Goal: Task Accomplishment & Management: Manage account settings

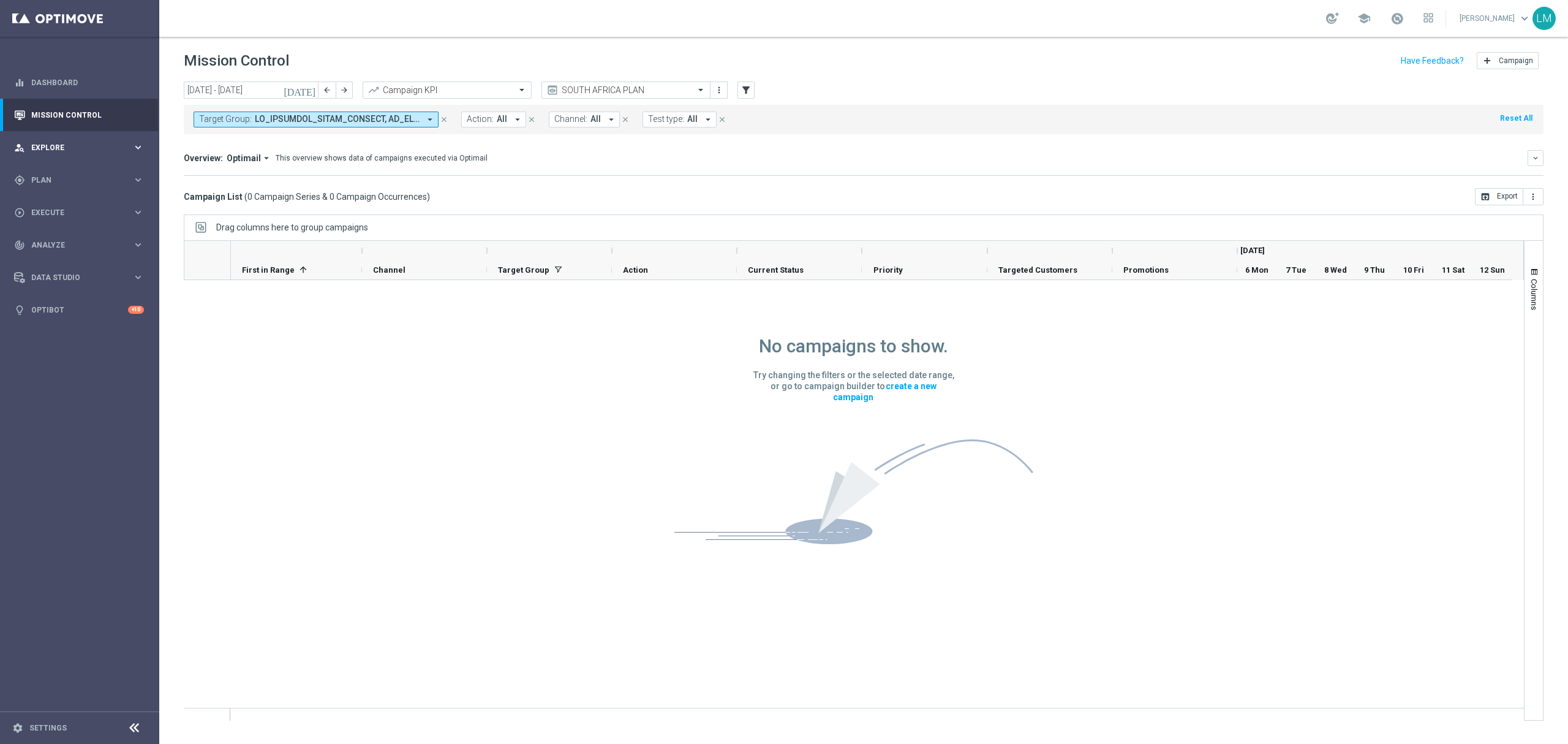
click at [106, 147] on span "Explore" at bounding box center [82, 148] width 101 height 7
click at [91, 171] on link "Customer Explorer" at bounding box center [80, 173] width 96 height 10
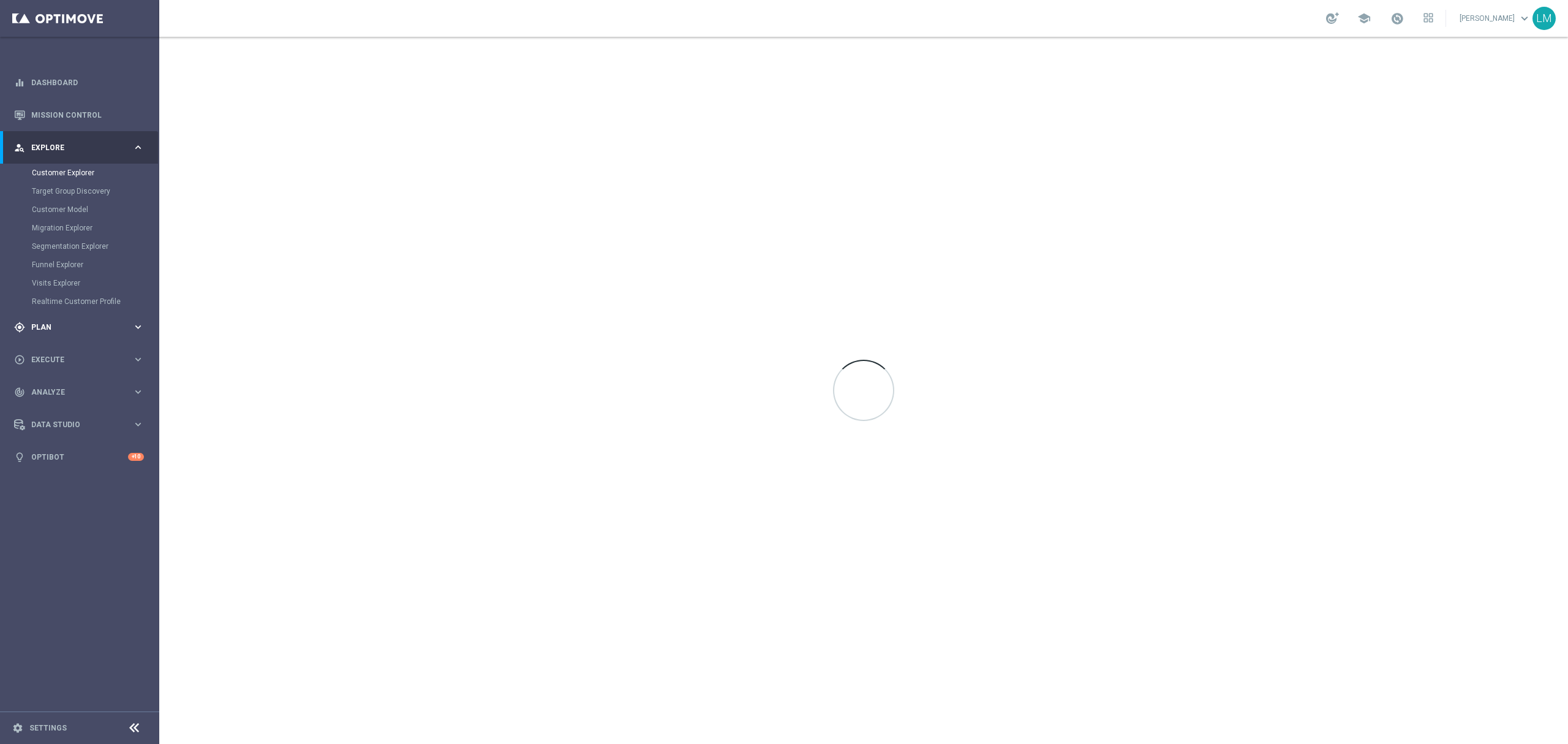
click at [82, 324] on span "Plan" at bounding box center [82, 327] width 101 height 7
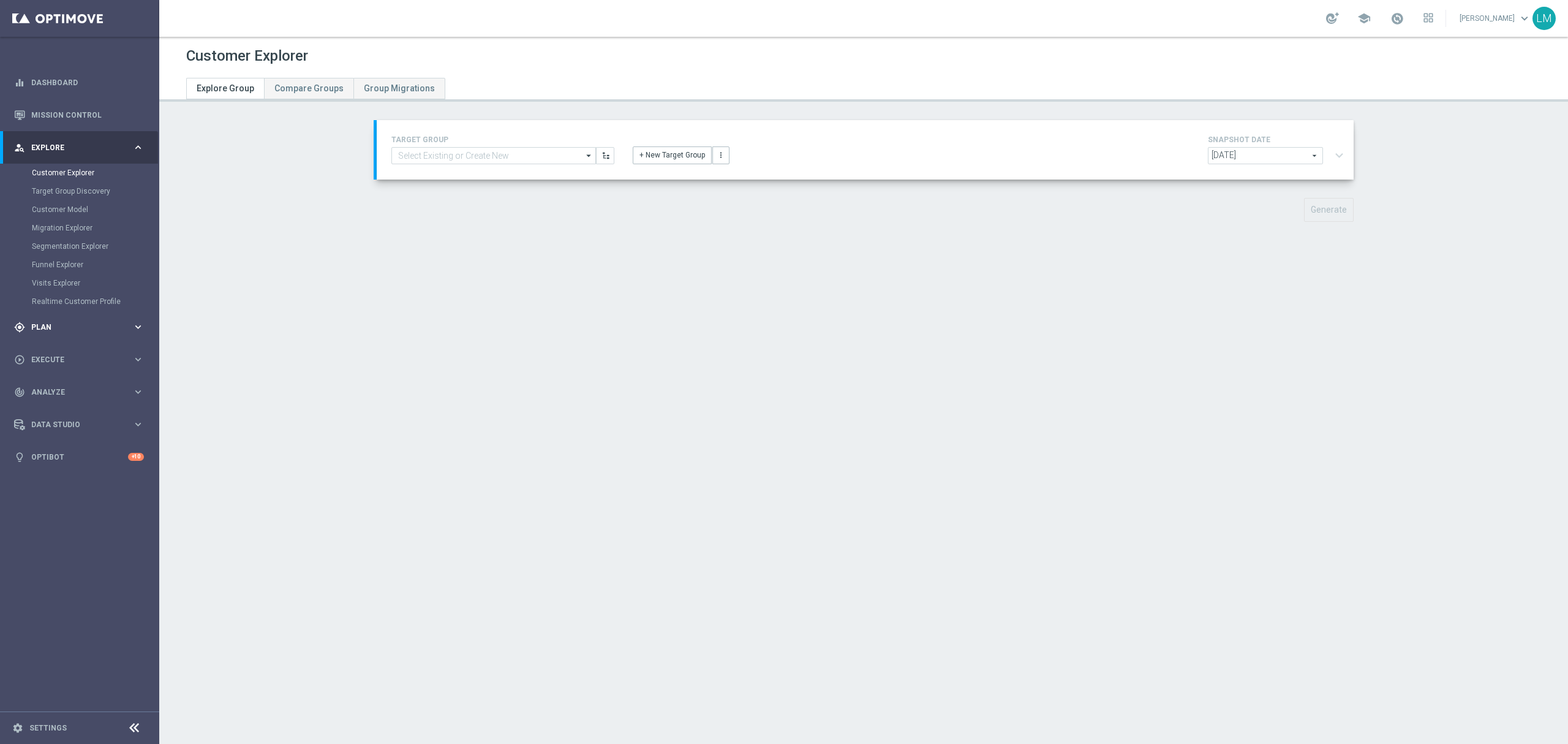
click at [74, 331] on div "gps_fixed Plan" at bounding box center [74, 327] width 118 height 11
click at [50, 205] on link "Target Groups" at bounding box center [80, 206] width 96 height 10
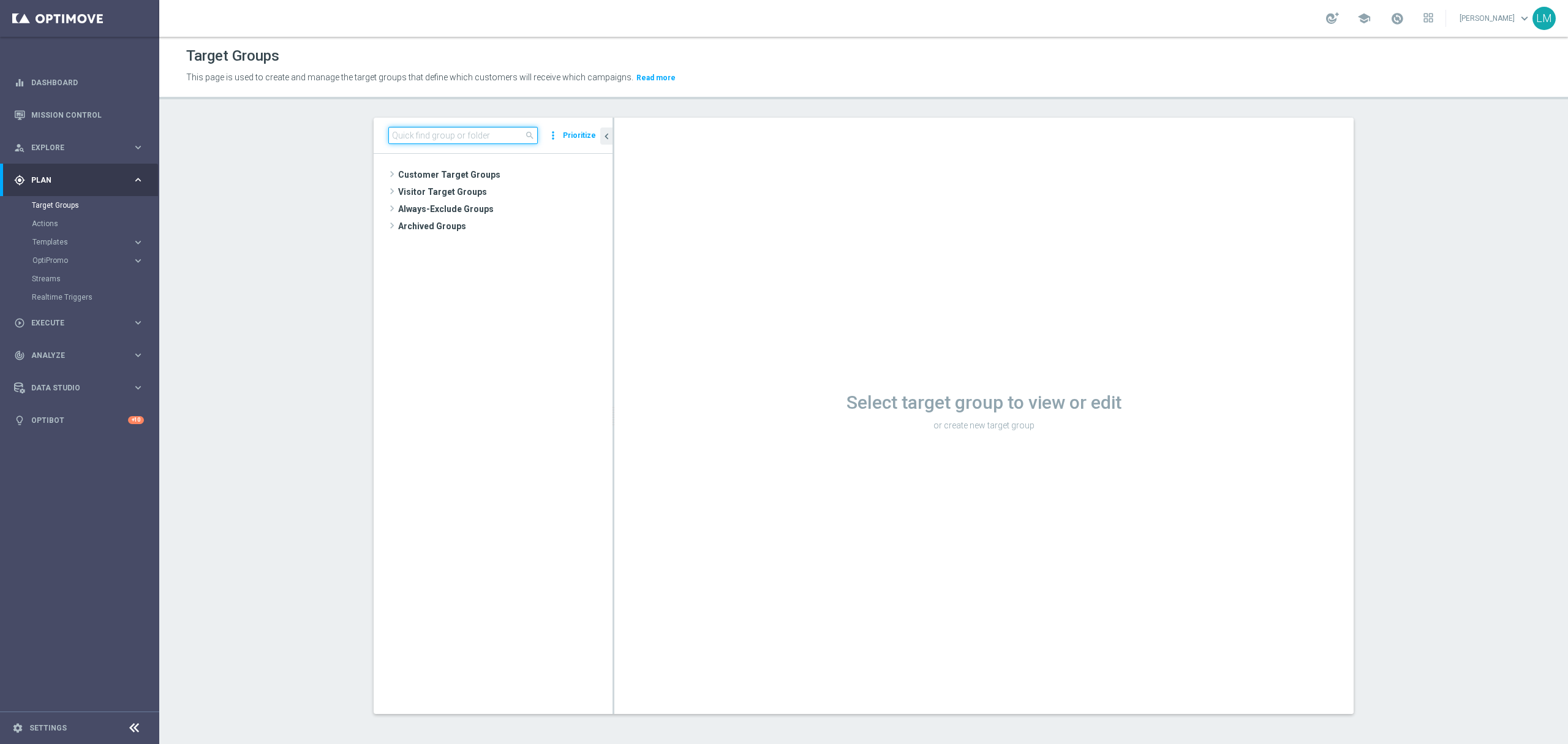
click at [450, 144] on input at bounding box center [462, 136] width 149 height 17
paste input "ZA_TACTICAL_EMAIL_HAS_PLAYED_IN_LAST_21_DAYS"
type input "ZA_TACTICAL_EMAIL_HAS_PLAYED_IN_LAST_21_DAYS"
click at [483, 229] on span "ZA_TACTICAL_EMAIL_HAS_PLAYED_IN_LAST_21_DAYS" at bounding box center [516, 227] width 137 height 11
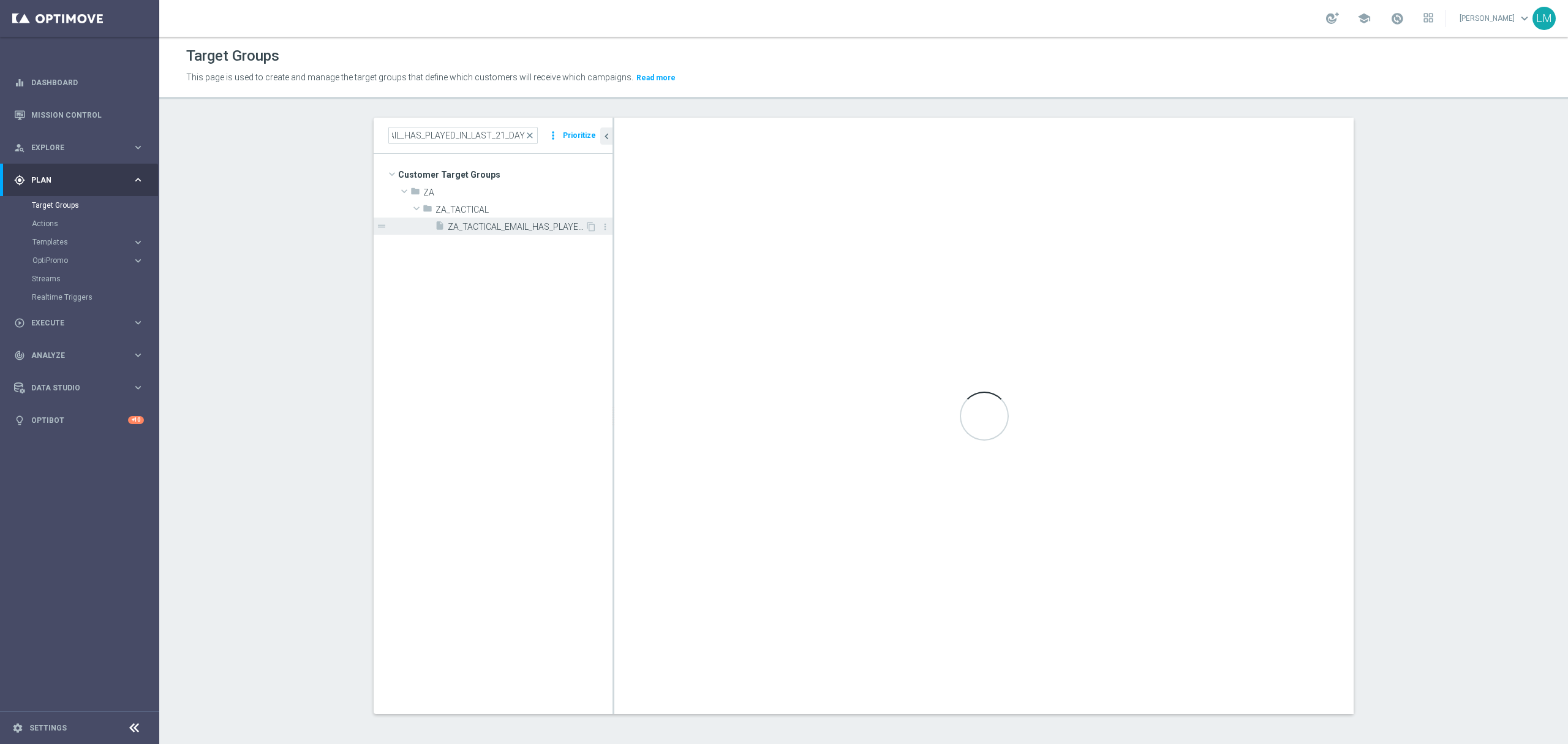
scroll to position [0, 0]
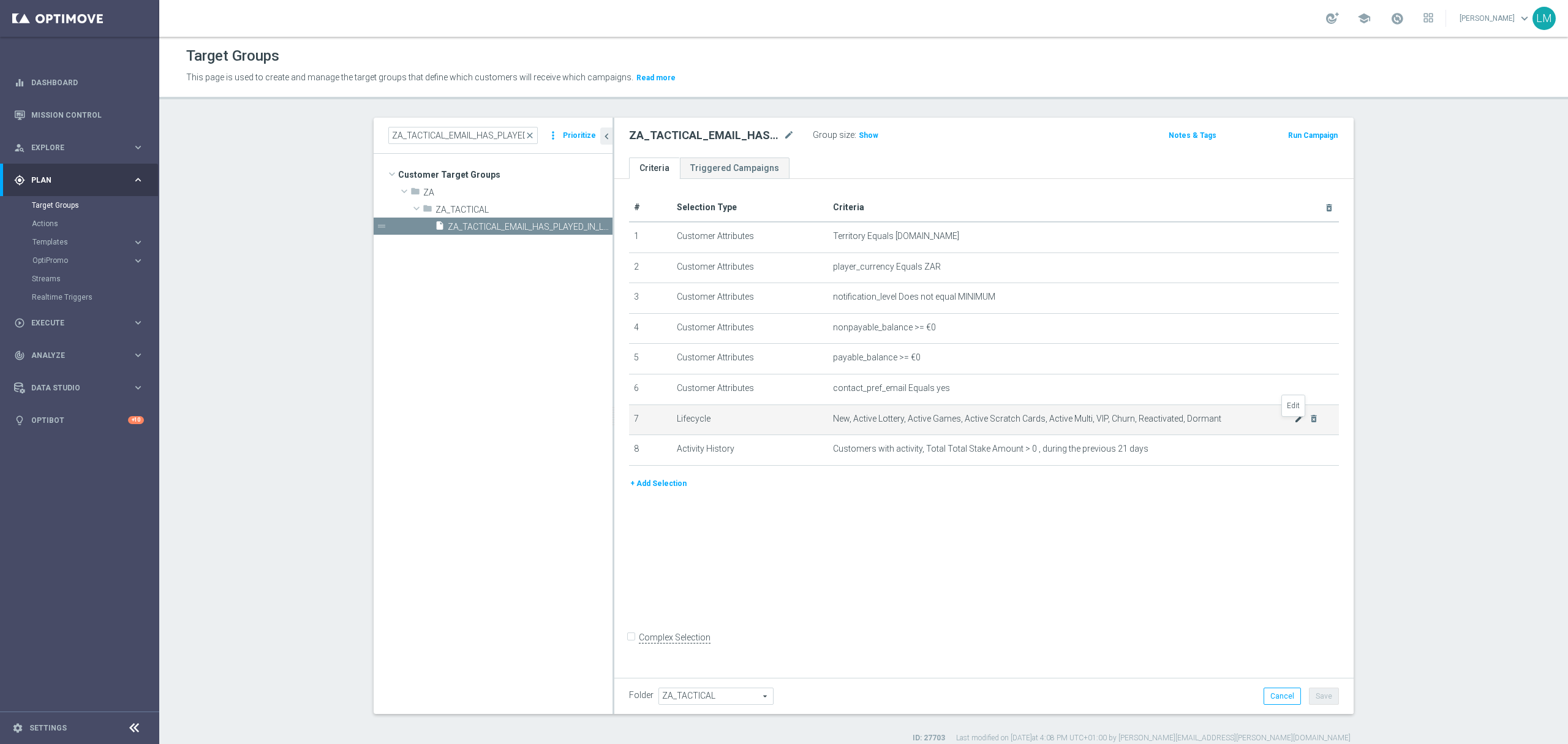
click at [1294, 423] on icon "mode_edit" at bounding box center [1299, 418] width 10 height 10
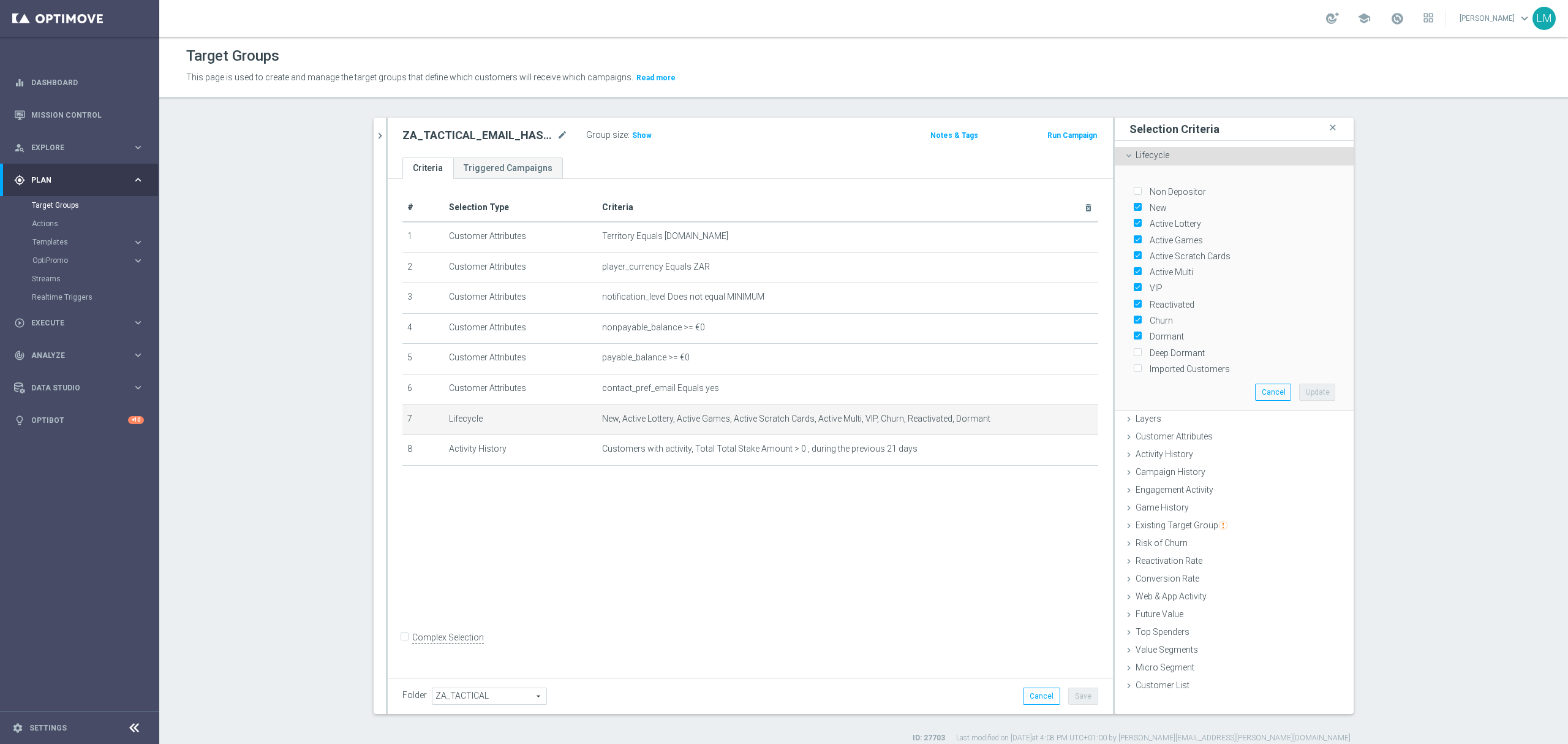
click at [1151, 283] on label "VIP" at bounding box center [1154, 288] width 17 height 11
click at [1141, 284] on input "VIP" at bounding box center [1137, 288] width 8 height 8
checkbox input "false"
click at [1160, 336] on label "Dormant" at bounding box center [1165, 336] width 39 height 11
click at [1141, 336] on input "Dormant" at bounding box center [1137, 336] width 8 height 8
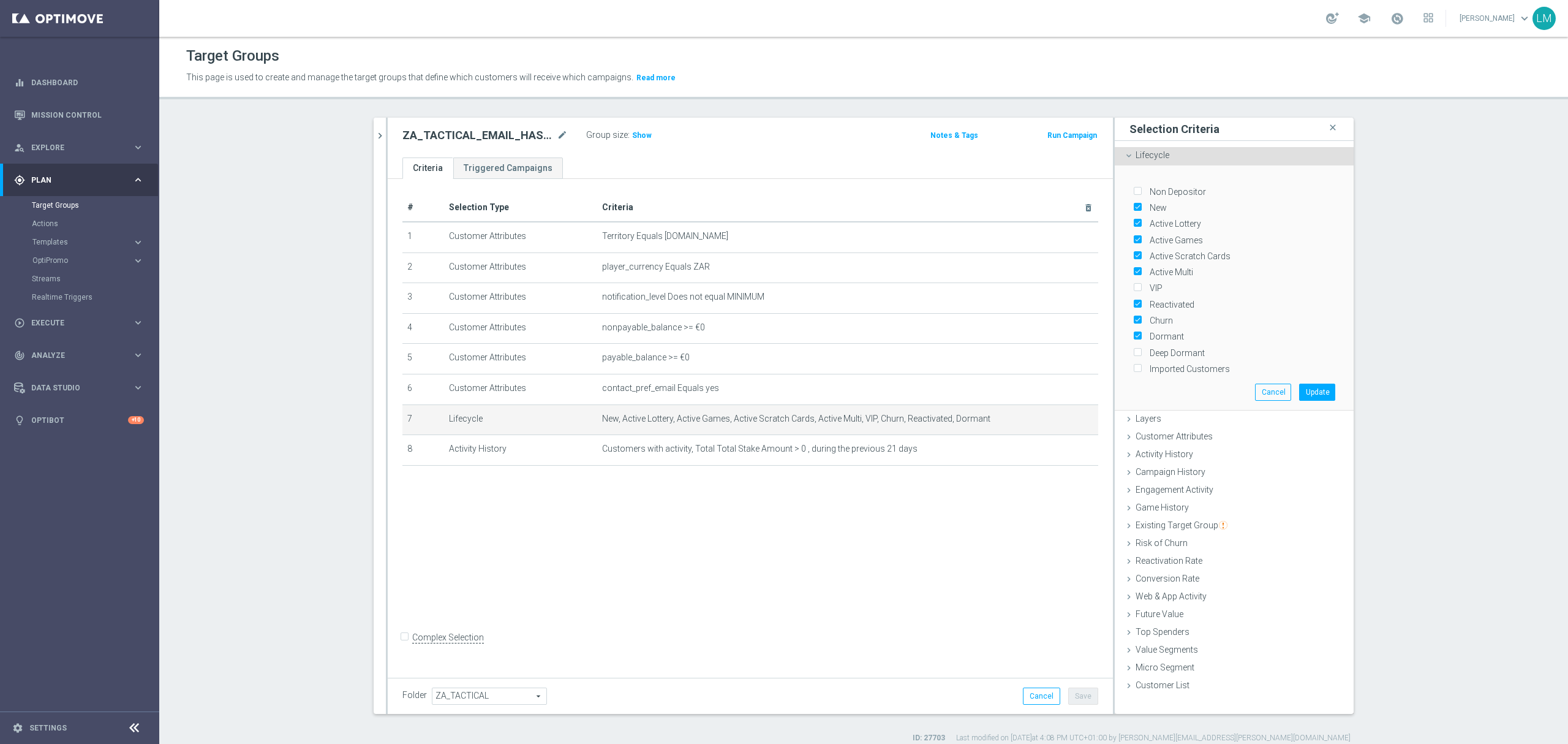
checkbox input "false"
click at [1154, 315] on label "Churn" at bounding box center [1159, 320] width 28 height 11
click at [1141, 317] on input "Churn" at bounding box center [1137, 321] width 8 height 8
checkbox input "false"
click at [1311, 391] on button "Update" at bounding box center [1317, 392] width 36 height 17
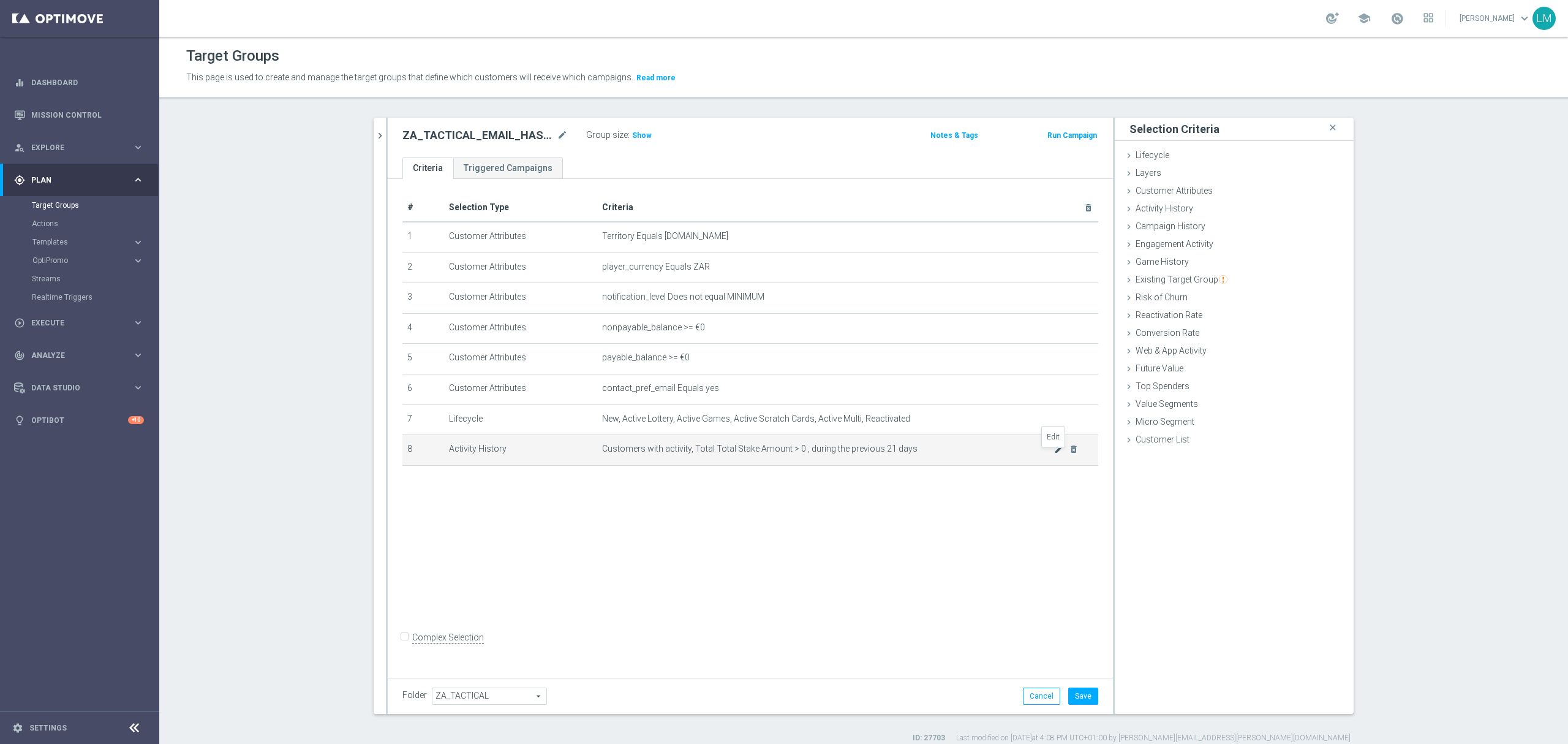
click at [1054, 454] on icon "mode_edit" at bounding box center [1059, 449] width 10 height 10
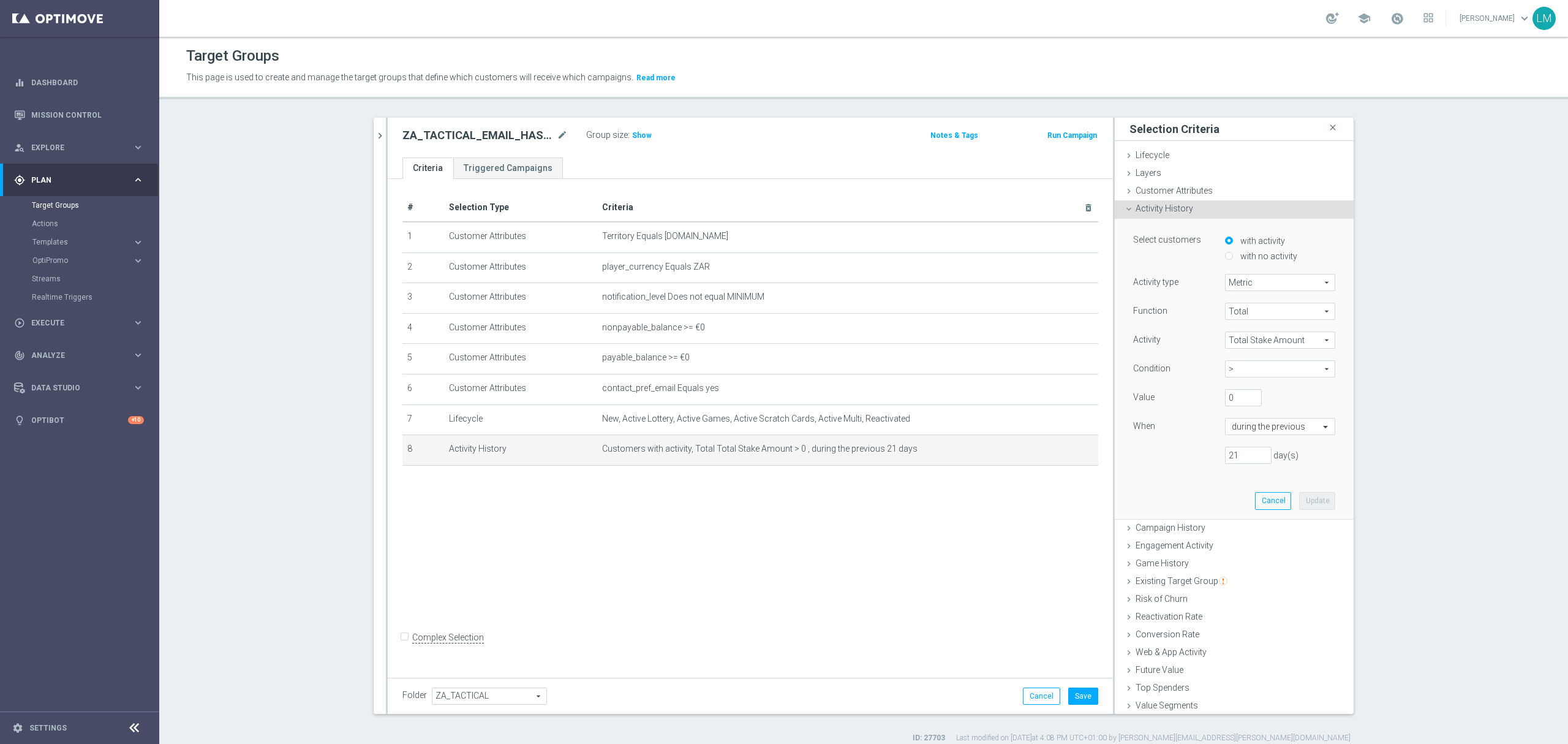
click at [1268, 261] on label "with no activity" at bounding box center [1268, 256] width 60 height 11
click at [1233, 260] on input "with no activity" at bounding box center [1228, 256] width 8 height 8
radio input "true"
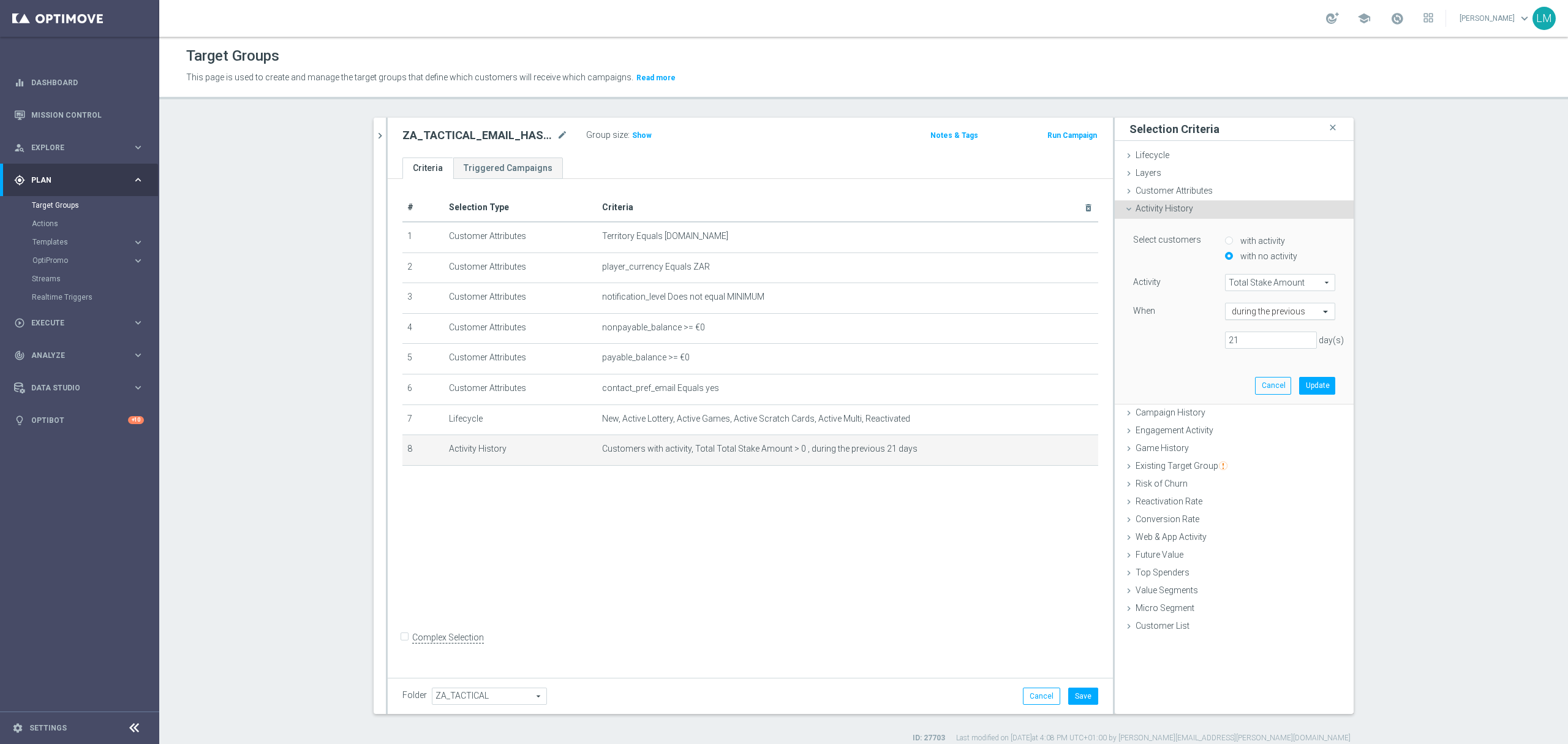
click at [1262, 315] on input "text" at bounding box center [1268, 311] width 72 height 11
click at [1185, 331] on div at bounding box center [1170, 331] width 92 height 1
click at [1263, 344] on input "21" at bounding box center [1270, 340] width 92 height 17
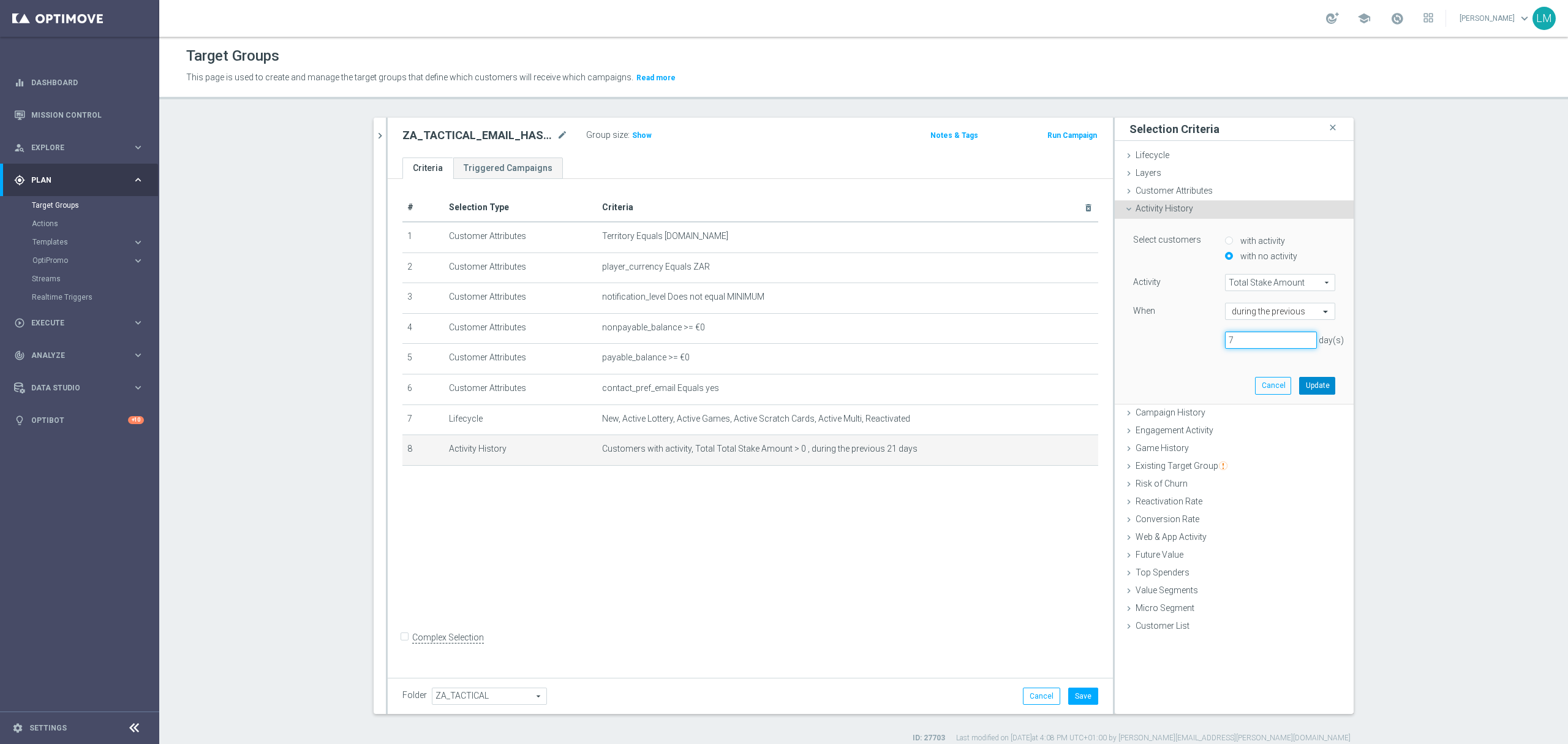
type input "7"
click at [1299, 386] on button "Update" at bounding box center [1317, 386] width 36 height 17
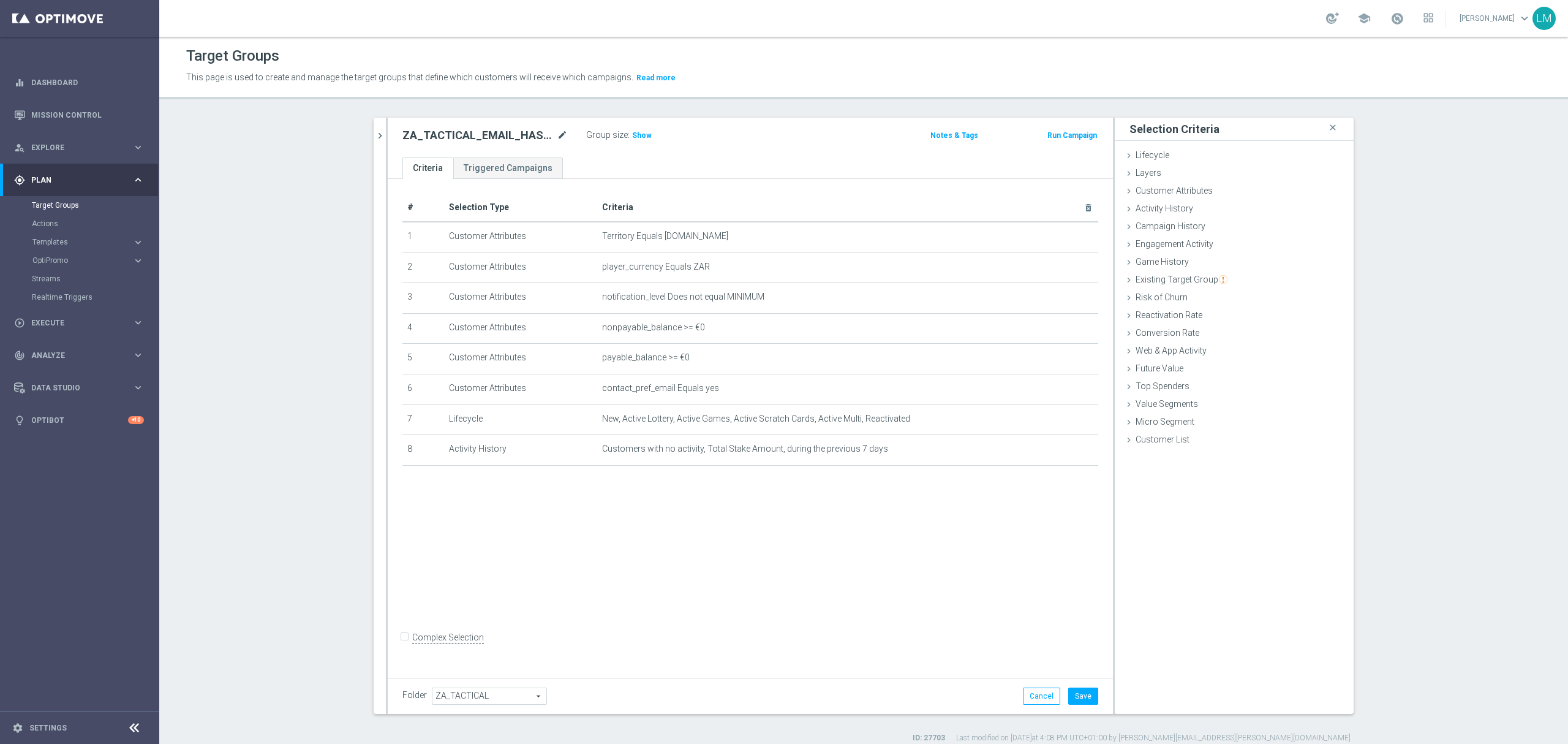
click at [557, 136] on icon "mode_edit" at bounding box center [562, 135] width 11 height 15
click at [1046, 701] on button "Cancel" at bounding box center [1041, 696] width 37 height 17
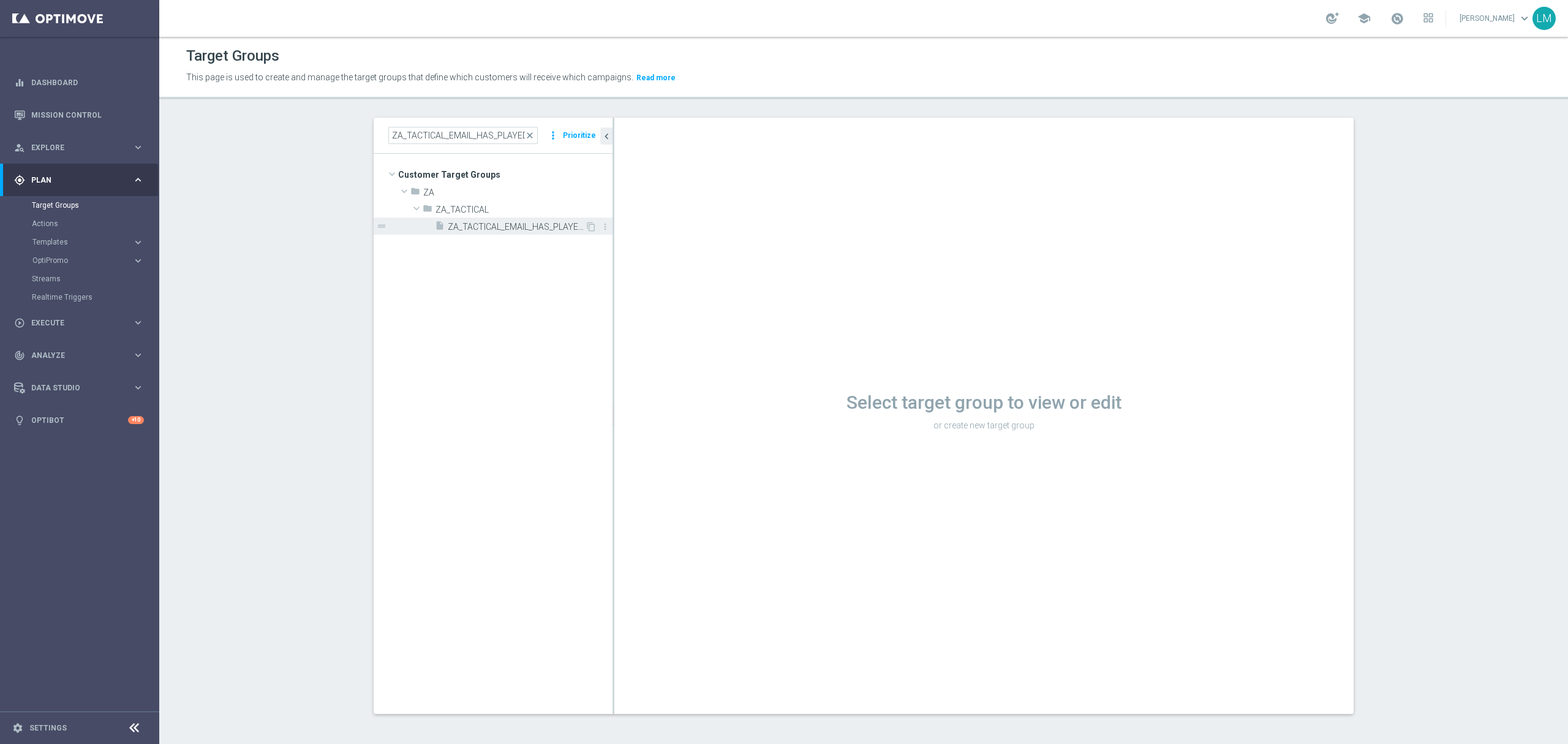
click at [517, 231] on span "ZA_TACTICAL_EMAIL_HAS_PLAYED_IN_LAST_21_DAYS" at bounding box center [516, 227] width 137 height 11
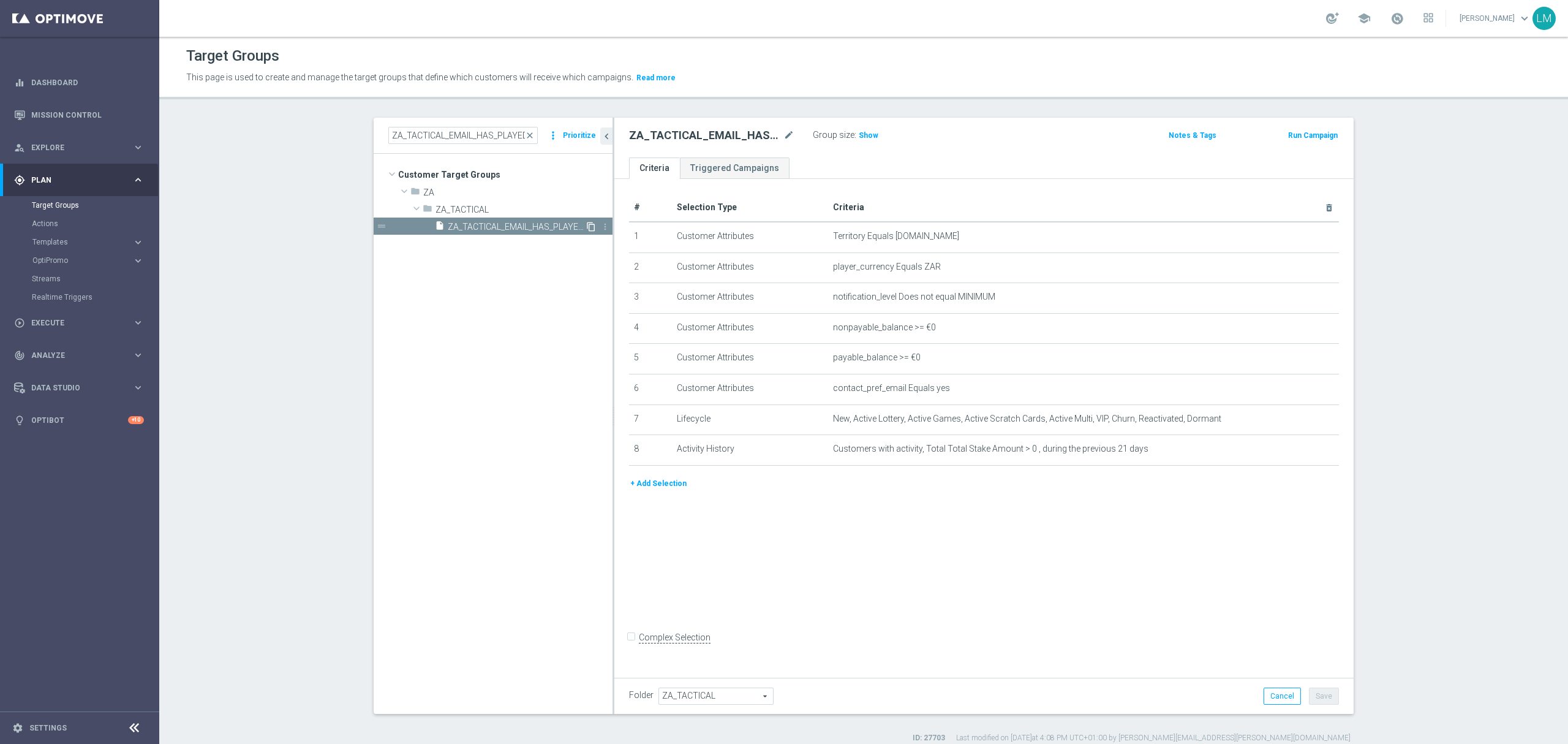
click at [586, 231] on icon "content_copy" at bounding box center [591, 227] width 10 height 10
click at [493, 223] on span "Copy of ZA_TACTICAL_EMAIL_HAS_PLAYED_IN_LAST_21_DAYS" at bounding box center [516, 227] width 137 height 11
click at [784, 140] on icon "mode_edit" at bounding box center [789, 135] width 11 height 15
click at [711, 133] on input "Copy of ZA_TACTICAL_EMAIL_HAS_PLAYED_IN_LAST_21_DAYS" at bounding box center [712, 136] width 166 height 17
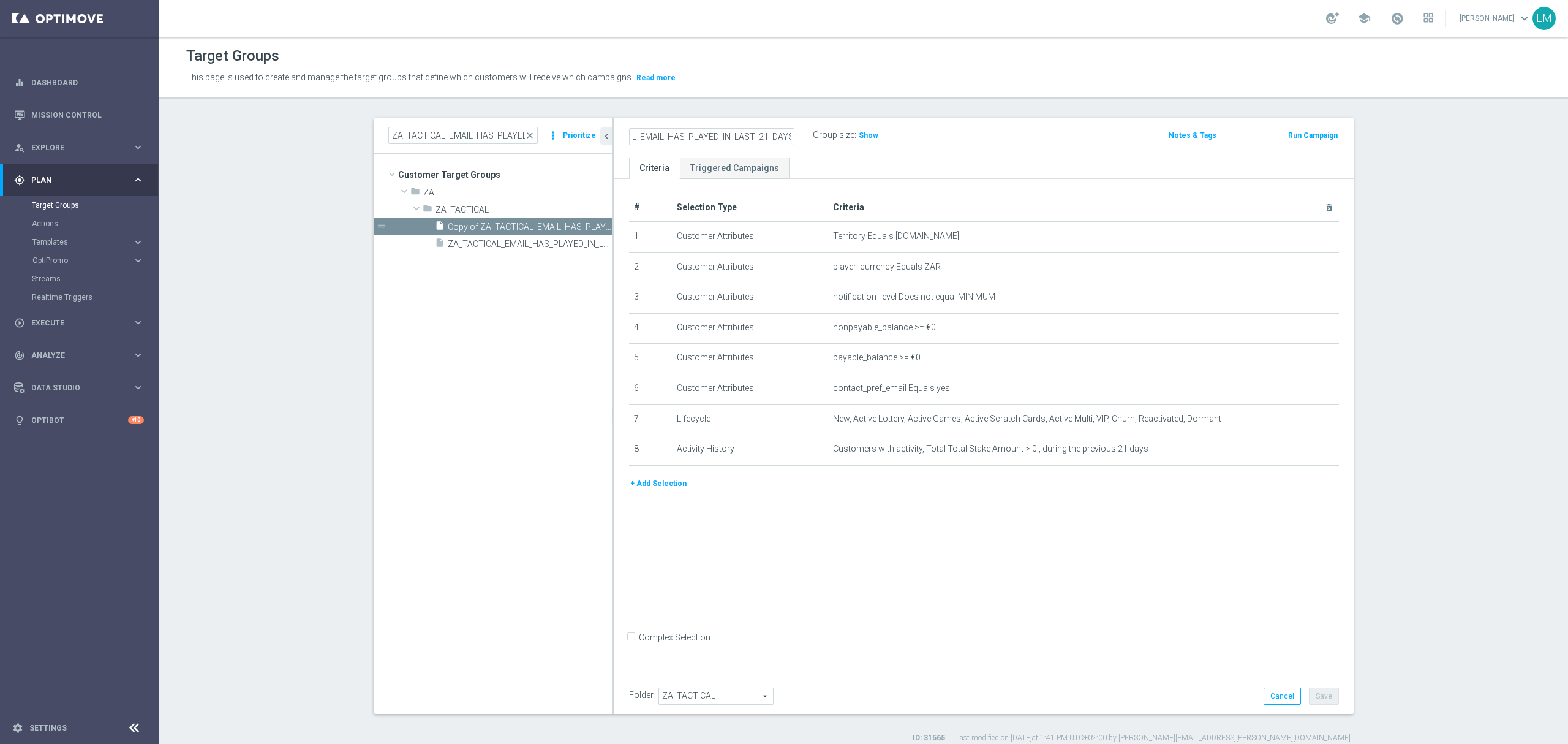
click at [711, 133] on input "Copy of ZA_TACTICAL_EMAIL_HAS_PLAYED_IN_LAST_21_DAYS" at bounding box center [712, 136] width 166 height 17
click at [709, 141] on input "ZA_TACTICAL_EMAIL_HAS_PLAYED_IN_LAST_21_DAYS" at bounding box center [712, 136] width 166 height 17
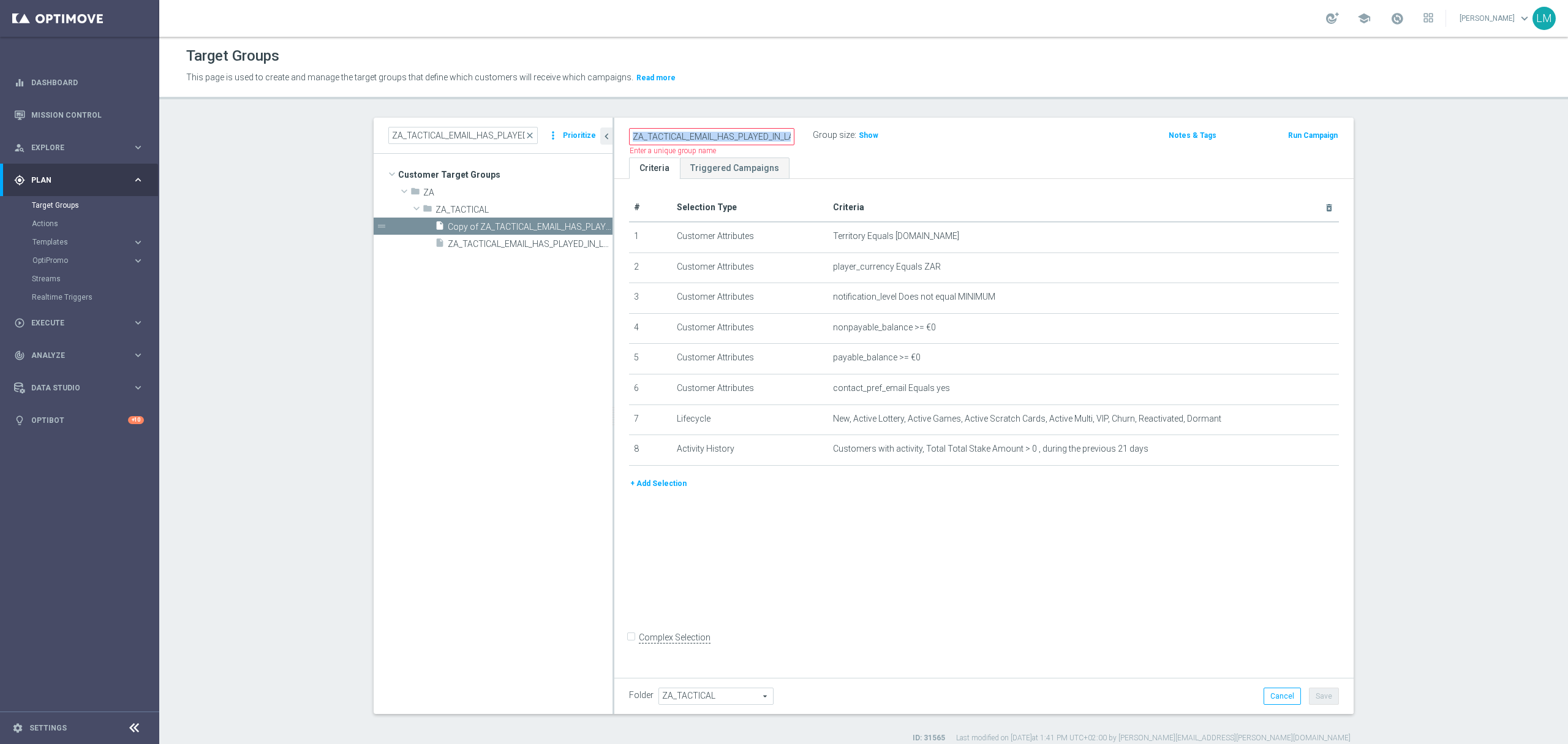
drag, startPoint x: 670, startPoint y: 149, endPoint x: 659, endPoint y: 145, distance: 11.7
click at [659, 145] on div "ZA_TACTICAL_EMAIL_HAS_PLAYED_IN_LAST_21_DAYS Name length must be more than 2 ch…" at bounding box center [984, 138] width 739 height 40
click at [667, 136] on input "ZA_TACTICAL_EMAIL_HAS_PLAYED_IN_LAST_21_DAYS" at bounding box center [712, 136] width 166 height 17
drag, startPoint x: 709, startPoint y: 134, endPoint x: 789, endPoint y: 131, distance: 80.1
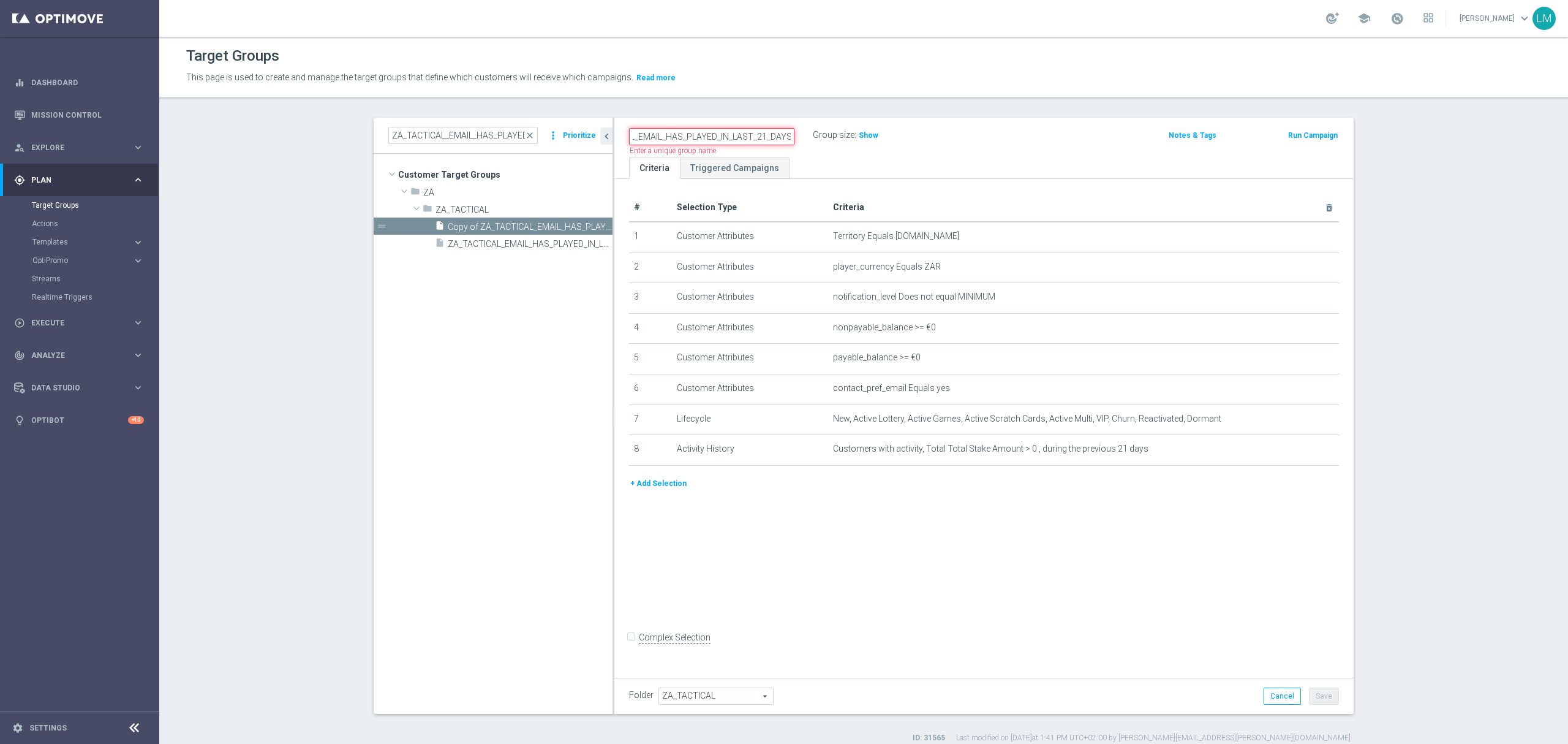
click at [789, 131] on div "ZA_TACTICAL_EMAIL_HAS_PLAYED_IN_LAST_21_DAYS" at bounding box center [711, 136] width 183 height 17
click at [755, 135] on input "ZA_TACTICAL_EMAIL_ACTIVES_NOT_PLAYED_LAST7_DAYS" at bounding box center [712, 136] width 166 height 17
click at [764, 132] on input "ZA_TACTICAL_EMAIL_ACTIVES_NOT_PLAYED_LAST_7_DAYS" at bounding box center [712, 136] width 166 height 17
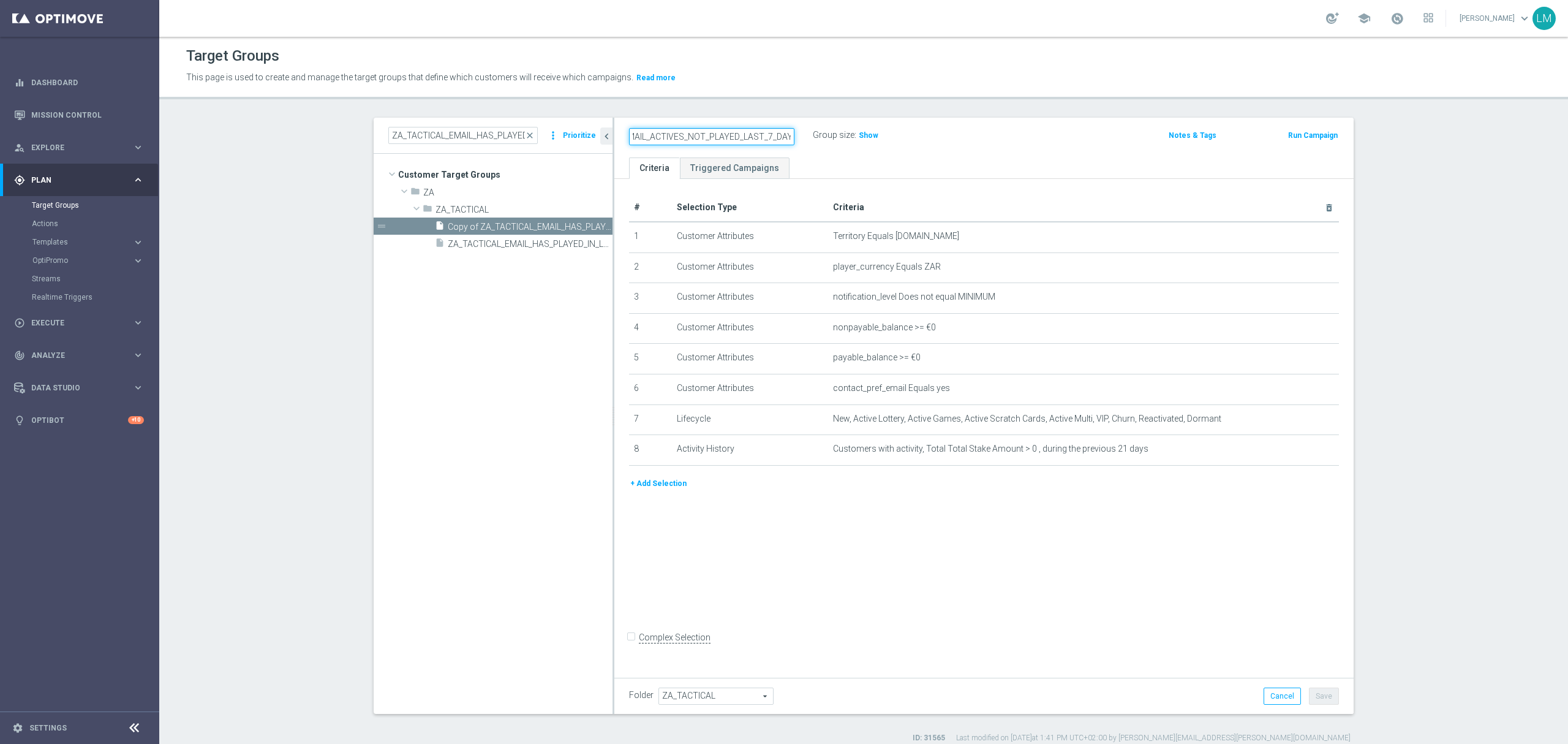
click at [764, 132] on input "ZA_TACTICAL_EMAIL_ACTIVES_NOT_PLAYED_LAST_7_DAYS" at bounding box center [712, 136] width 166 height 17
type input "ZA_TACTICAL_EMAIL_ACTIVES_NOT_PLAYED_LAST_7_DAYS"
click at [821, 158] on ul "Criteria Triggered Campaigns" at bounding box center [984, 169] width 739 height 21
click at [755, 537] on div "# Selection Type Criteria delete_forever 1 Customer Attributes Territory Equals…" at bounding box center [984, 426] width 739 height 493
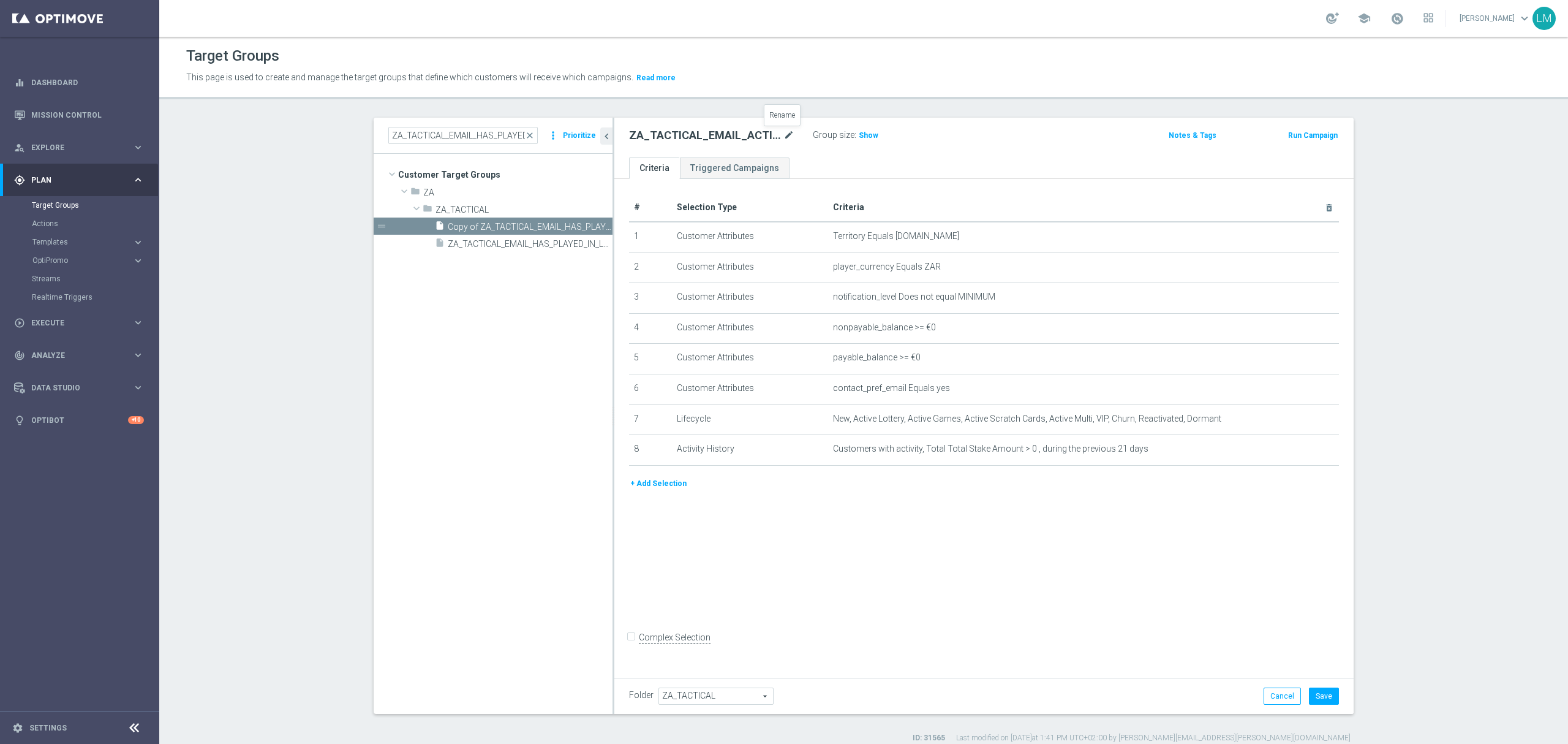
click at [784, 134] on icon "mode_edit" at bounding box center [789, 135] width 11 height 15
click at [874, 170] on ul "Criteria Triggered Campaigns" at bounding box center [984, 169] width 739 height 21
click at [1294, 423] on icon "mode_edit" at bounding box center [1299, 418] width 10 height 10
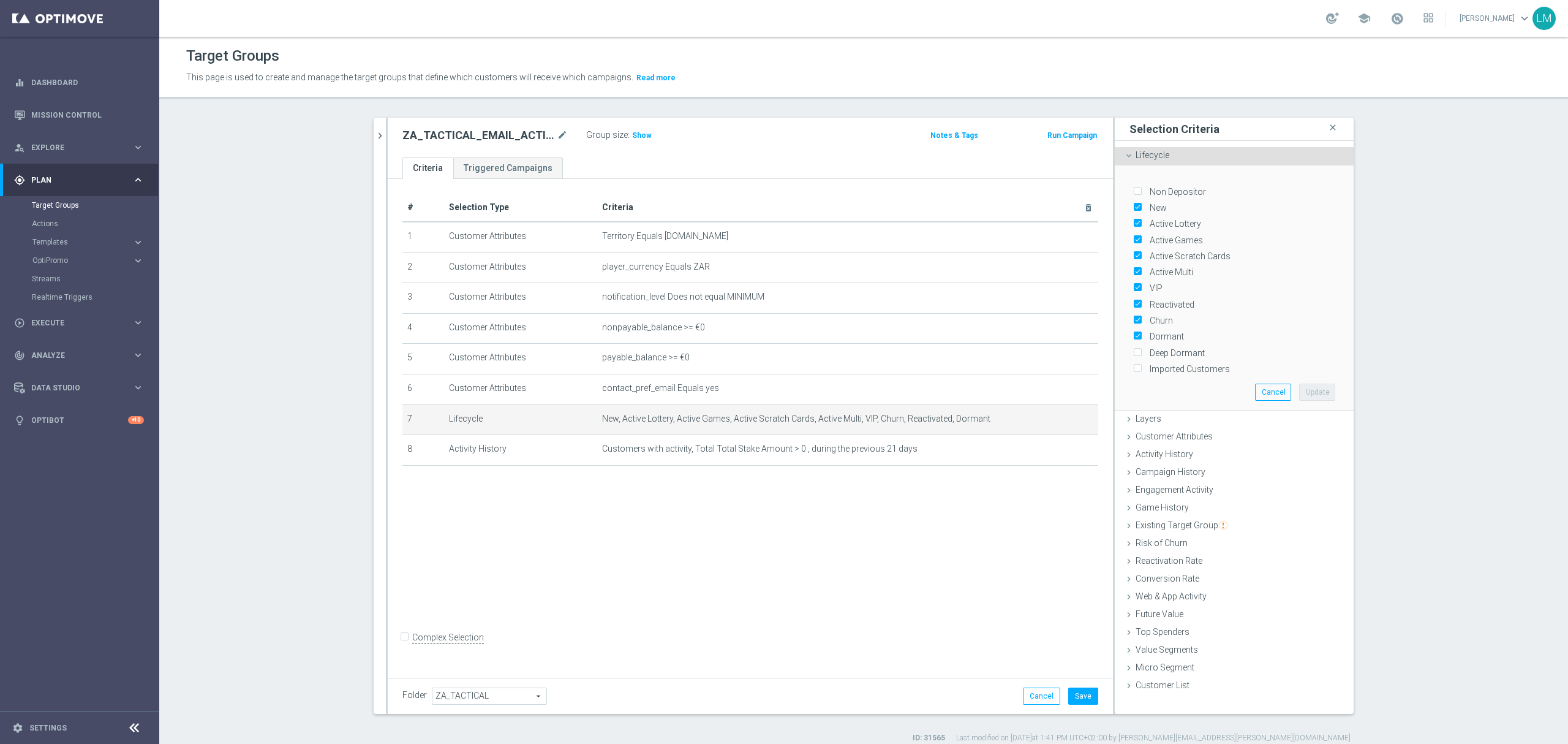
click at [1149, 332] on label "Dormant" at bounding box center [1165, 336] width 39 height 11
click at [1141, 333] on input "Dormant" at bounding box center [1137, 336] width 8 height 8
checkbox input "false"
click at [1150, 318] on label "Churn" at bounding box center [1159, 320] width 28 height 11
click at [1141, 318] on input "Churn" at bounding box center [1137, 321] width 8 height 8
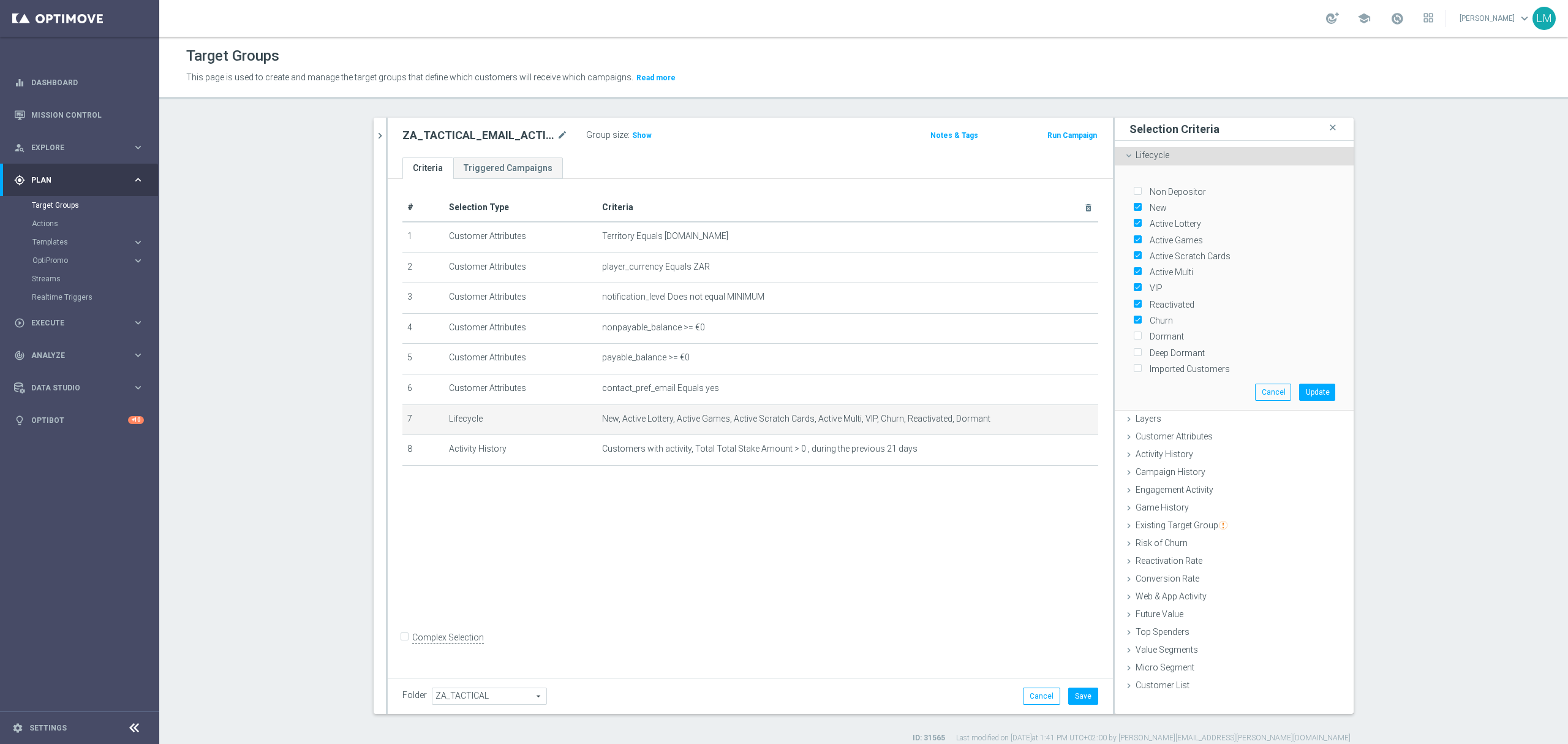
checkbox input "false"
click at [1147, 285] on label "VIP" at bounding box center [1154, 288] width 17 height 11
click at [1141, 285] on input "VIP" at bounding box center [1137, 288] width 8 height 8
checkbox input "false"
click at [1312, 391] on button "Update" at bounding box center [1317, 392] width 36 height 17
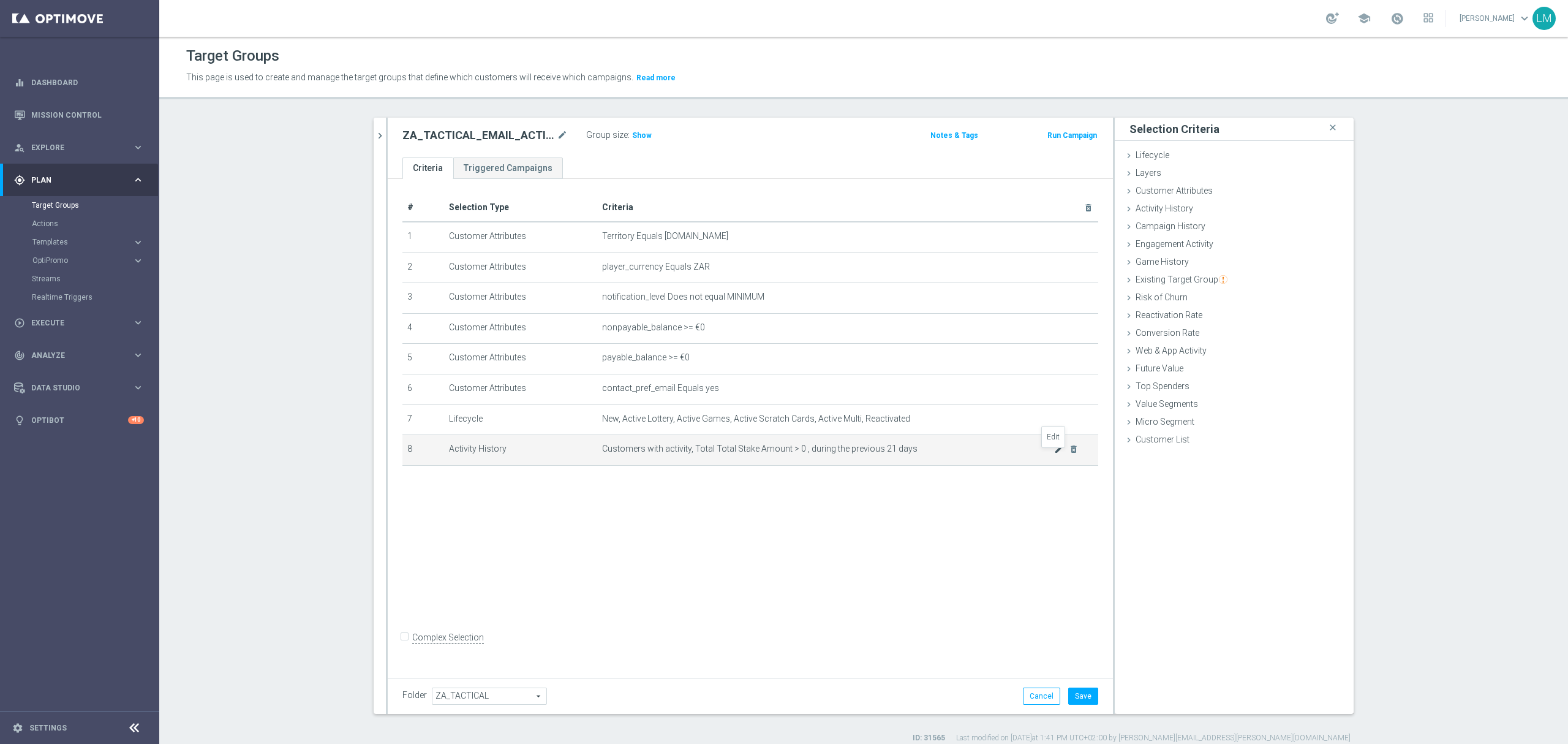
click at [1054, 454] on icon "mode_edit" at bounding box center [1059, 449] width 10 height 10
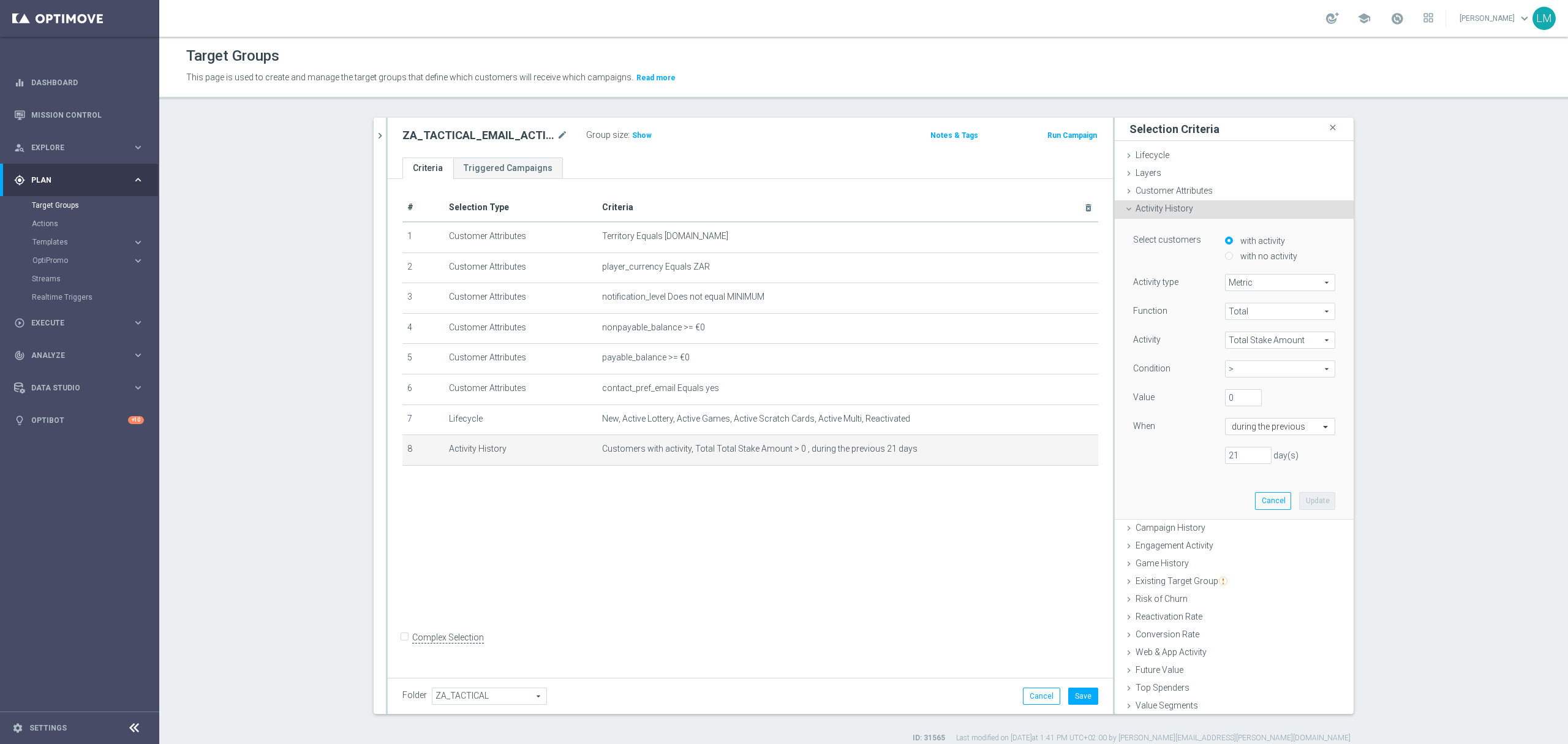
click at [1250, 261] on label "with no activity" at bounding box center [1268, 256] width 60 height 11
click at [1233, 260] on input "with no activity" at bounding box center [1228, 256] width 8 height 8
radio input "true"
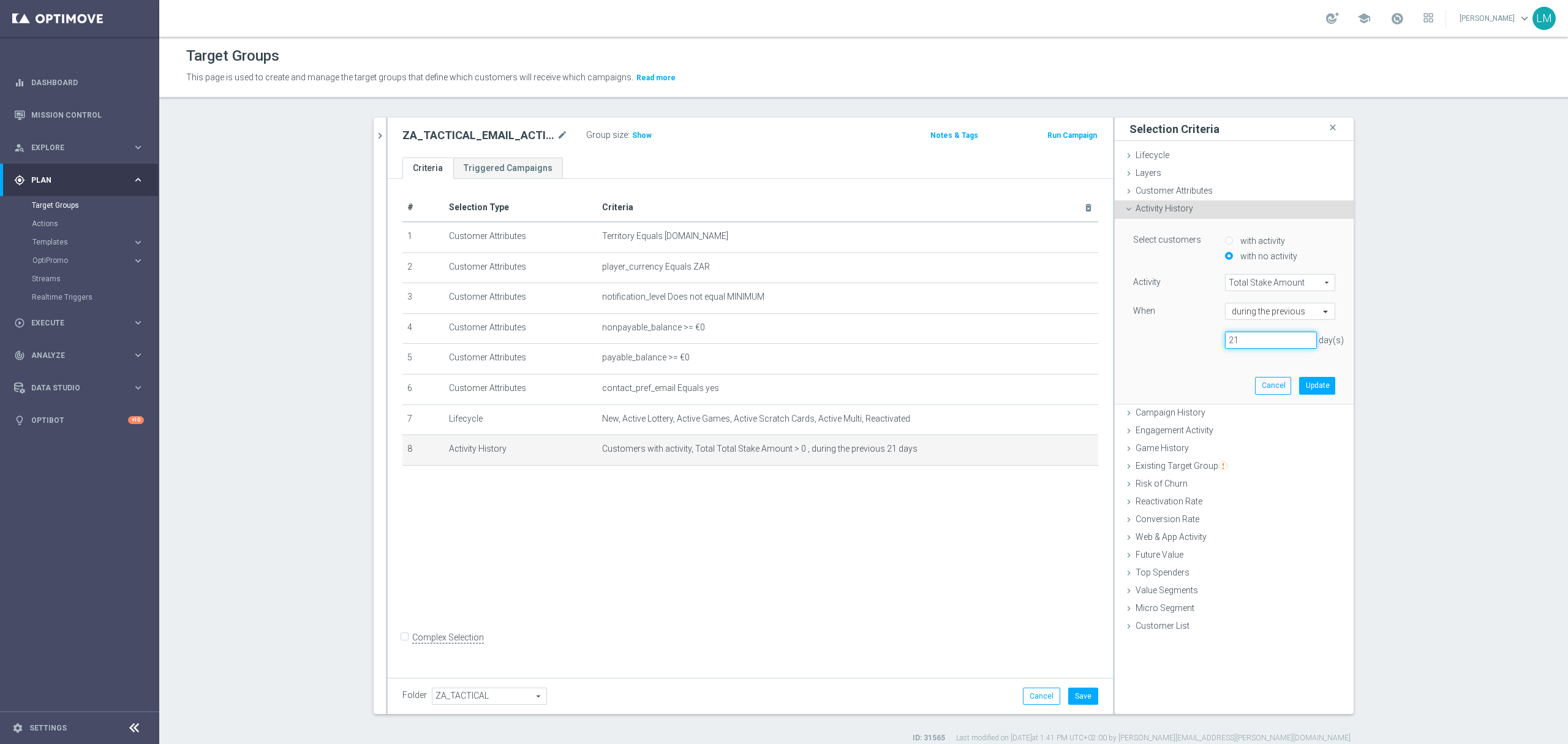
click at [1238, 341] on input "21" at bounding box center [1270, 340] width 92 height 17
type input "7"
click at [1314, 388] on button "Update" at bounding box center [1317, 386] width 36 height 17
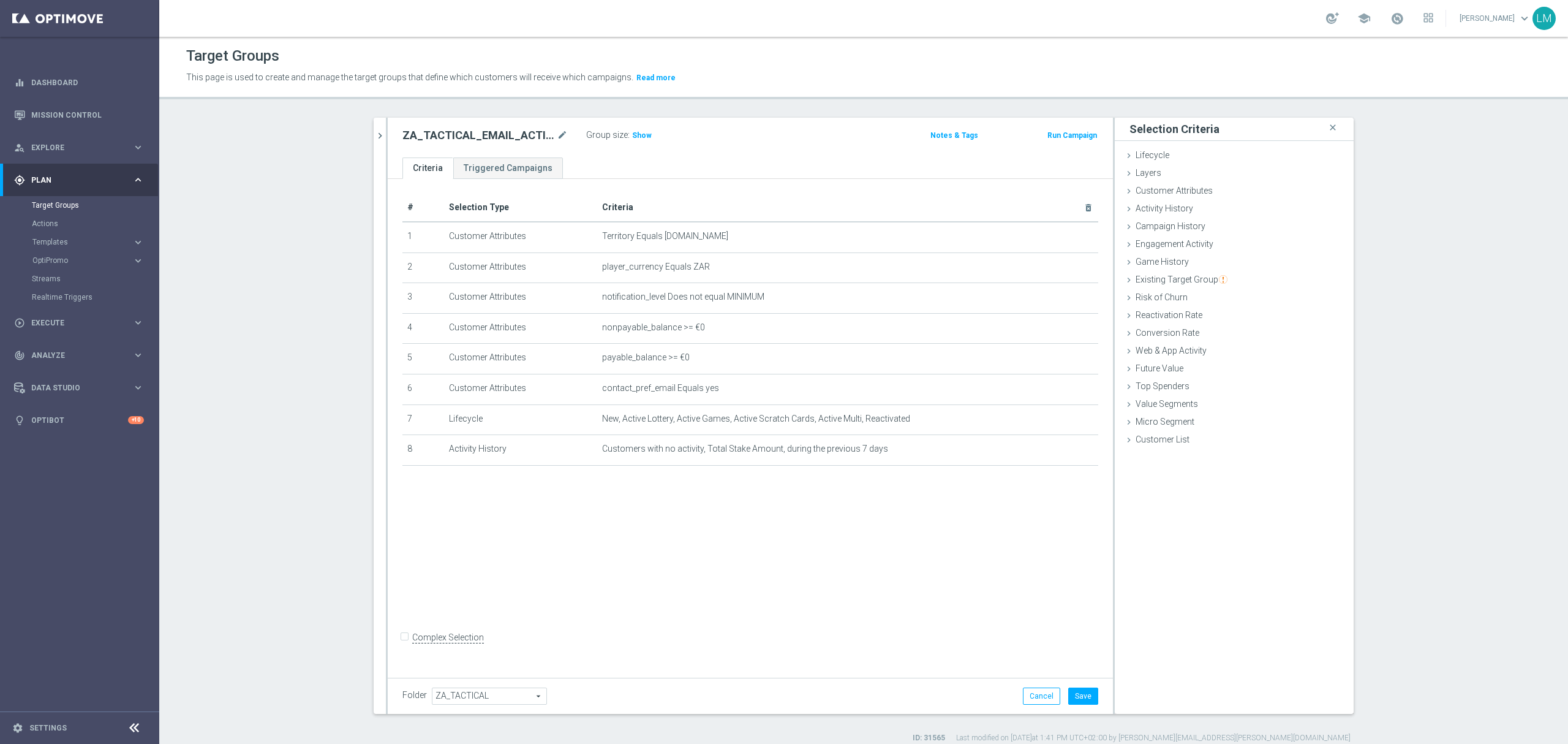
click at [754, 495] on div "# Selection Type Criteria delete_forever 1 Customer Attributes Territory Equals…" at bounding box center [750, 426] width 725 height 493
click at [1086, 691] on button "Save" at bounding box center [1083, 696] width 30 height 17
click at [641, 136] on span "Show" at bounding box center [642, 136] width 19 height 9
click at [557, 130] on icon "mode_edit" at bounding box center [562, 135] width 11 height 15
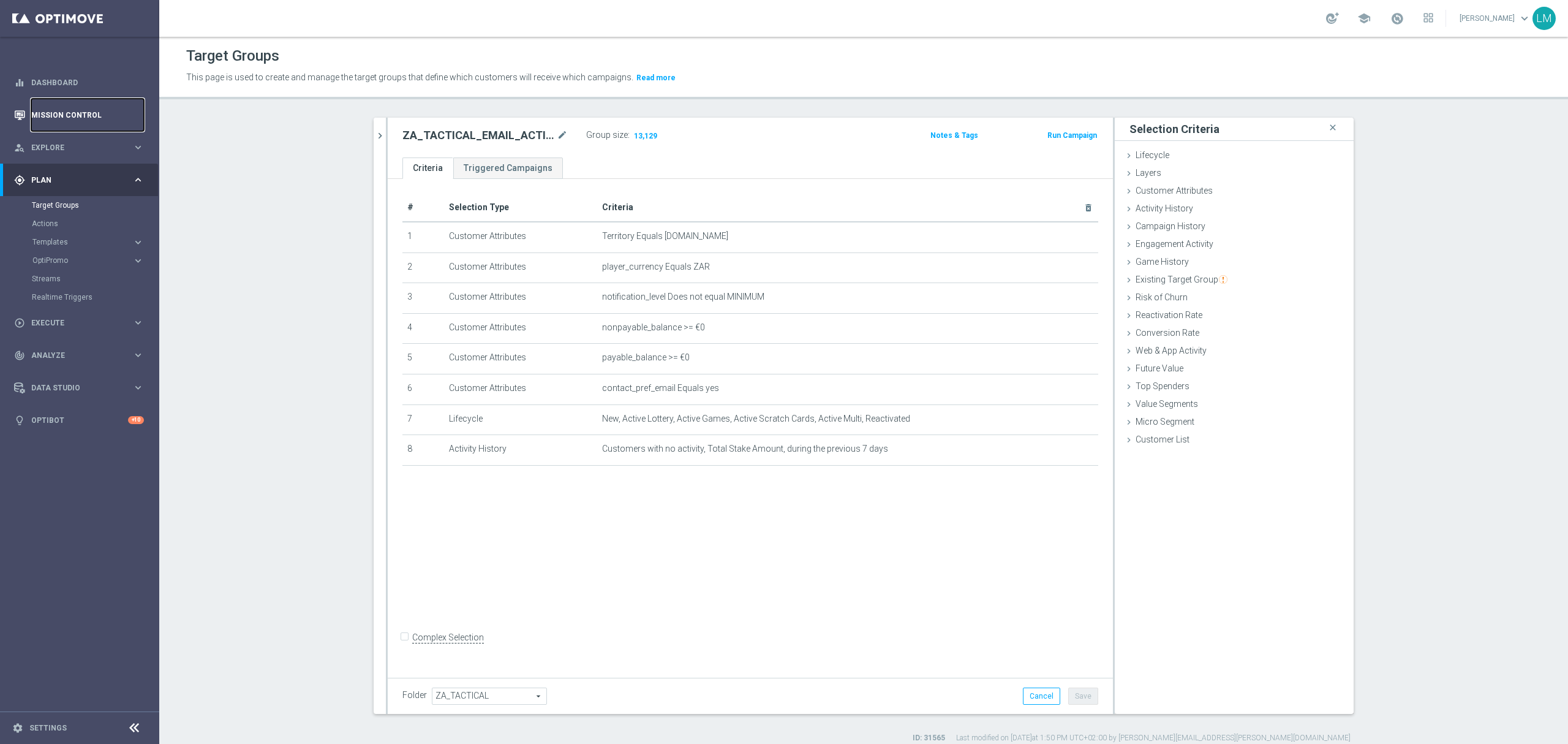
click at [106, 114] on link "Mission Control" at bounding box center [88, 114] width 113 height 32
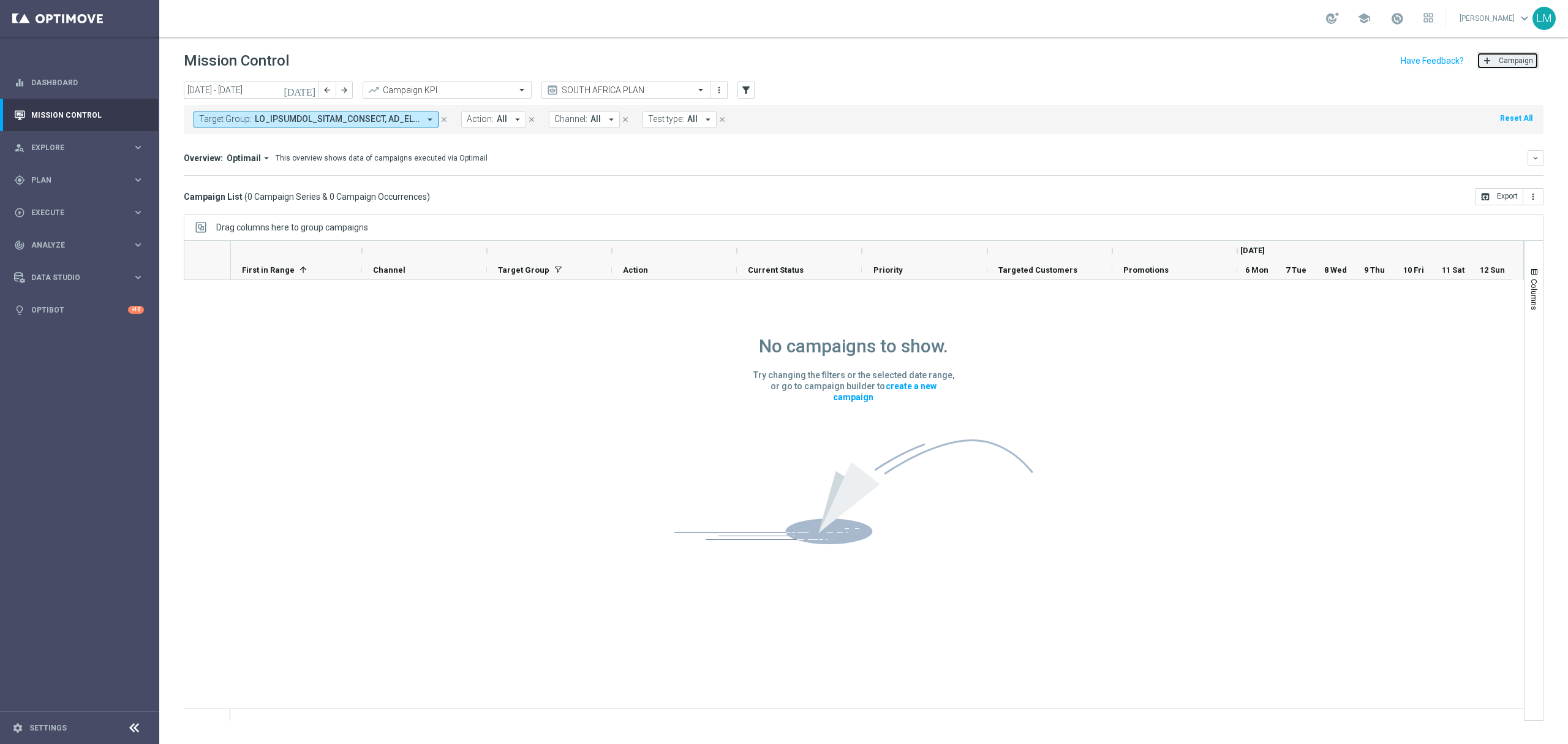
click at [1524, 66] on button "add Campaign" at bounding box center [1507, 61] width 62 height 17
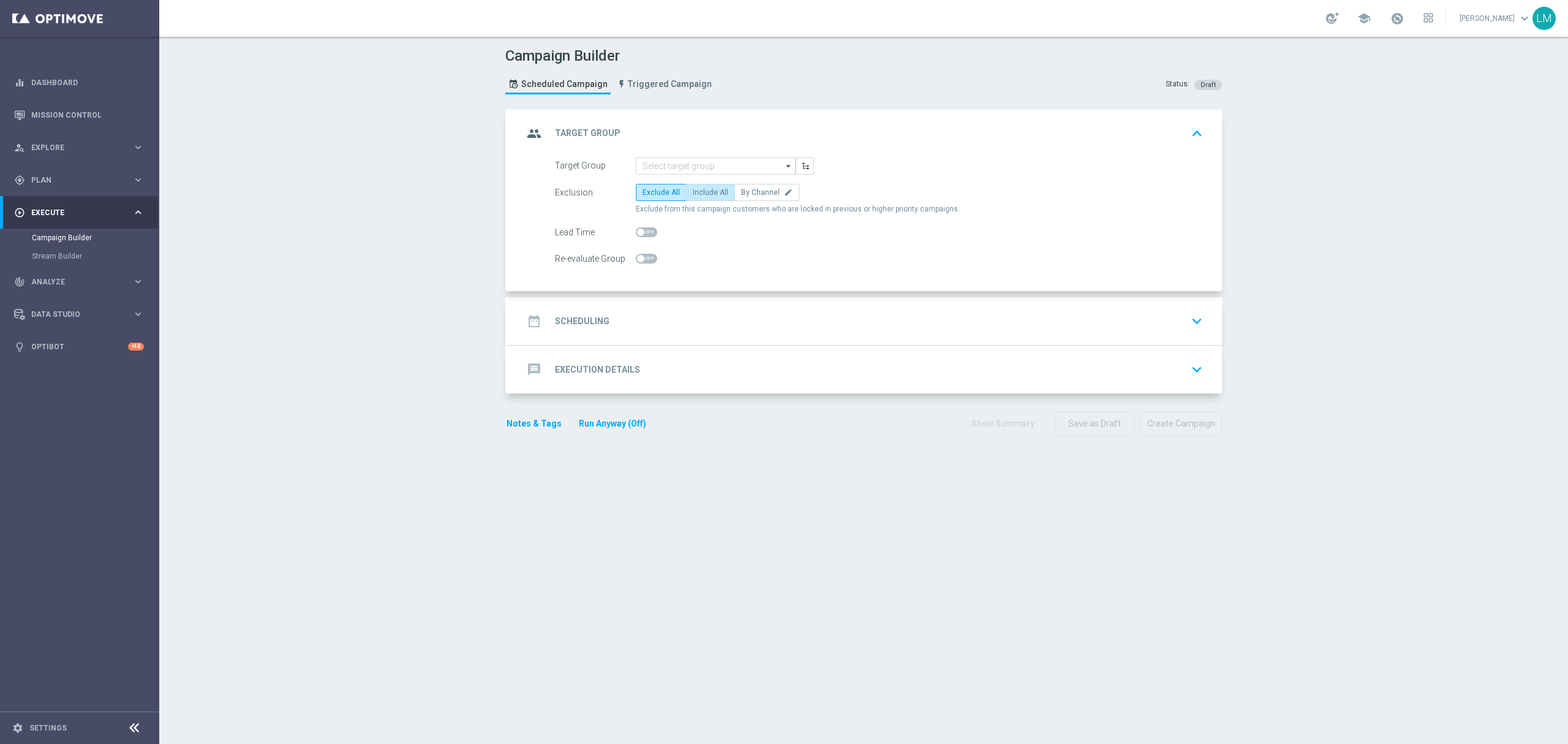
click at [693, 194] on span "Include All" at bounding box center [711, 192] width 36 height 9
click at [693, 194] on input "Include All" at bounding box center [697, 194] width 8 height 8
radio input "true"
click at [693, 166] on input at bounding box center [716, 166] width 160 height 17
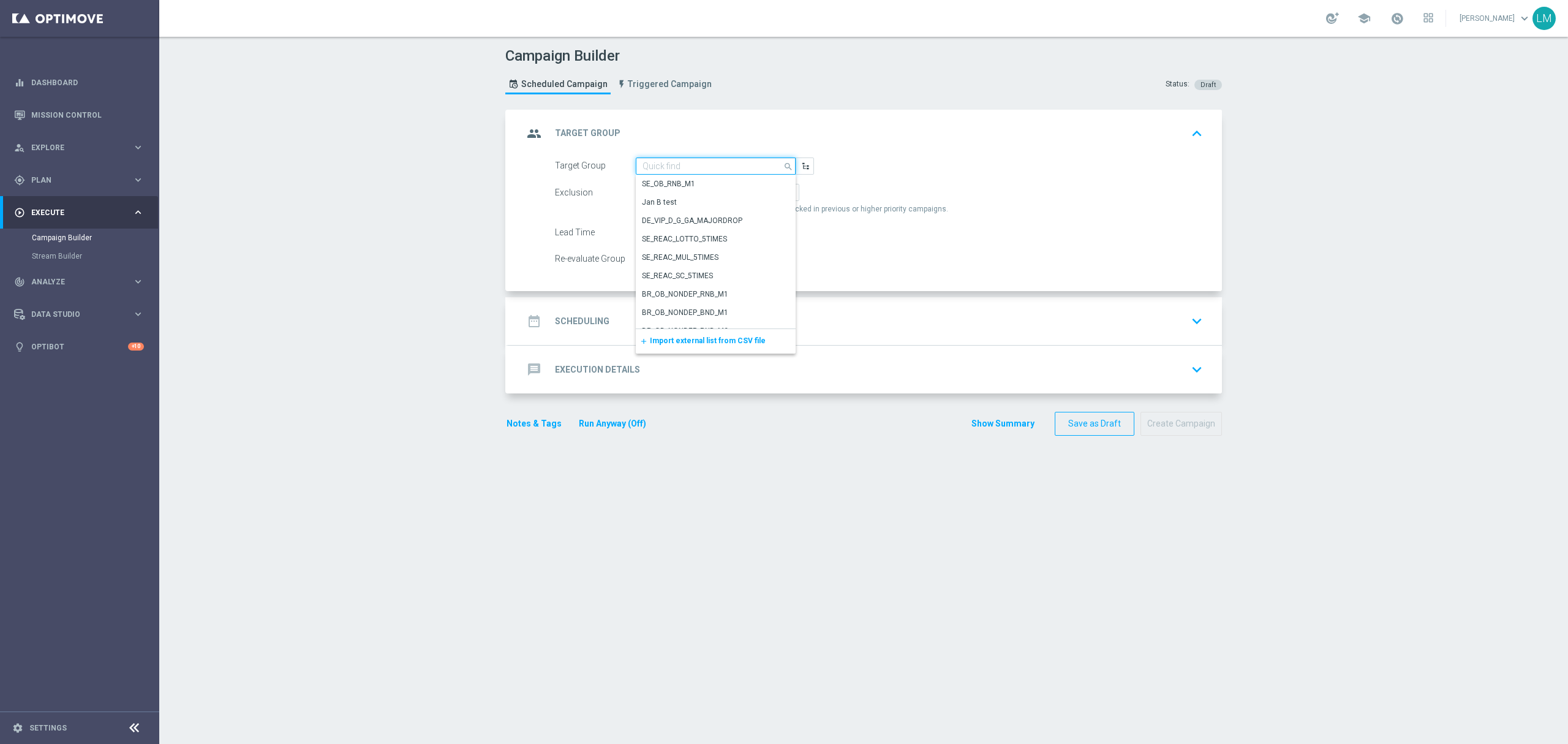
paste input "ZA_TACTICAL_EMAIL_ACTIVES_NOT_PLAYED_LAST_7_DAYS"
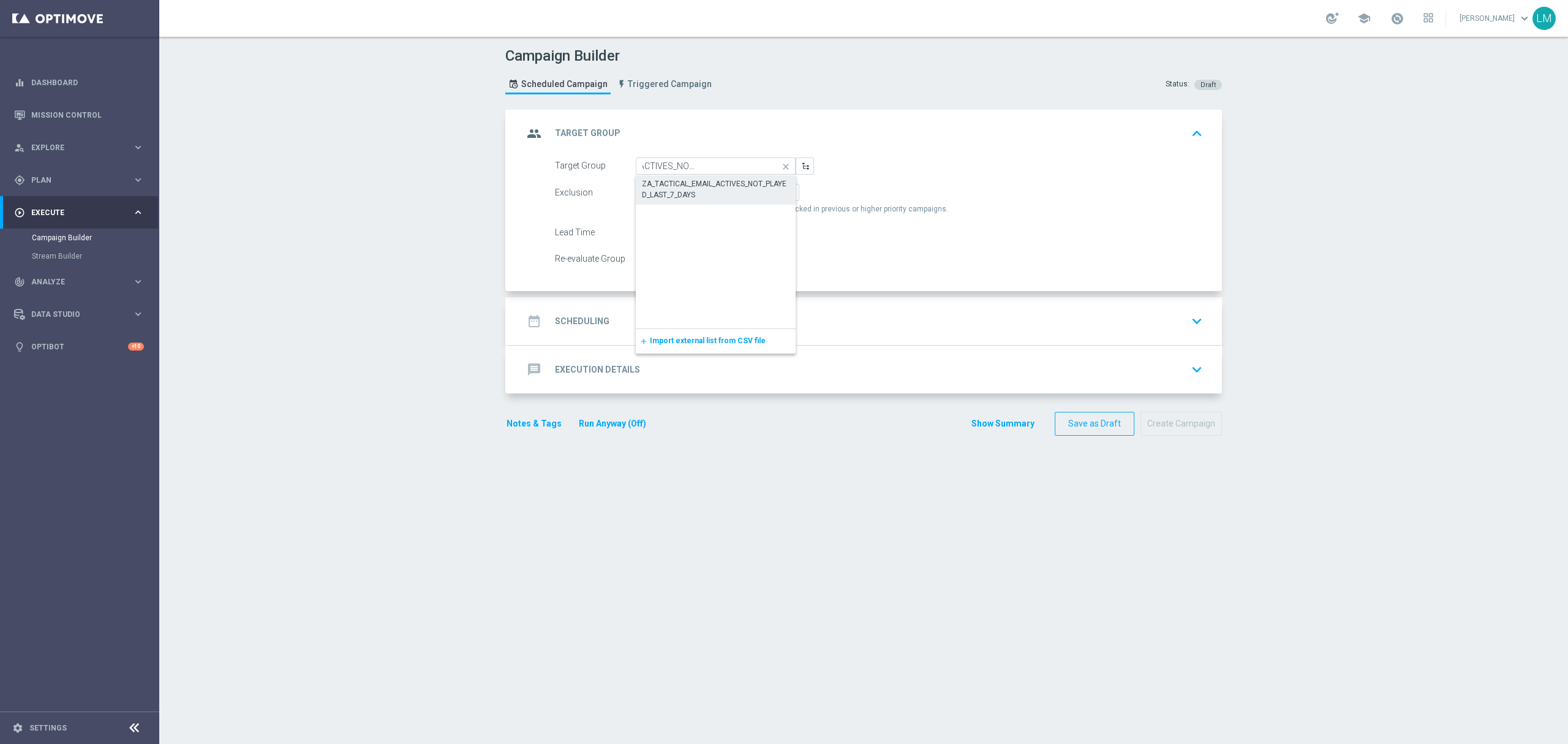
click at [694, 175] on div "ZA_TACTICAL_EMAIL_ACTIVES_NOT_PLAYED_LAST_7_DAYS" at bounding box center [716, 188] width 161 height 28
type input "ZA_TACTICAL_EMAIL_ACTIVES_NOT_PLAYED_LAST_7_DAYS"
click at [730, 324] on div "date_range Scheduling keyboard_arrow_down" at bounding box center [865, 321] width 684 height 24
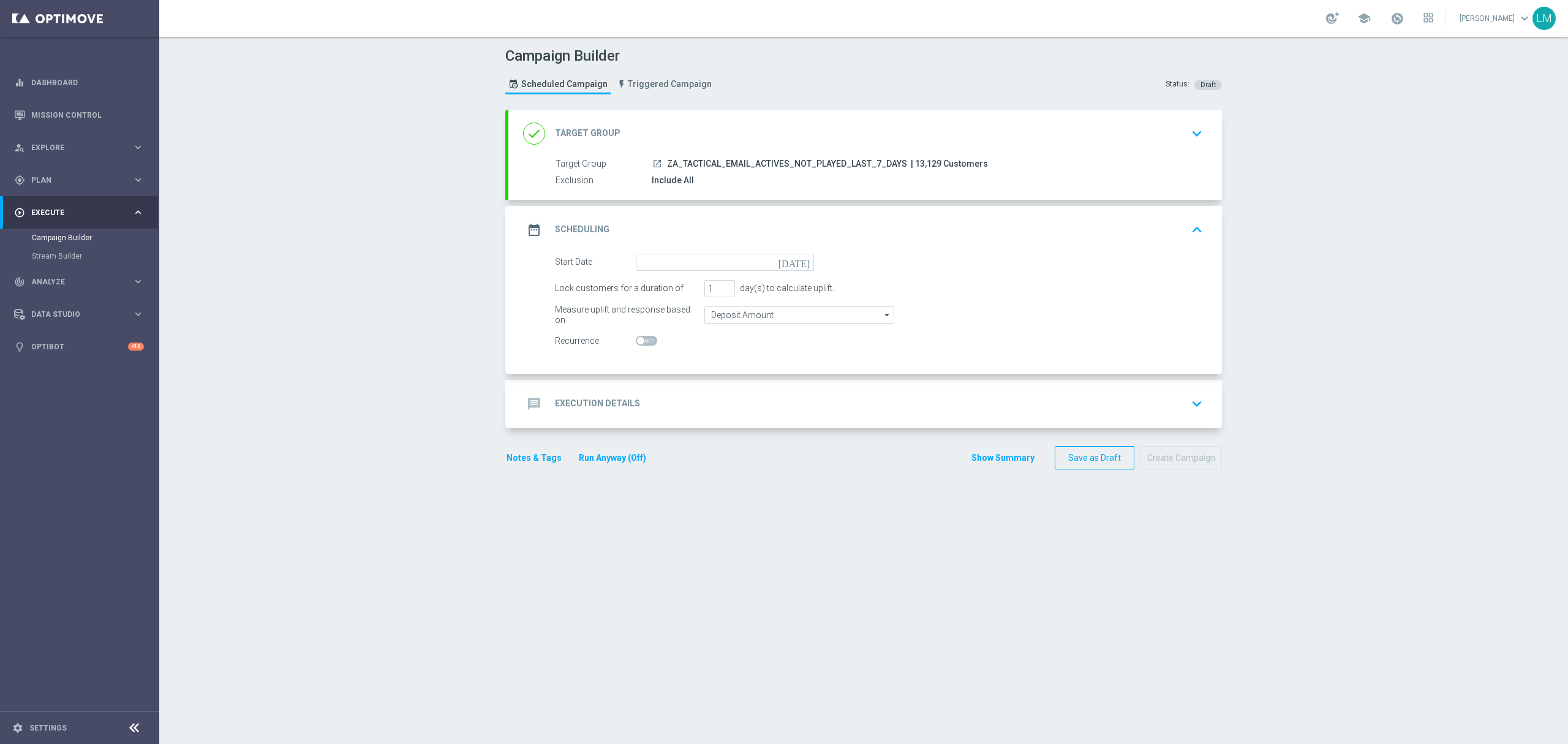
click at [799, 256] on icon "today" at bounding box center [796, 260] width 36 height 14
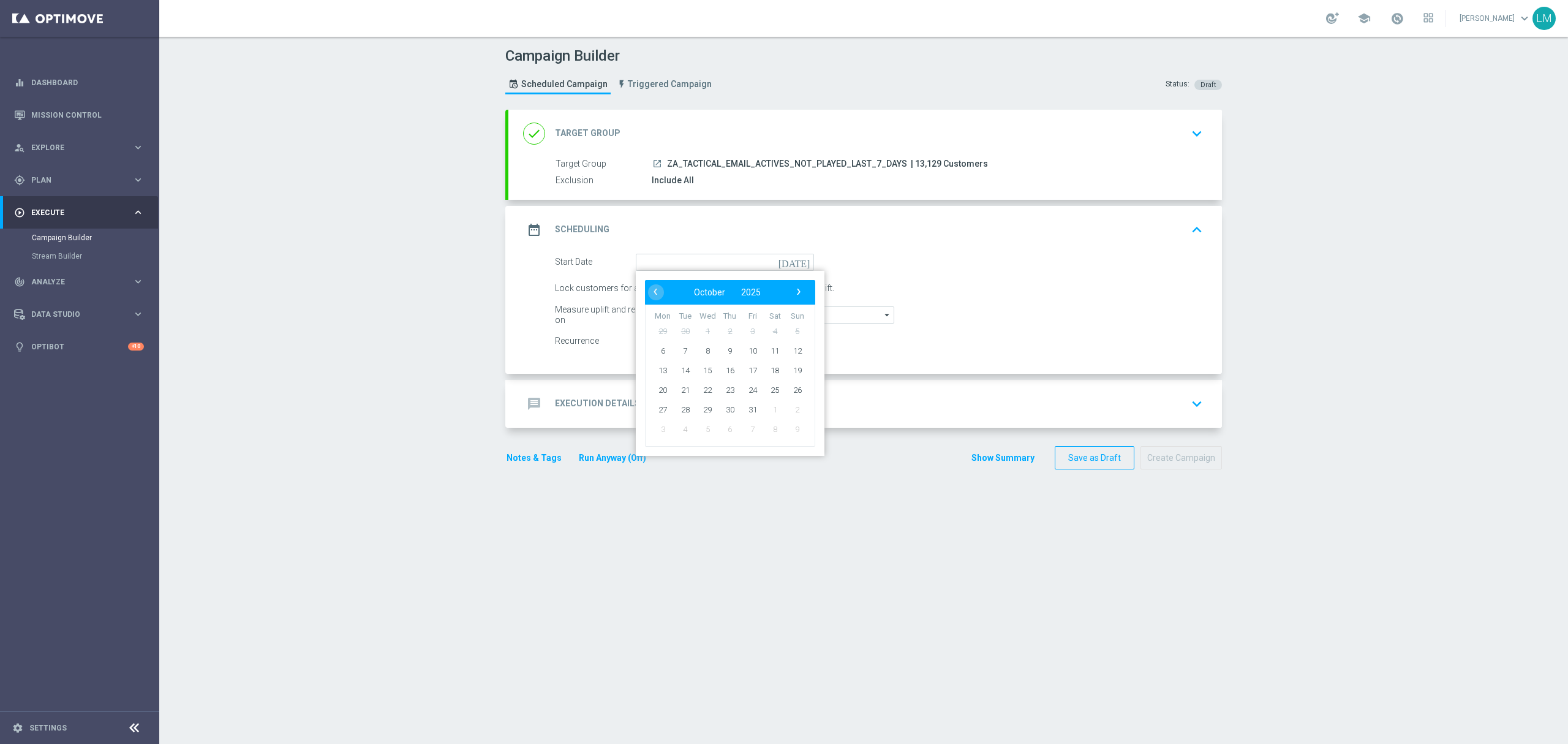
click at [652, 341] on td "29" at bounding box center [663, 331] width 23 height 19
click at [653, 347] on span "6" at bounding box center [662, 350] width 19 height 19
type input "06 Oct 2025"
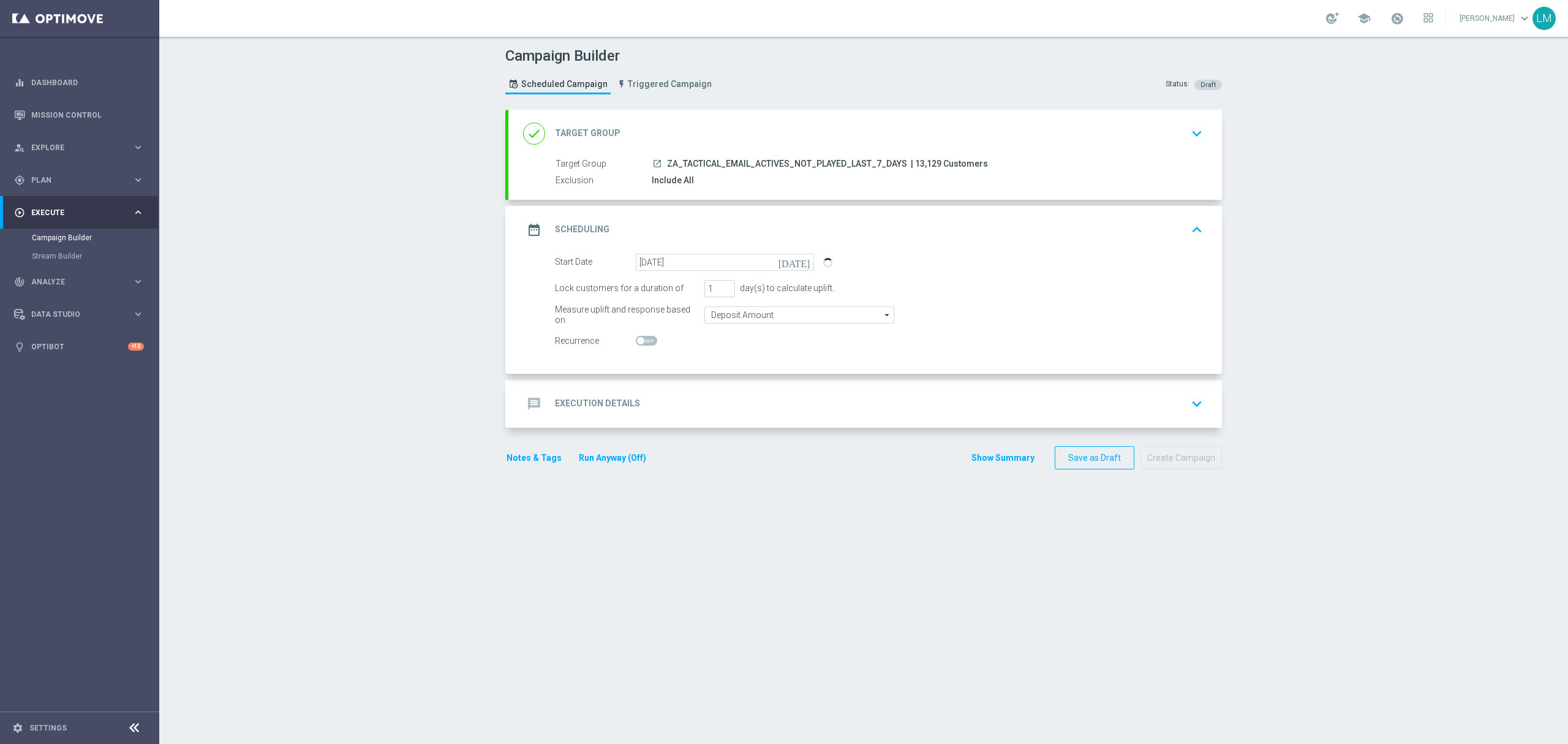
click at [694, 405] on div "message Execution Details keyboard_arrow_down" at bounding box center [865, 403] width 684 height 24
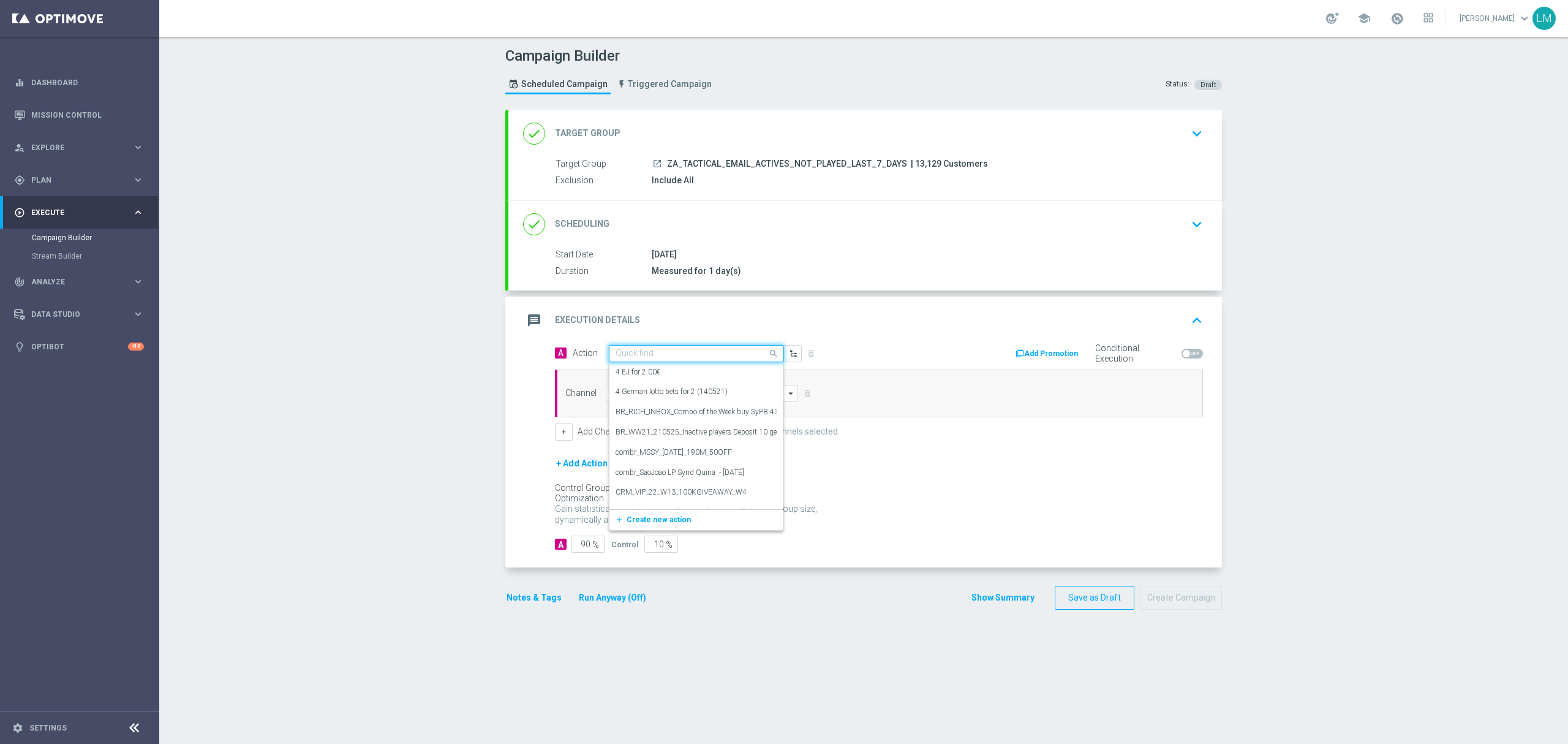
click at [664, 351] on input "text" at bounding box center [683, 353] width 136 height 11
paste input "en_ZA__SA_POWERBALL_MEGAMILLIONS_MINI_COMBO_REMINDER__EMT_ALL_EM_TAC_LT"
type input "en_ZA__SA_POWERBALL_MEGAMILLIONS_MINI_COMBO_REMINDER__EMT_ALL_EM_TAC_LT"
click at [657, 392] on span "Create new action" at bounding box center [659, 391] width 64 height 9
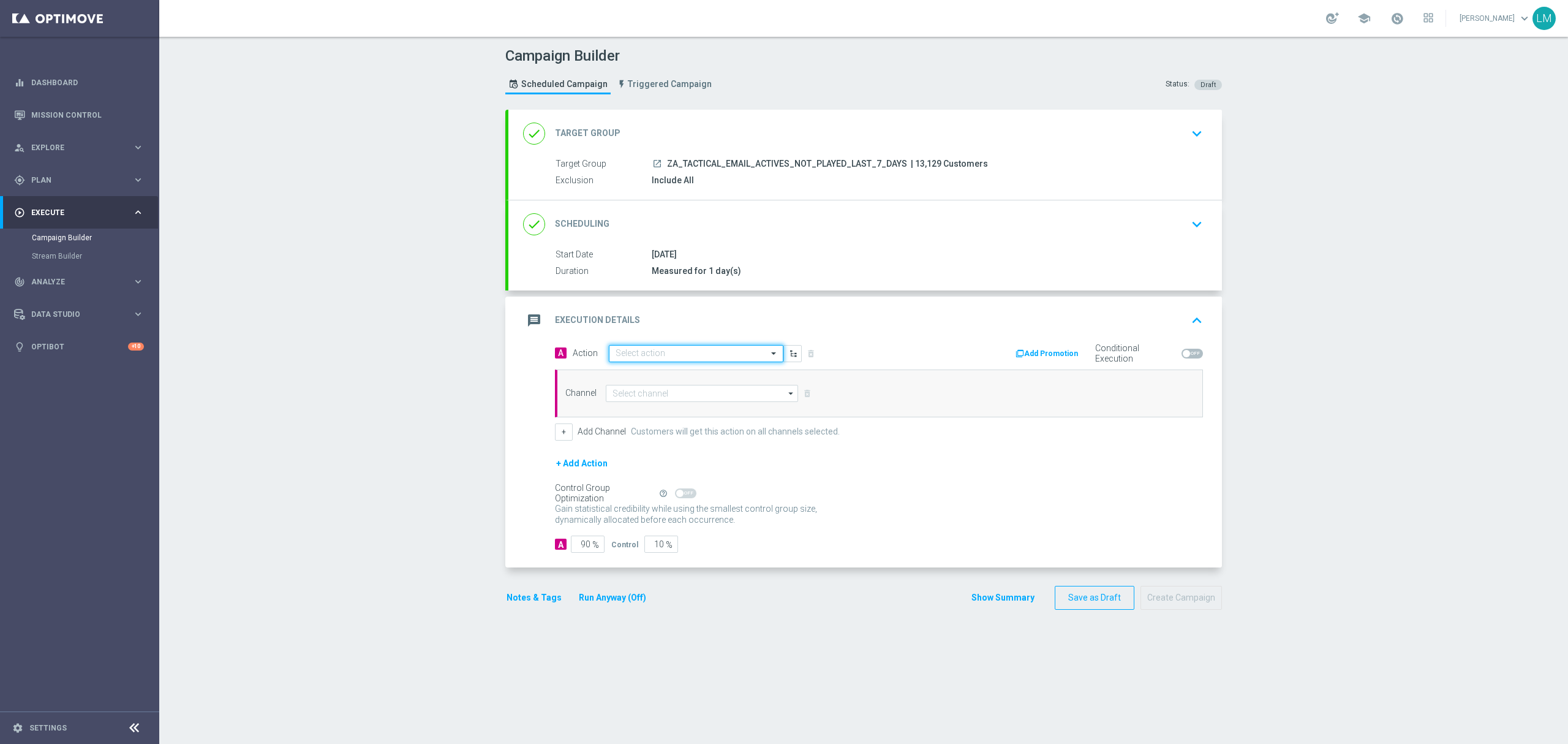
scroll to position [0, 0]
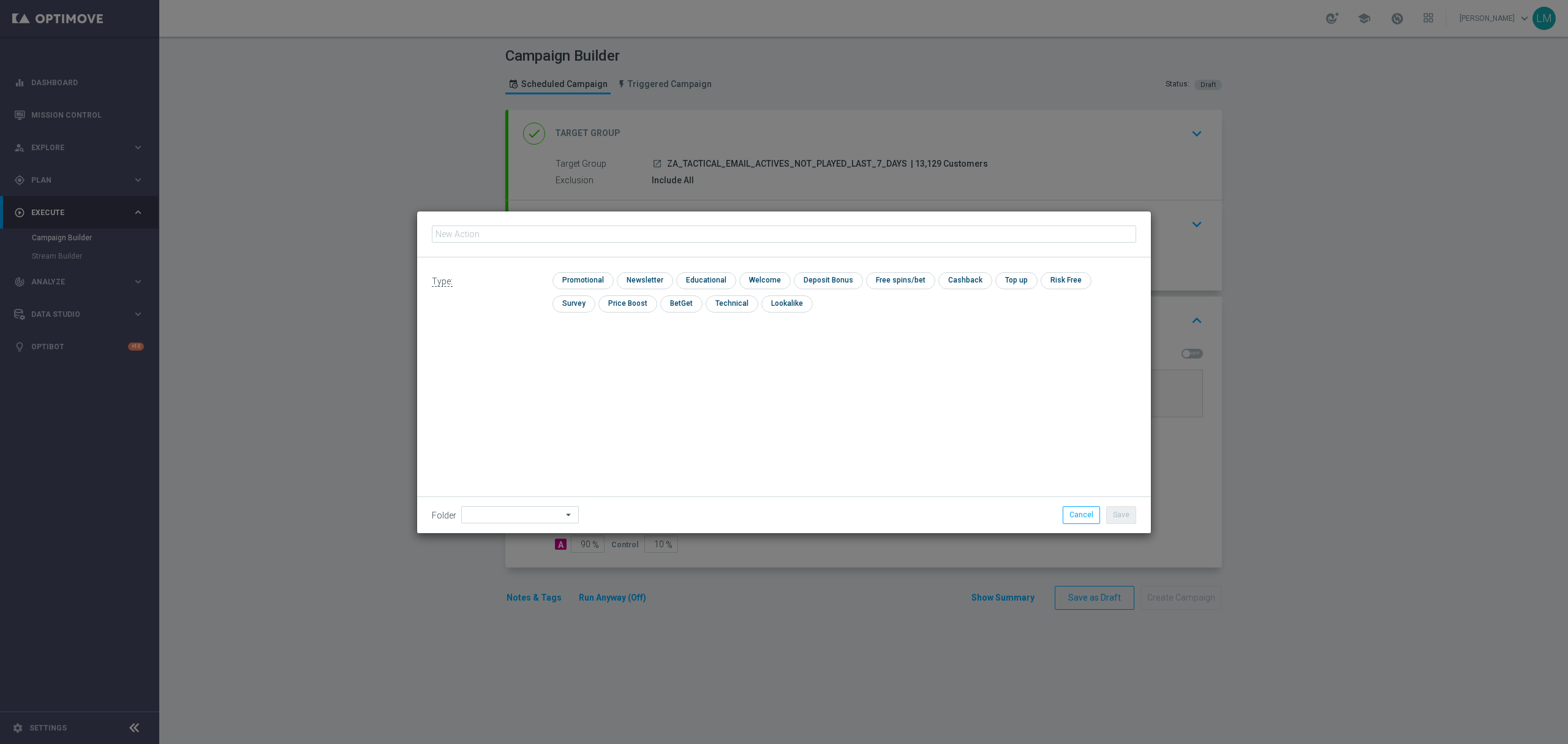
type input "en_ZA__SA_POWERBALL_MEGAMILLIONS_MINI_COMBO_REMINDER__EMT_ALL_EM_TAC_LT"
click at [585, 285] on input "checkbox" at bounding box center [582, 280] width 59 height 16
checkbox input "true"
click at [1120, 517] on button "Save" at bounding box center [1121, 515] width 30 height 17
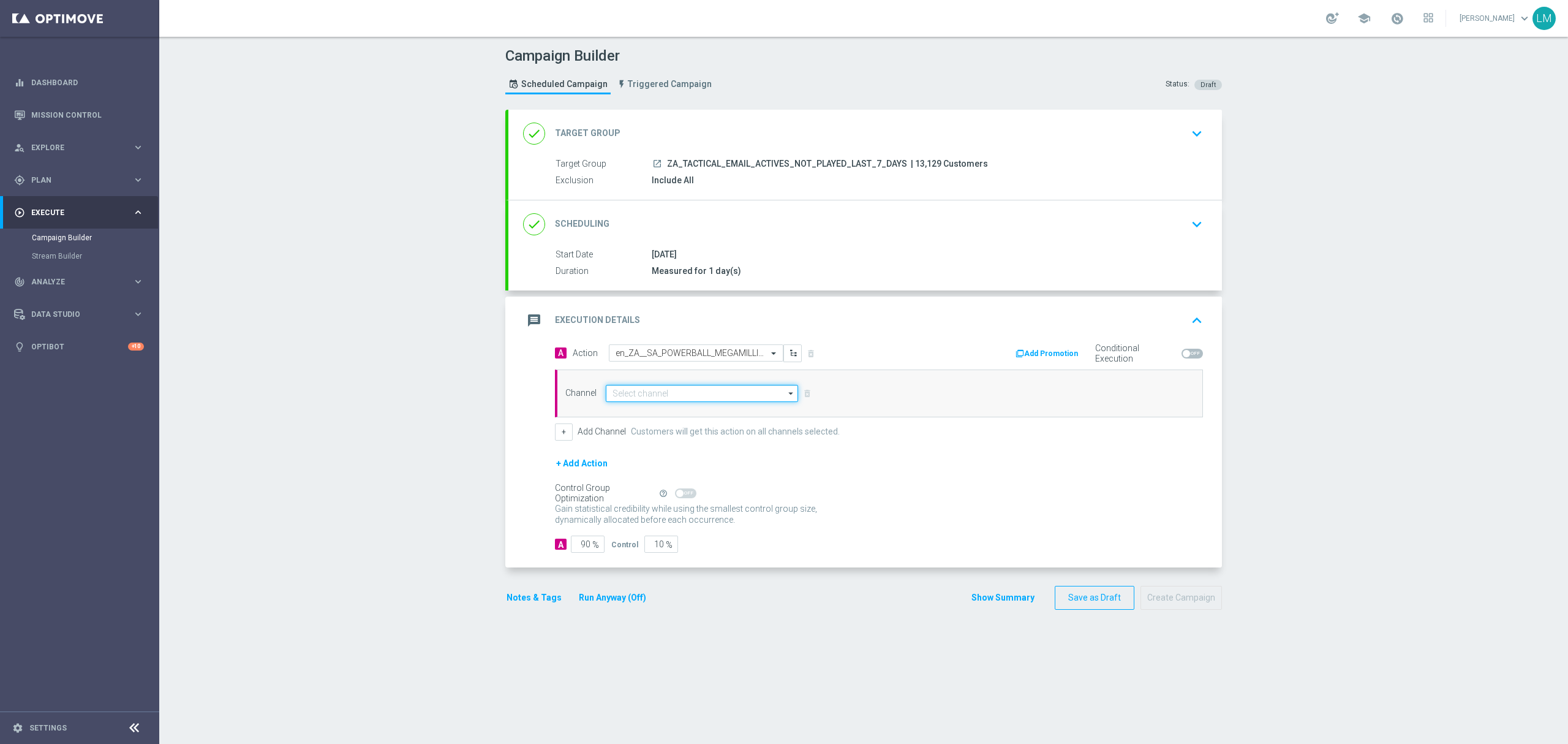
click at [674, 388] on input at bounding box center [702, 393] width 192 height 17
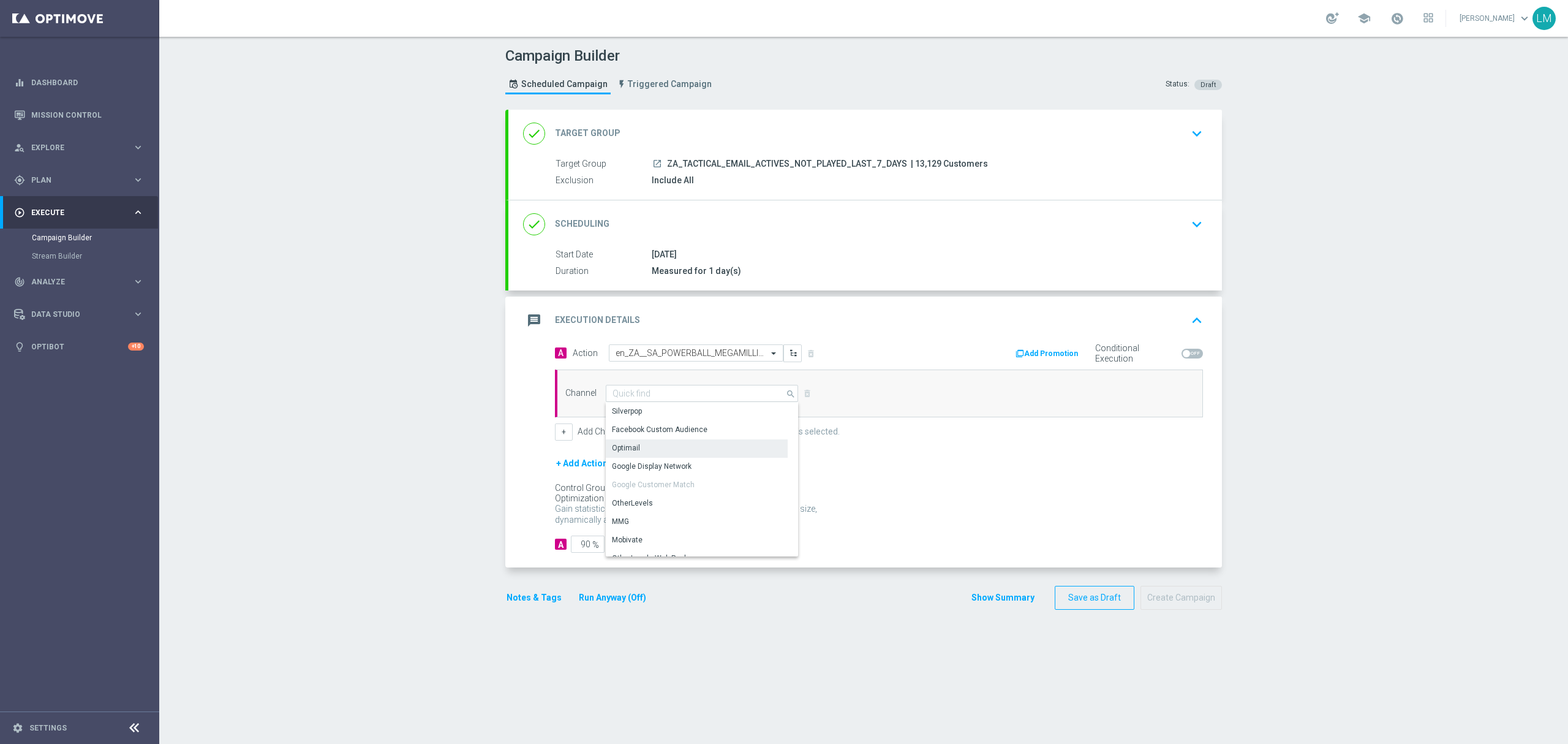
click at [642, 450] on div "Optimail" at bounding box center [697, 448] width 182 height 17
type input "Optimail"
click at [648, 553] on input "10" at bounding box center [661, 544] width 34 height 17
click at [648, 553] on form "A Action Select action en_ZA__SA_POWERBALL_MEGAMILLIONS_MINI_COMBO_REMINDER__EM…" at bounding box center [879, 448] width 648 height 209
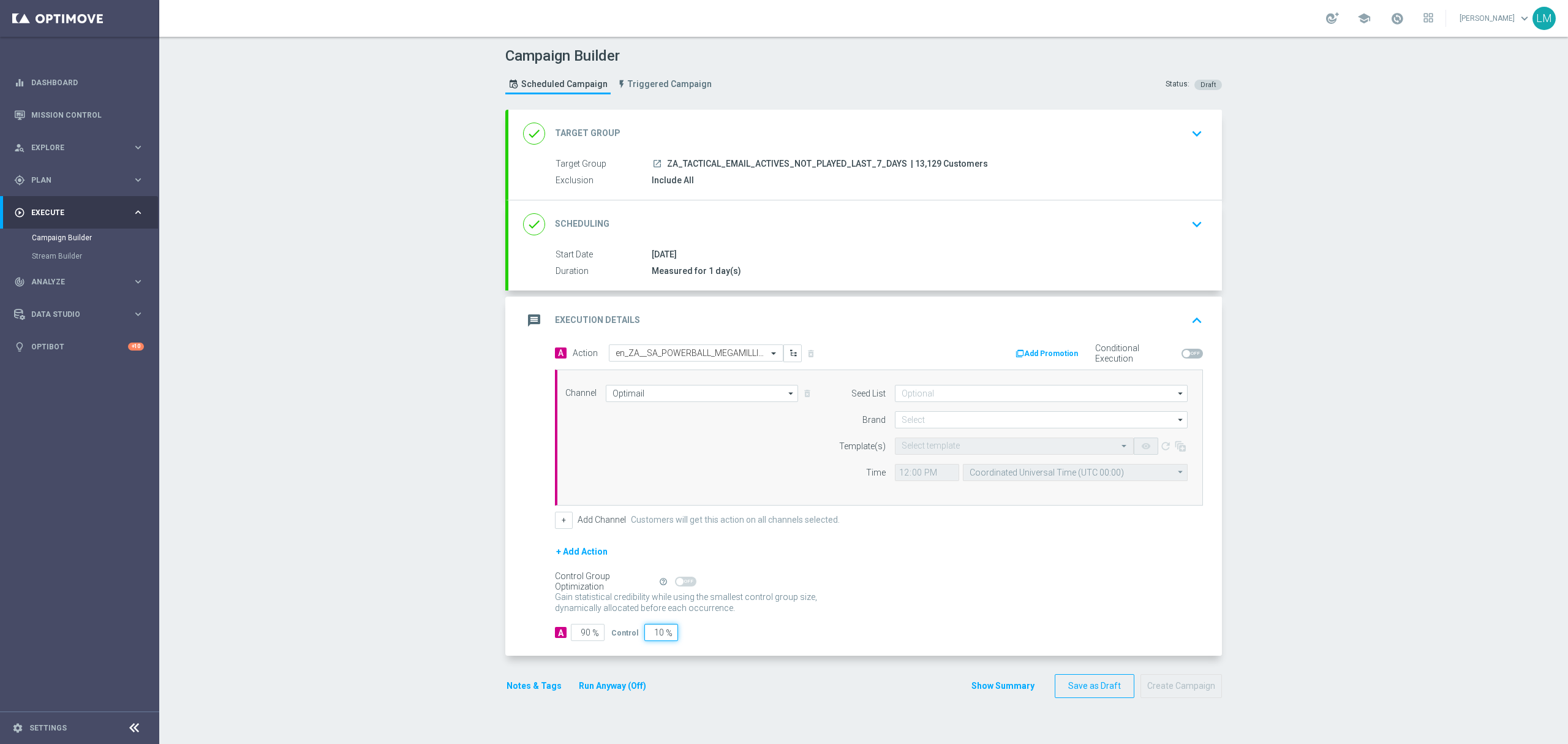
type input "5"
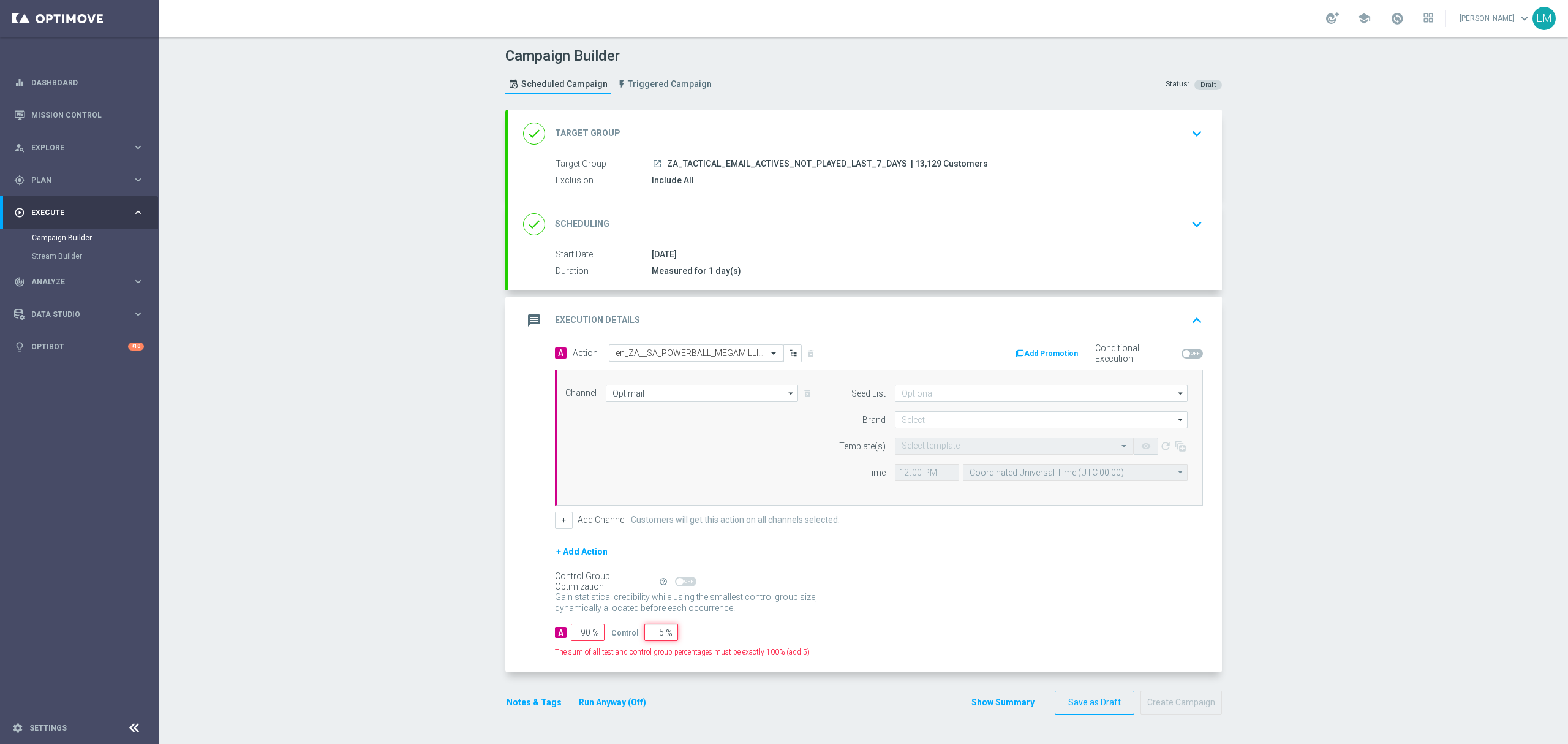
type input "95"
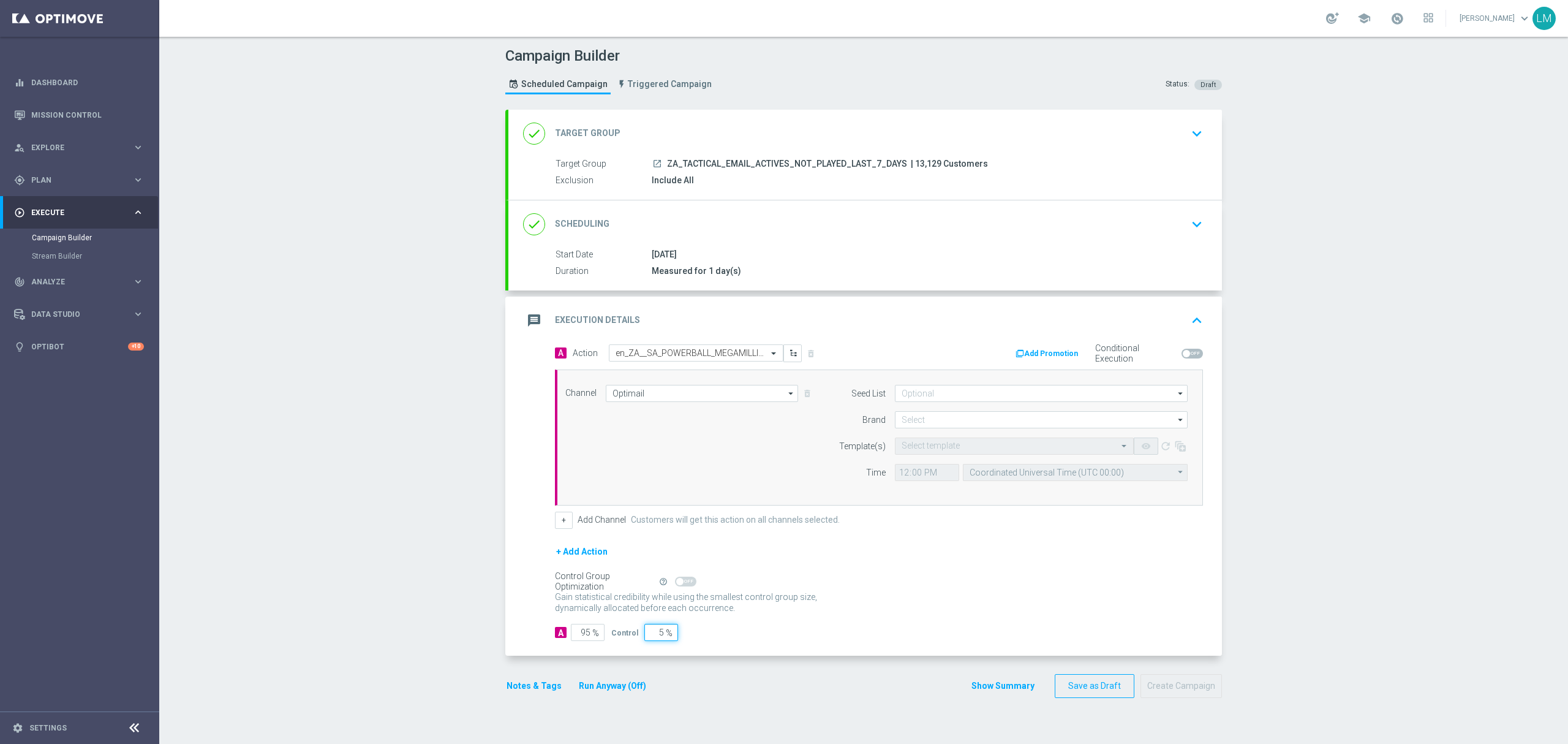
type input "5"
click at [888, 572] on div "+ Add Action" at bounding box center [879, 559] width 648 height 31
click at [952, 431] on form "Seed List arrow_drop_down Drag here to set row groups Drag here to set column l…" at bounding box center [1010, 433] width 355 height 96
click at [952, 419] on input at bounding box center [1041, 420] width 293 height 17
click at [939, 455] on div "lottoland" at bounding box center [1041, 456] width 293 height 17
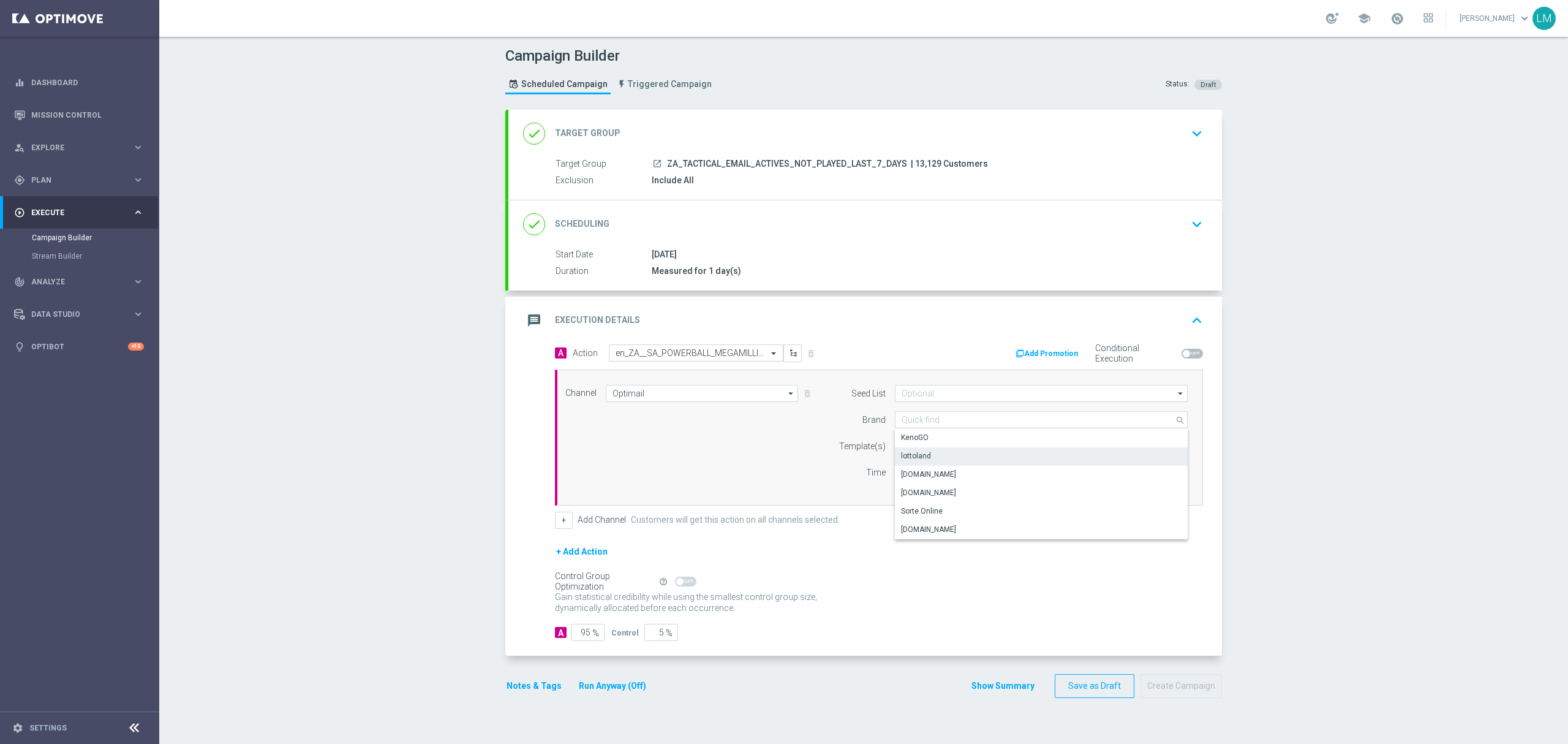
type input "lottoland"
click at [562, 522] on button "+" at bounding box center [564, 521] width 18 height 17
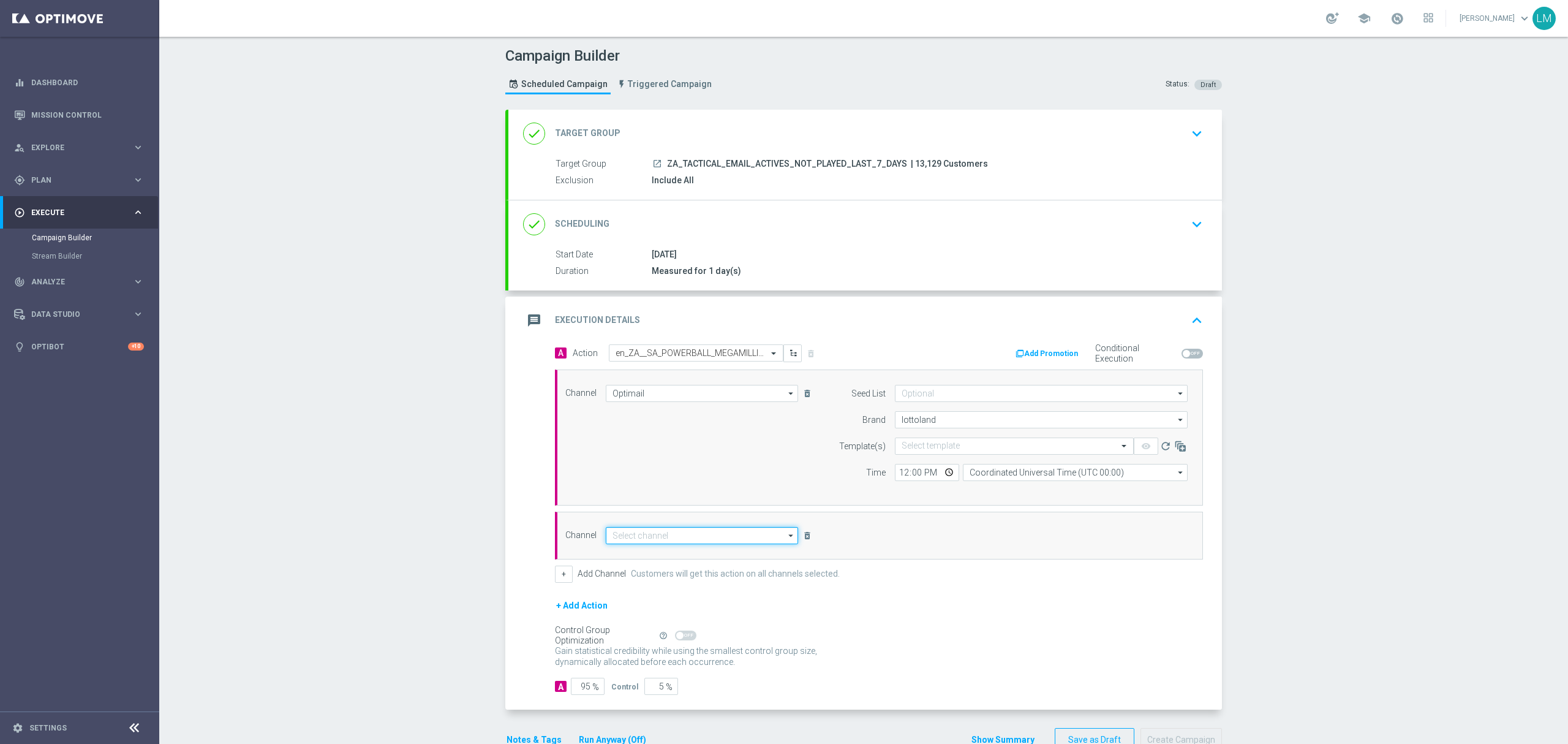
click at [645, 540] on input at bounding box center [702, 536] width 192 height 17
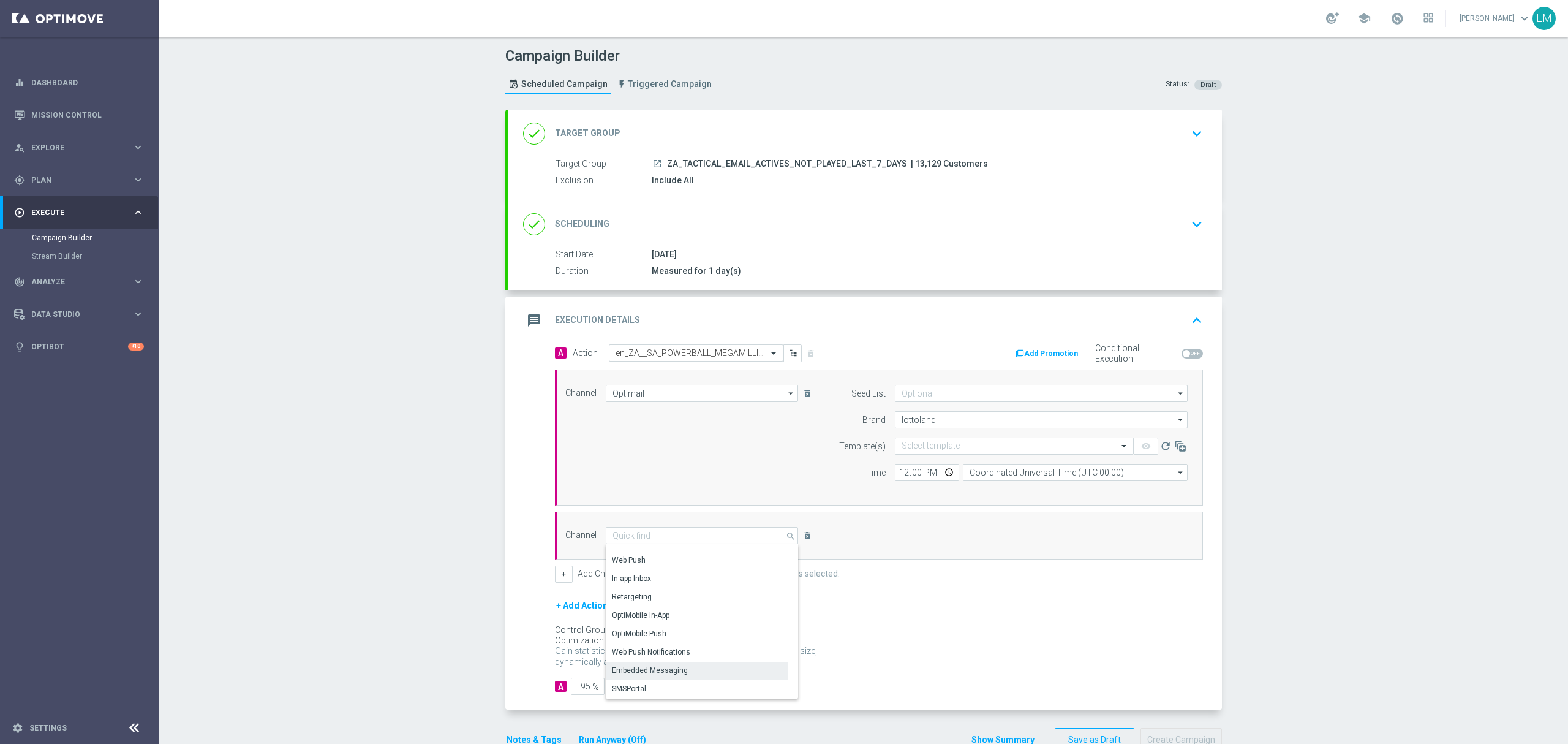
click at [664, 669] on div "Embedded Messaging" at bounding box center [649, 670] width 76 height 11
type input "Embedded Messaging"
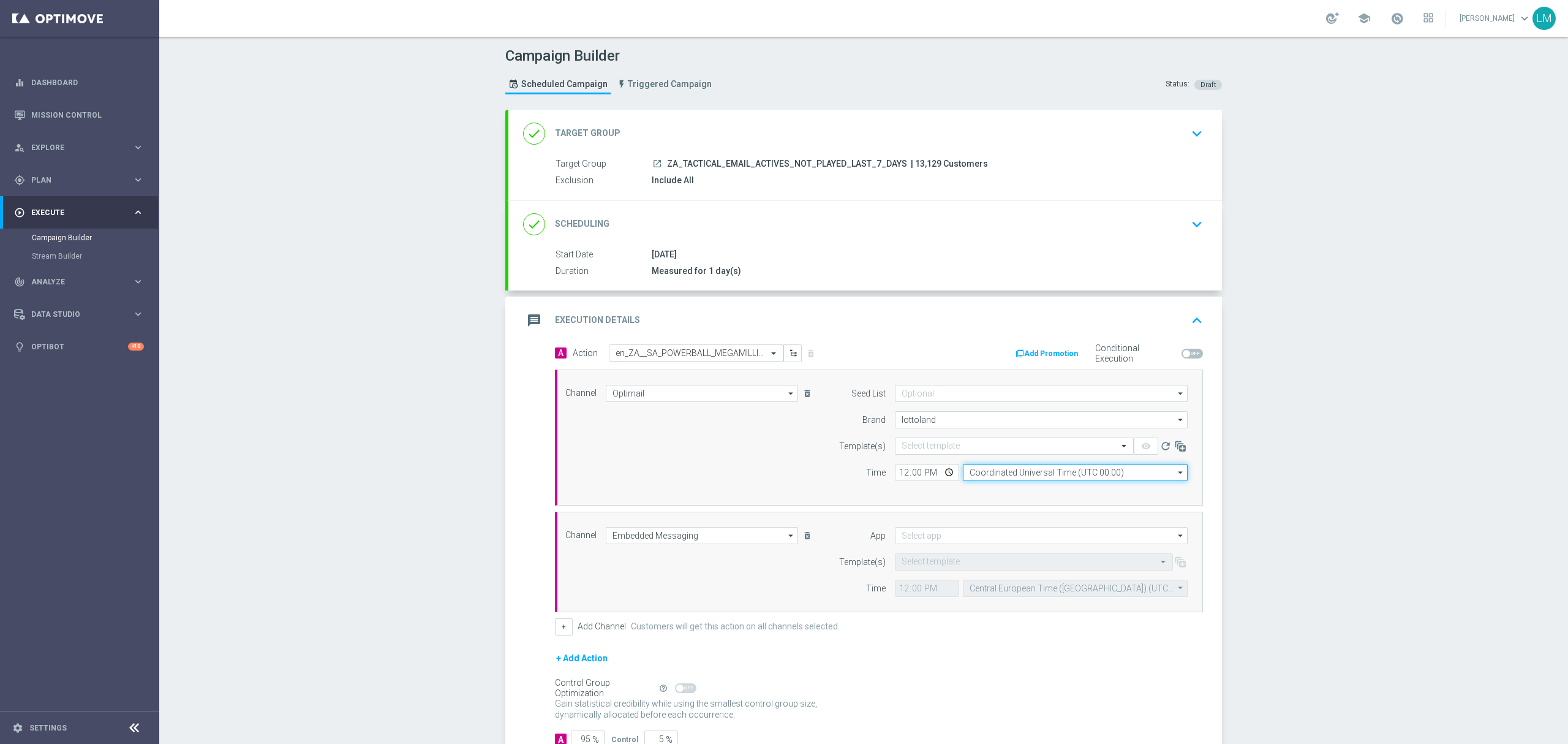
click at [998, 478] on input "Coordinated Universal Time (UTC 00:00)" at bounding box center [1075, 473] width 225 height 17
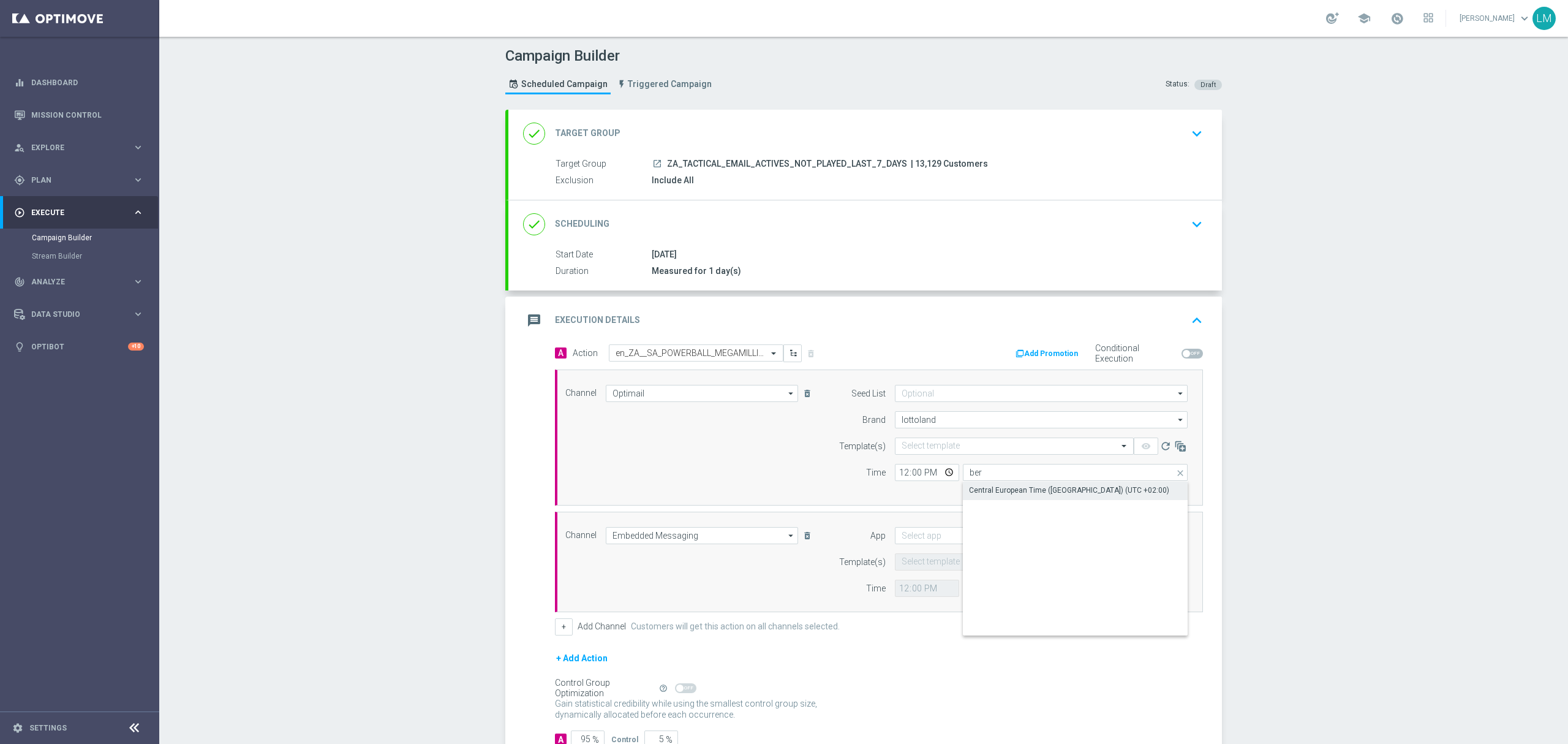
click at [1001, 488] on div "Central European Time (Berlin) (UTC +02:00)" at bounding box center [1069, 490] width 201 height 11
type input "Central European Time (Berlin) (UTC +02:00)"
click at [941, 473] on input "12:00" at bounding box center [927, 473] width 64 height 17
type input "17:00"
drag, startPoint x: 806, startPoint y: 469, endPoint x: 848, endPoint y: 495, distance: 49.4
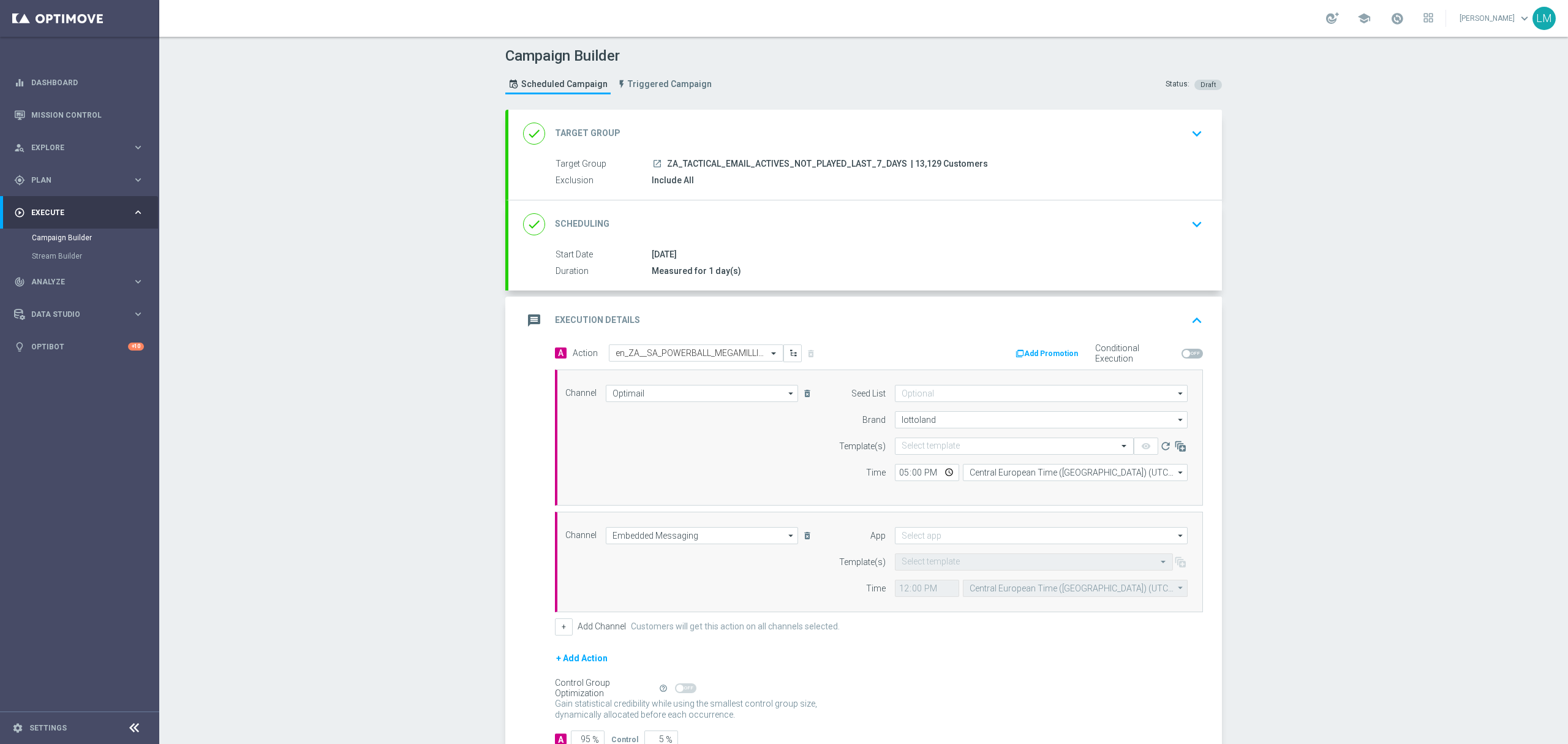
click at [806, 469] on div "Channel Optimail Optimail arrow_drop_down Drag here to set row groups Drag here…" at bounding box center [876, 438] width 641 height 106
click at [917, 538] on input at bounding box center [1041, 536] width 293 height 17
click at [934, 571] on div "Lottoland" at bounding box center [1041, 572] width 293 height 17
type input "Lottoland"
click at [931, 587] on input "12:00" at bounding box center [927, 588] width 64 height 17
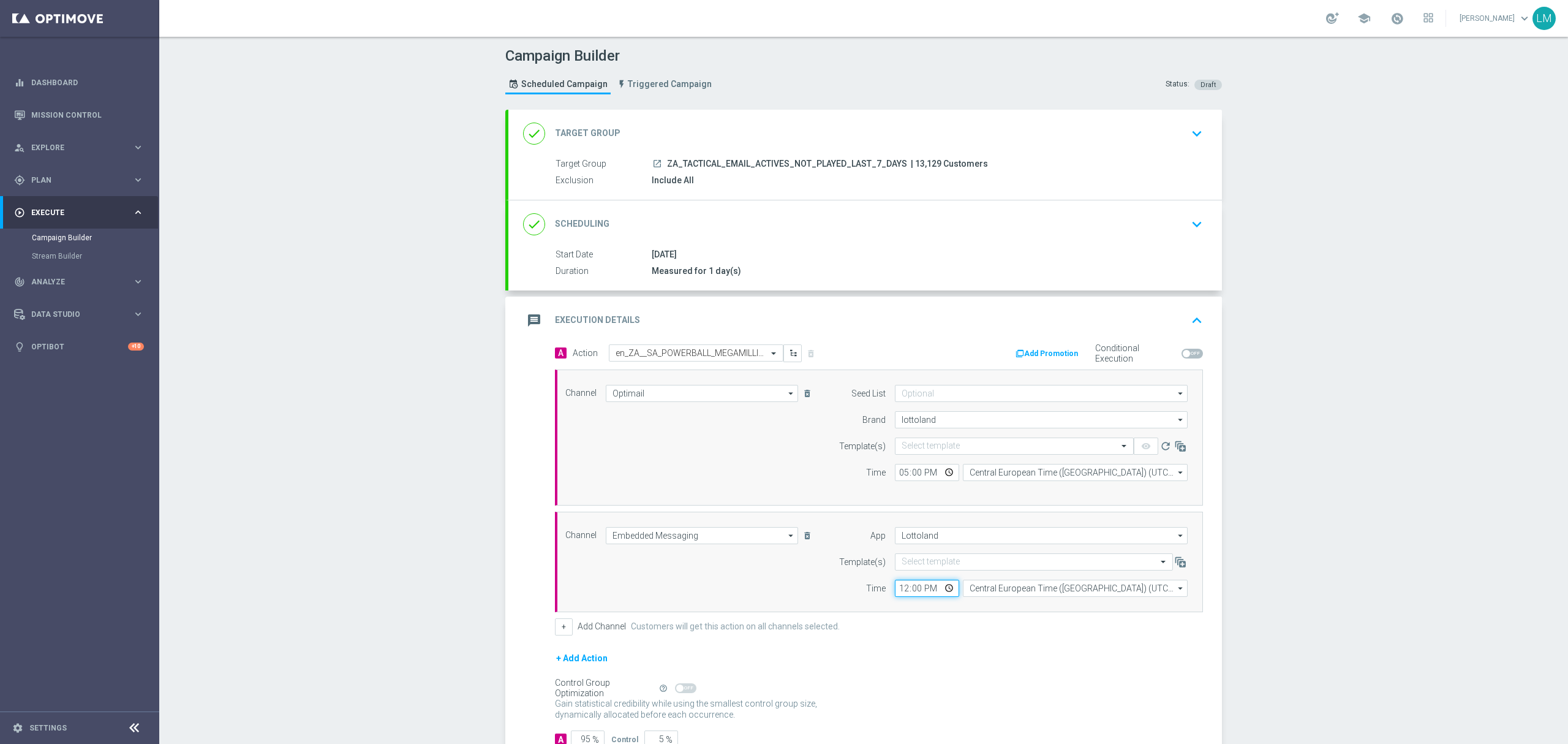
click at [939, 594] on input "12:00" at bounding box center [927, 588] width 64 height 17
type input "17:00"
click at [1012, 612] on div "Channel Embedded Messaging Embedded Messaging arrow_drop_down Drag here to set …" at bounding box center [879, 562] width 648 height 101
click at [939, 445] on input "text" at bounding box center [1001, 446] width 201 height 11
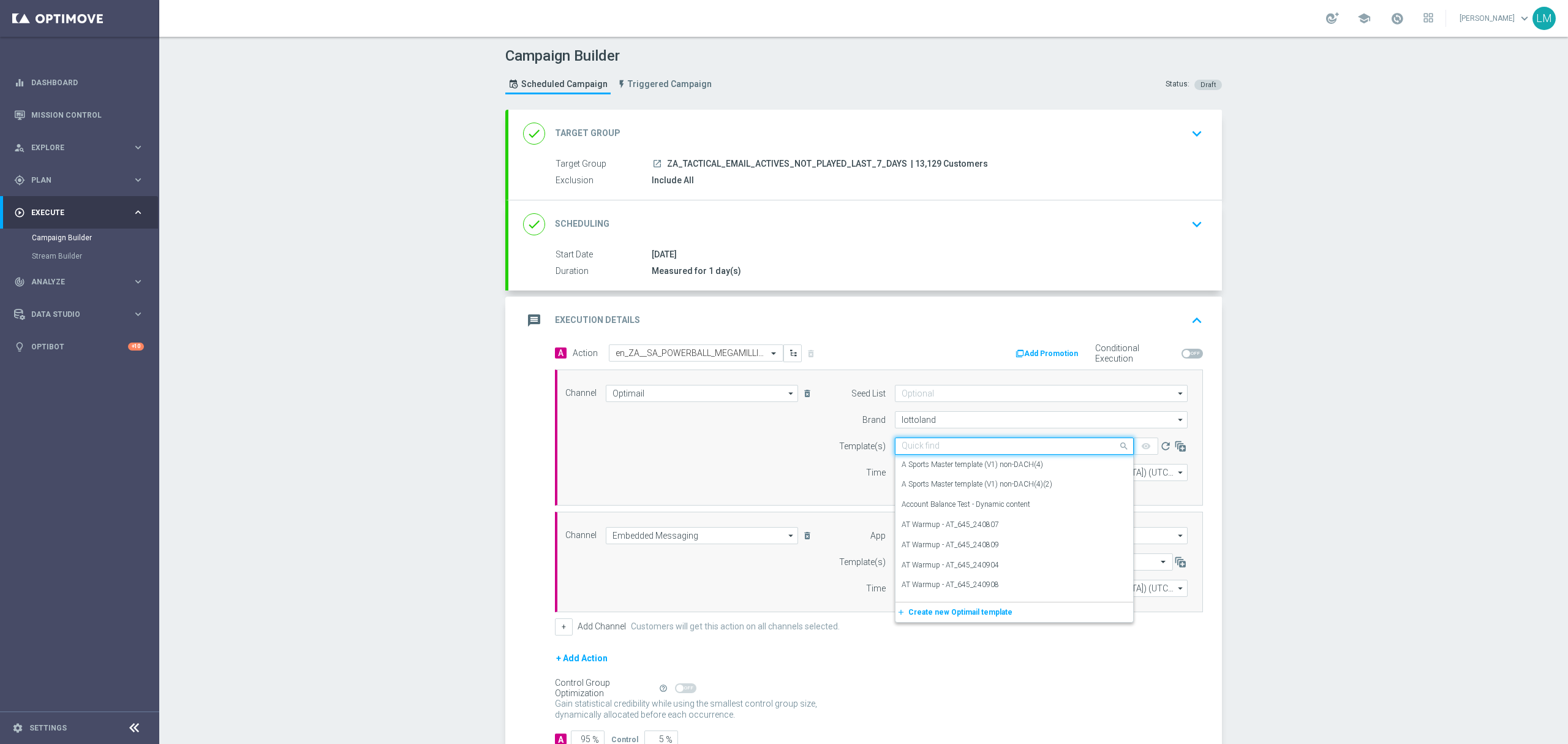
paste input "en_ZA__SA_POWERBALL_MEGAMILLIONS_MINI_COMBO_REMINDER__EMT_ALL_EM_TAC_LT"
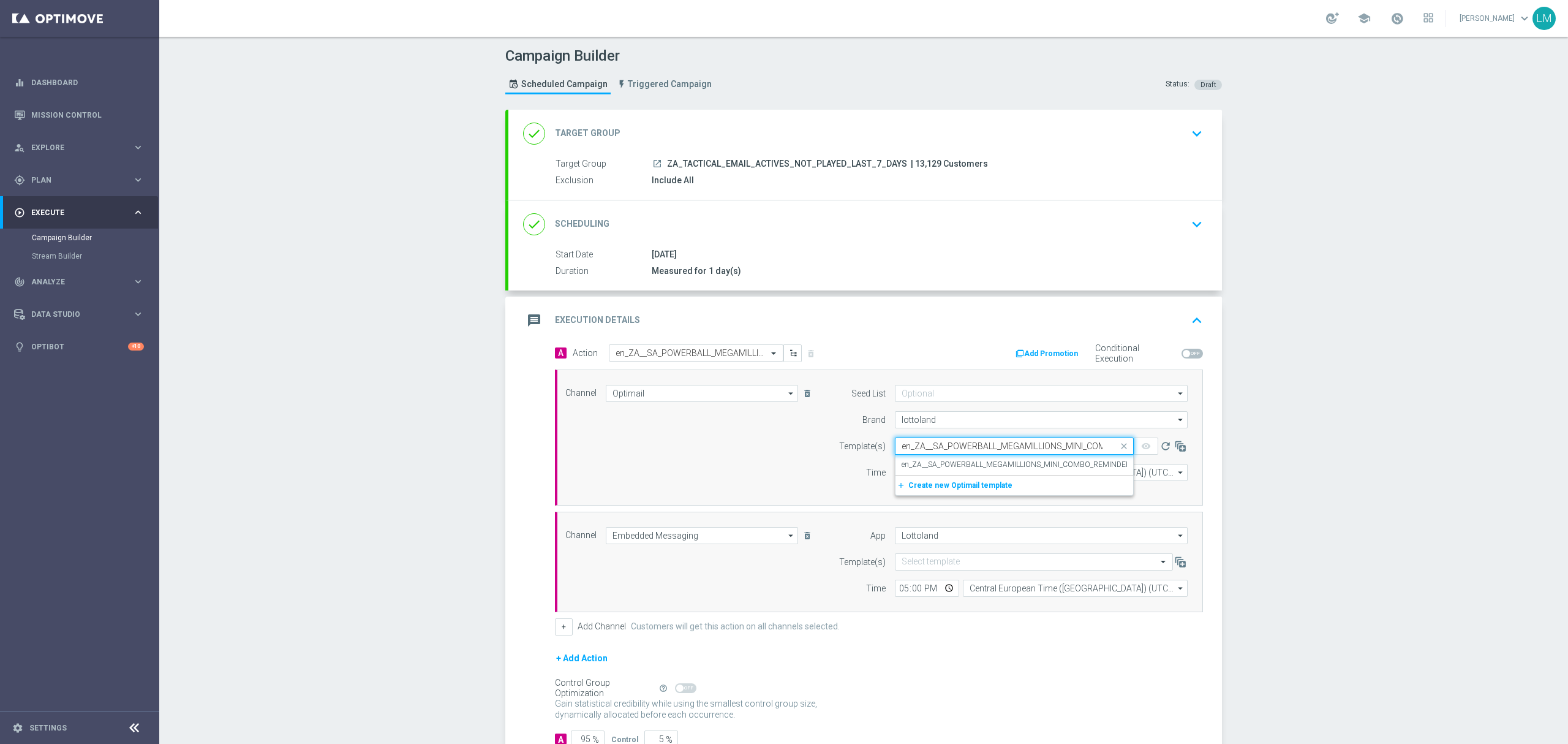
scroll to position [0, 150]
click at [947, 461] on label "en_ZA__SA_POWERBALL_MEGAMILLIONS_MINI_COMBO_REMINDER__EMT_ALL_EM_TAC_LT" at bounding box center [1055, 465] width 307 height 11
type input "en_ZA__SA_POWERBALL_MEGAMILLIONS_MINI_COMBO_REMINDER__EMT_ALL_EM_TAC_LT"
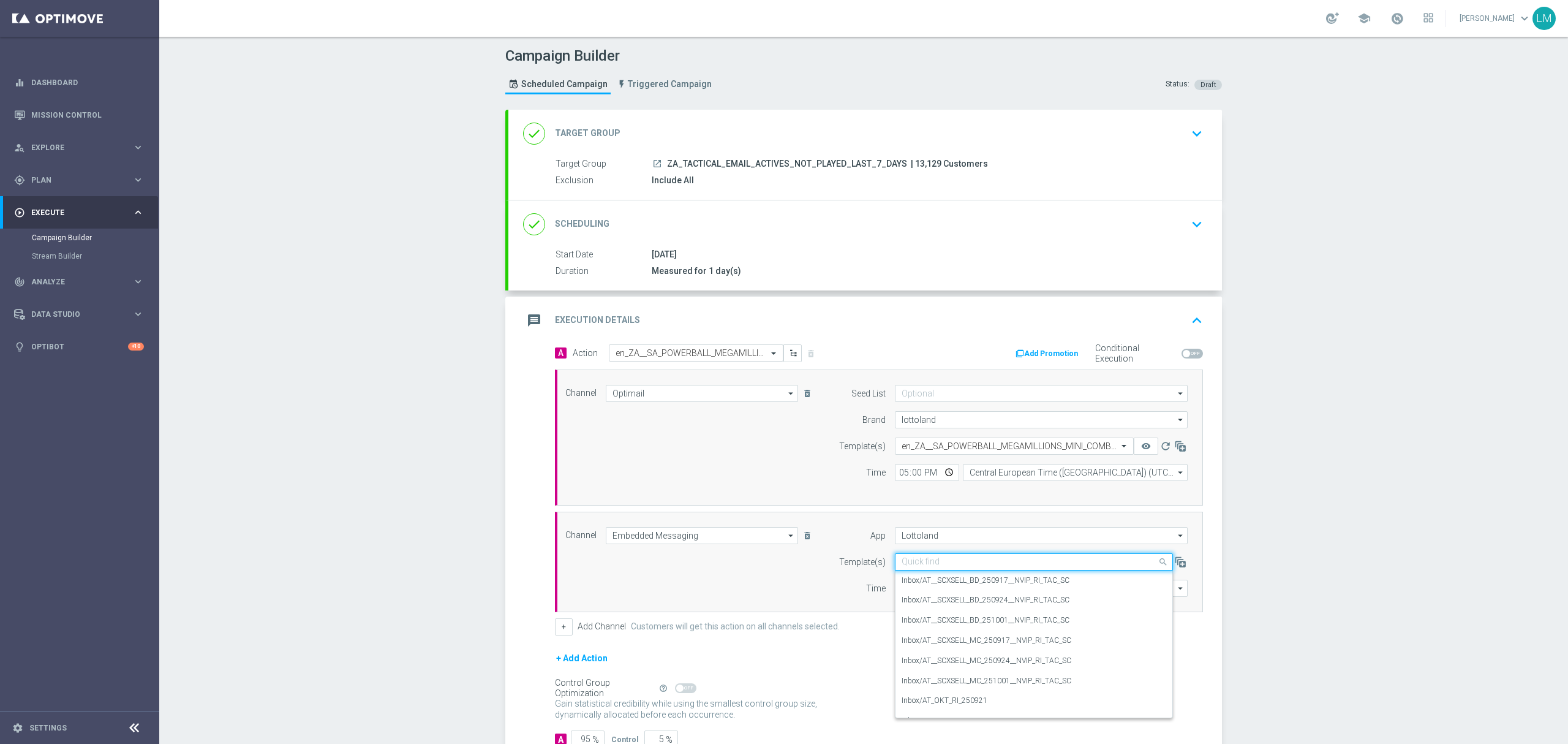
click at [931, 561] on input "text" at bounding box center [1021, 562] width 240 height 11
paste input "en_ZA__SA_POWERBALL_MEGAMILLIONS_MINI_COMBO_REMINDER__EMT_ALL_RI_TAC_LT"
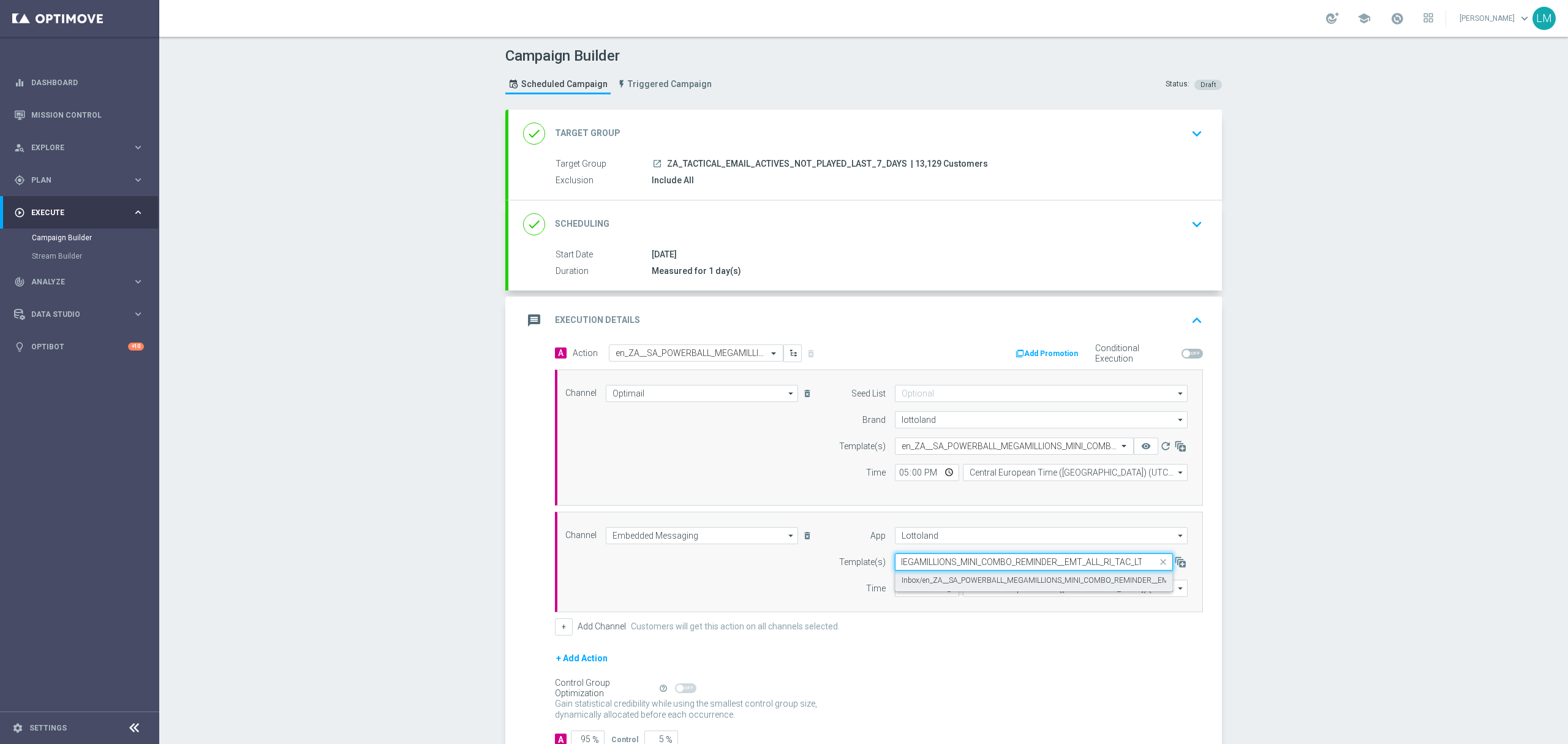
click at [968, 585] on label "Inbox/en_ZA__SA_POWERBALL_MEGAMILLIONS_MINI_COMBO_REMINDER__EMT_ALL_RI_TAC_LT" at bounding box center [1063, 580] width 323 height 11
type input "en_ZA__SA_POWERBALL_MEGAMILLIONS_MINI_COMBO_REMINDER__EMT_ALL_RI_TAC_LT"
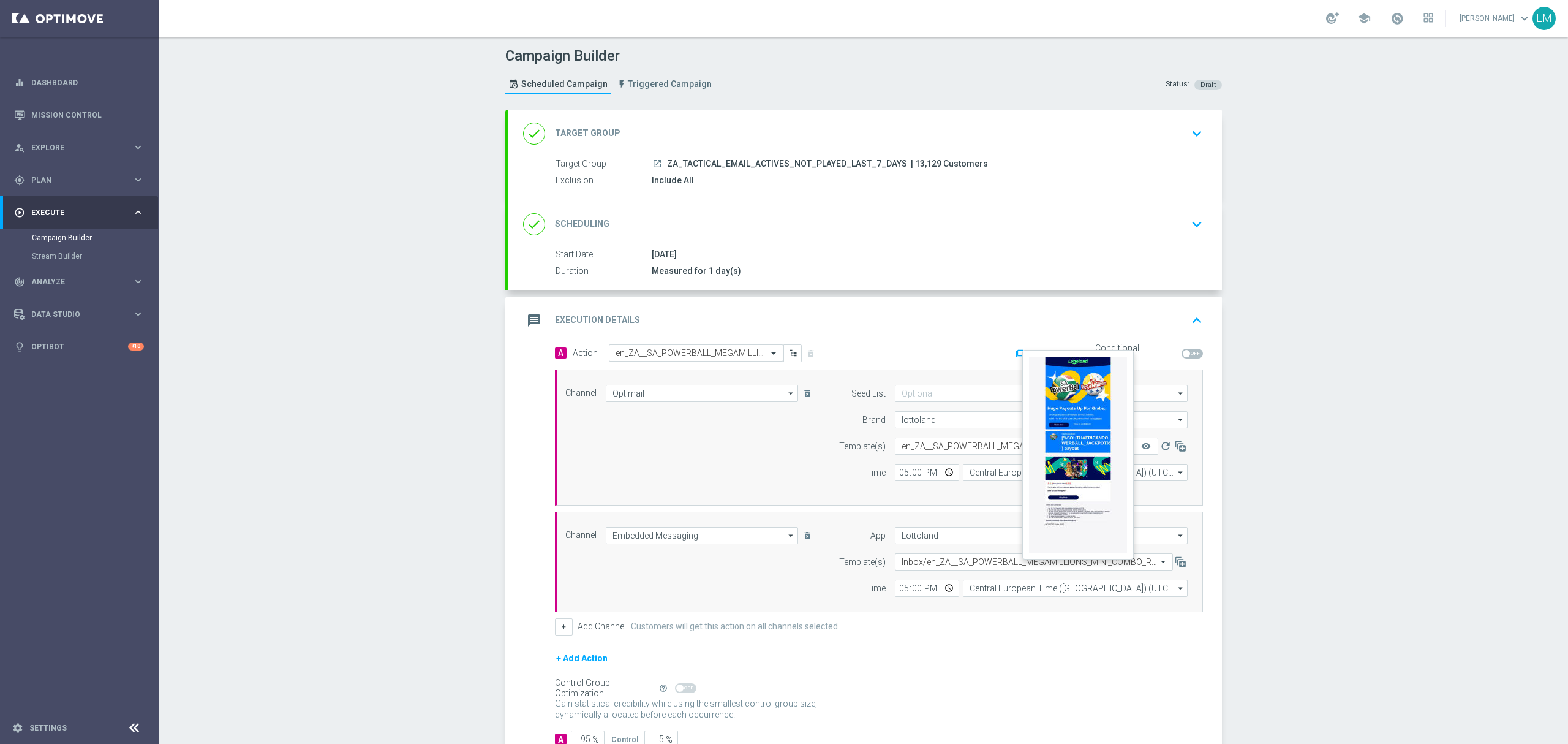
click at [1134, 443] on button "remove_red_eye" at bounding box center [1146, 446] width 24 height 17
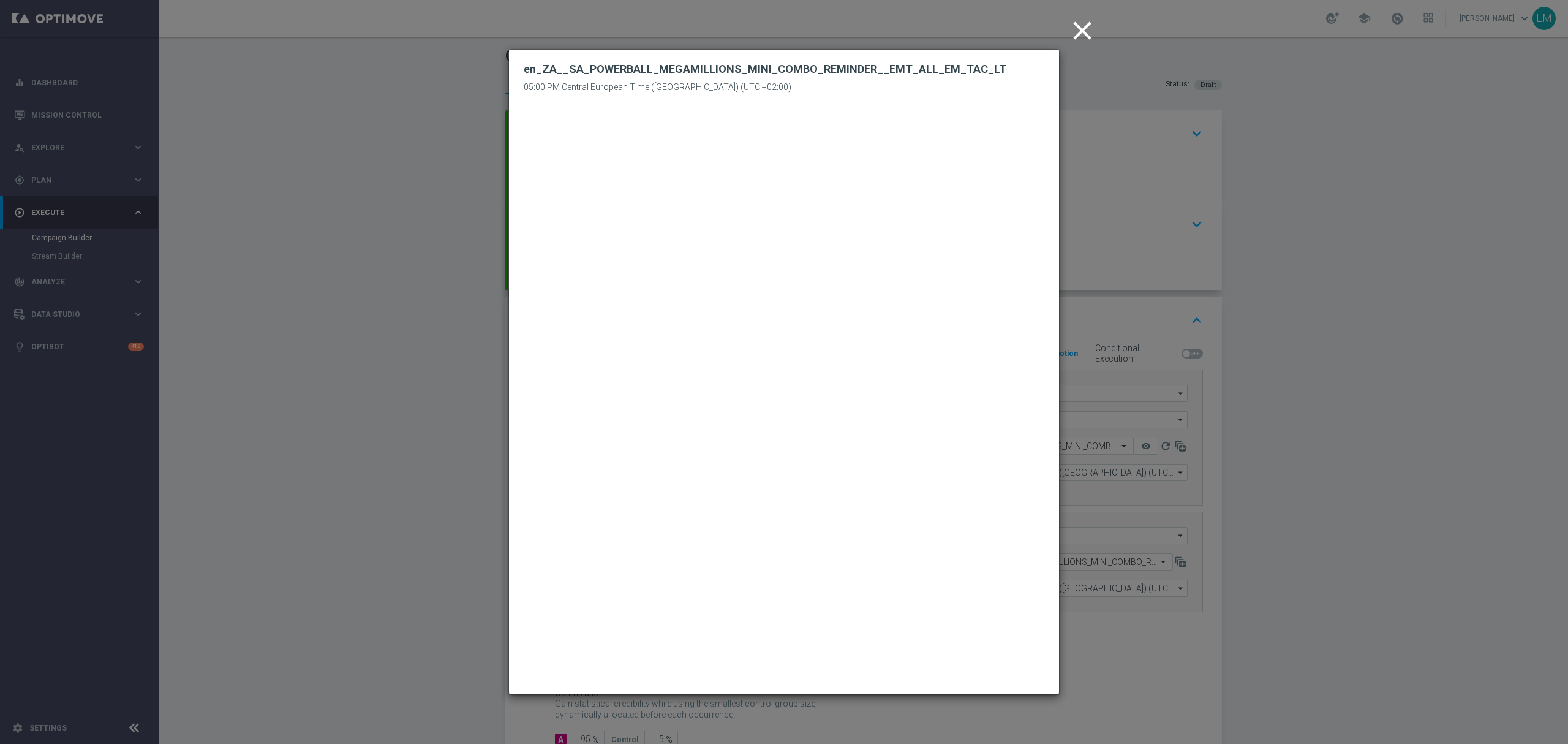
click at [1079, 30] on icon "close" at bounding box center [1082, 30] width 31 height 31
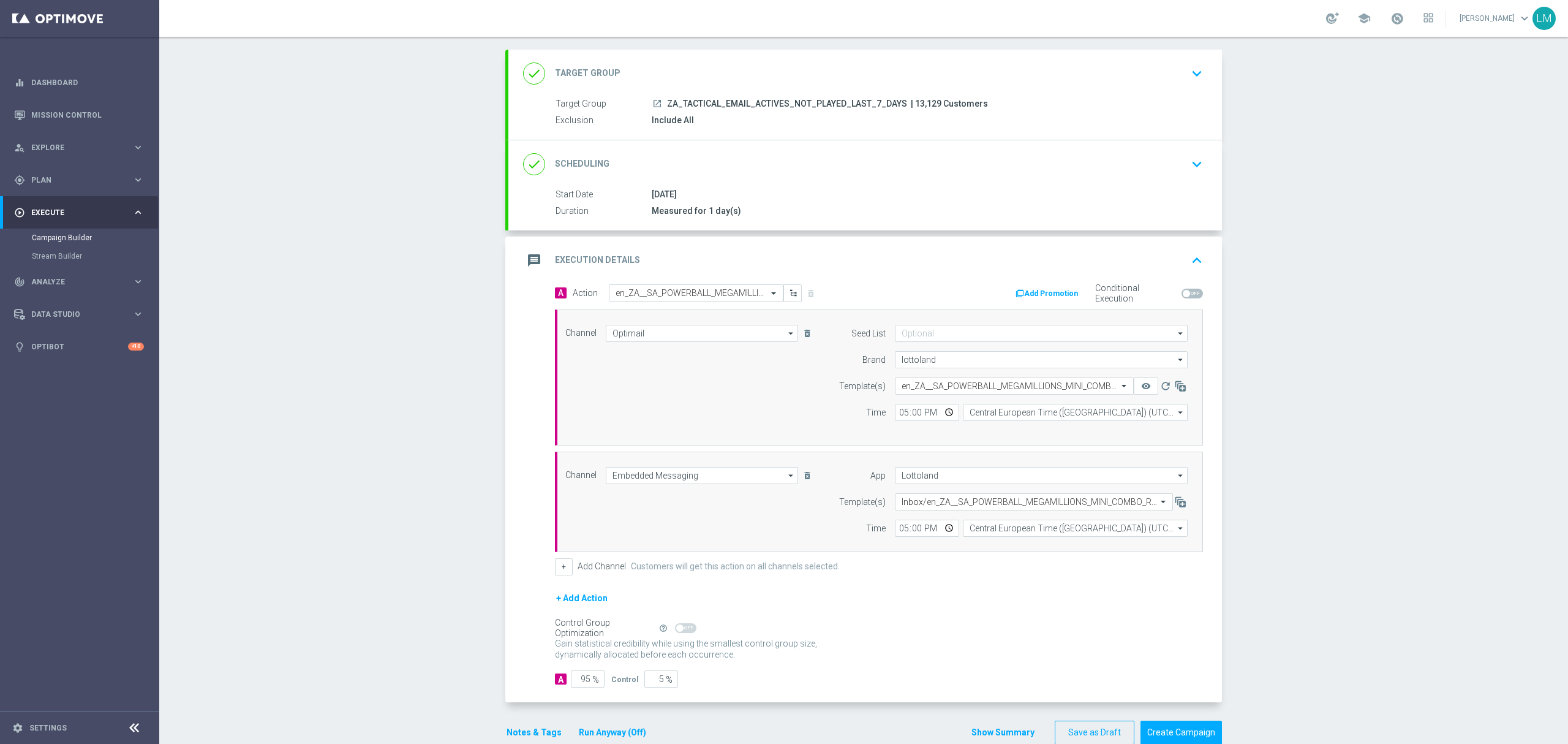
scroll to position [89, 0]
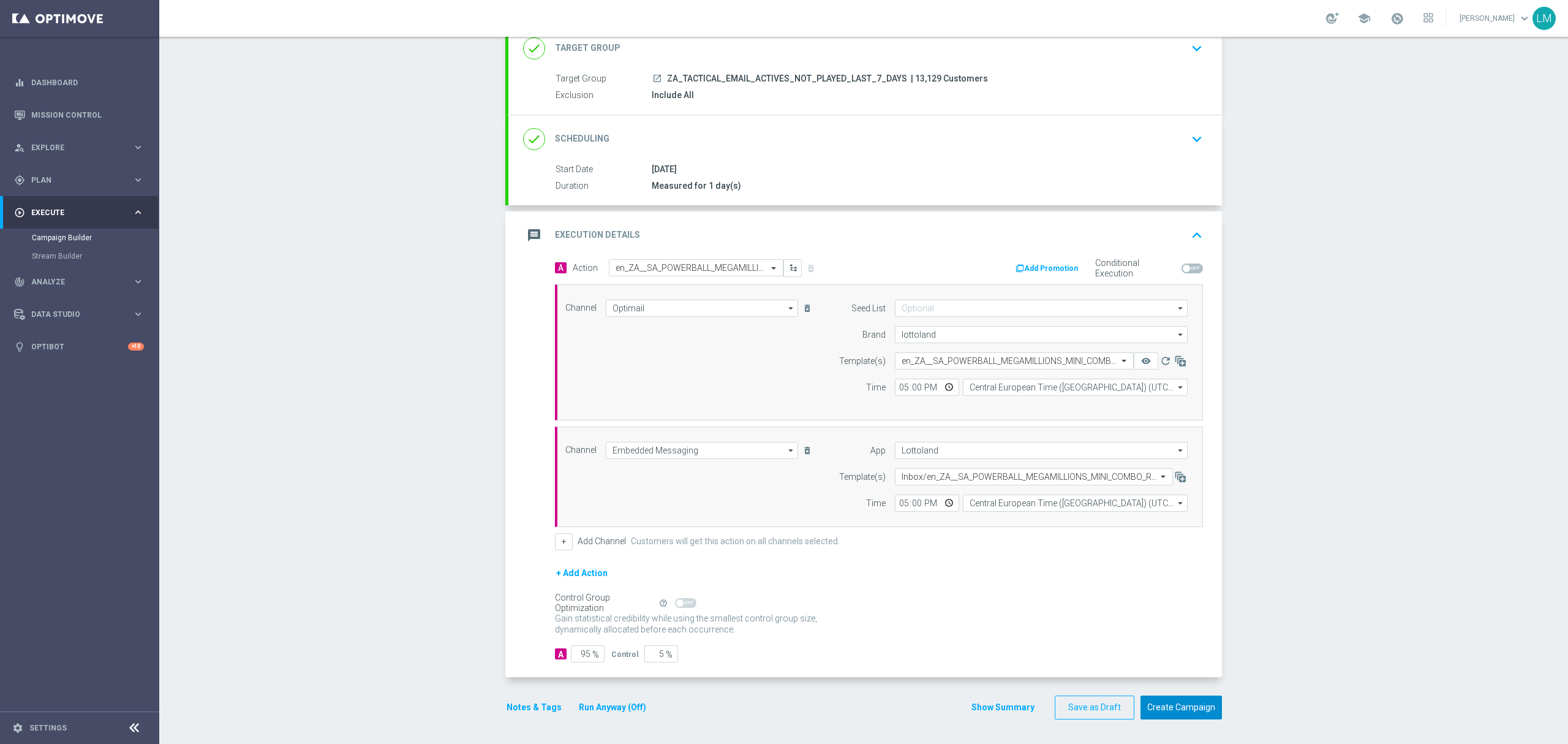
click at [1207, 713] on button "Create Campaign" at bounding box center [1181, 707] width 81 height 24
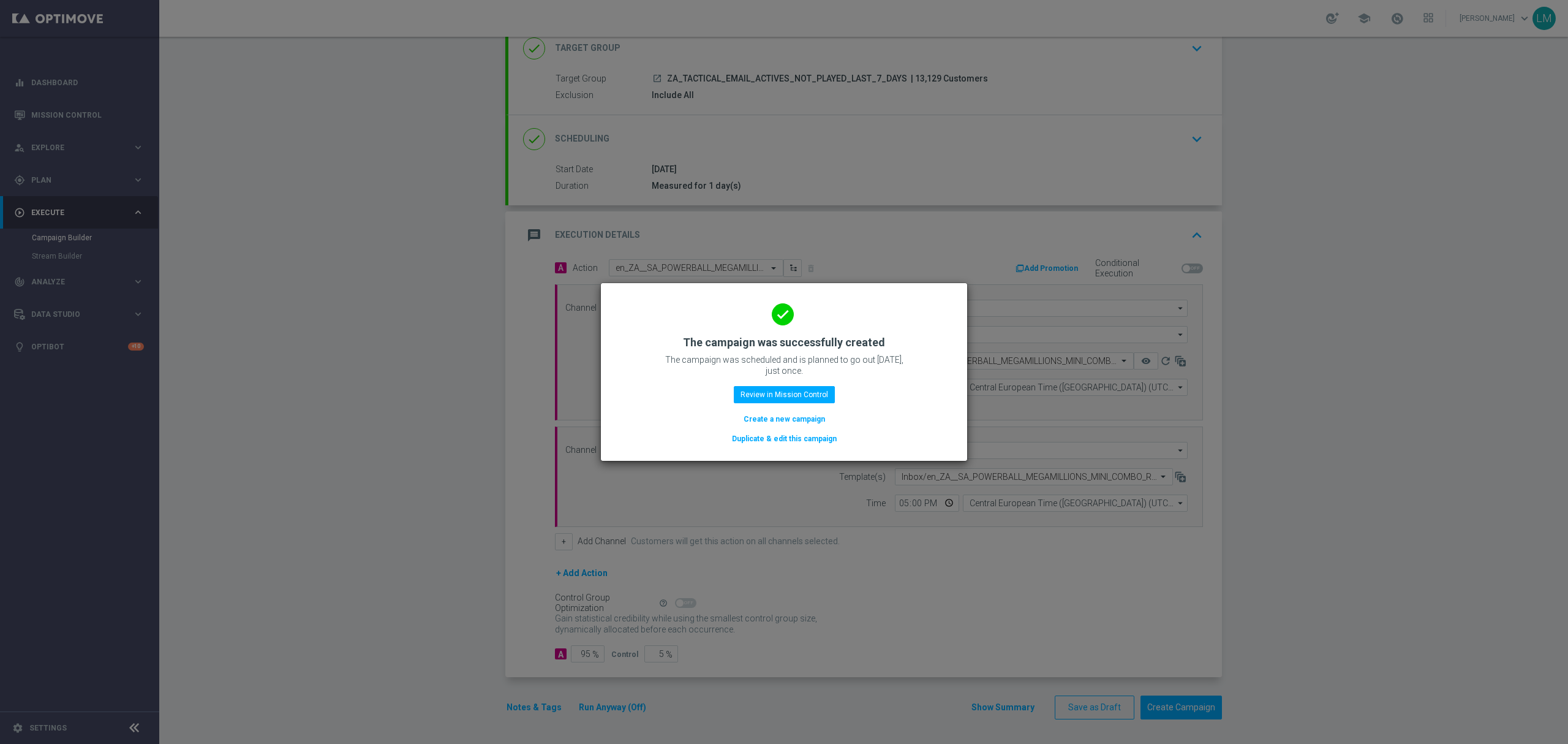
drag, startPoint x: 810, startPoint y: 424, endPoint x: 704, endPoint y: 28, distance: 409.9
click at [809, 424] on button "Create a new campaign" at bounding box center [784, 419] width 84 height 14
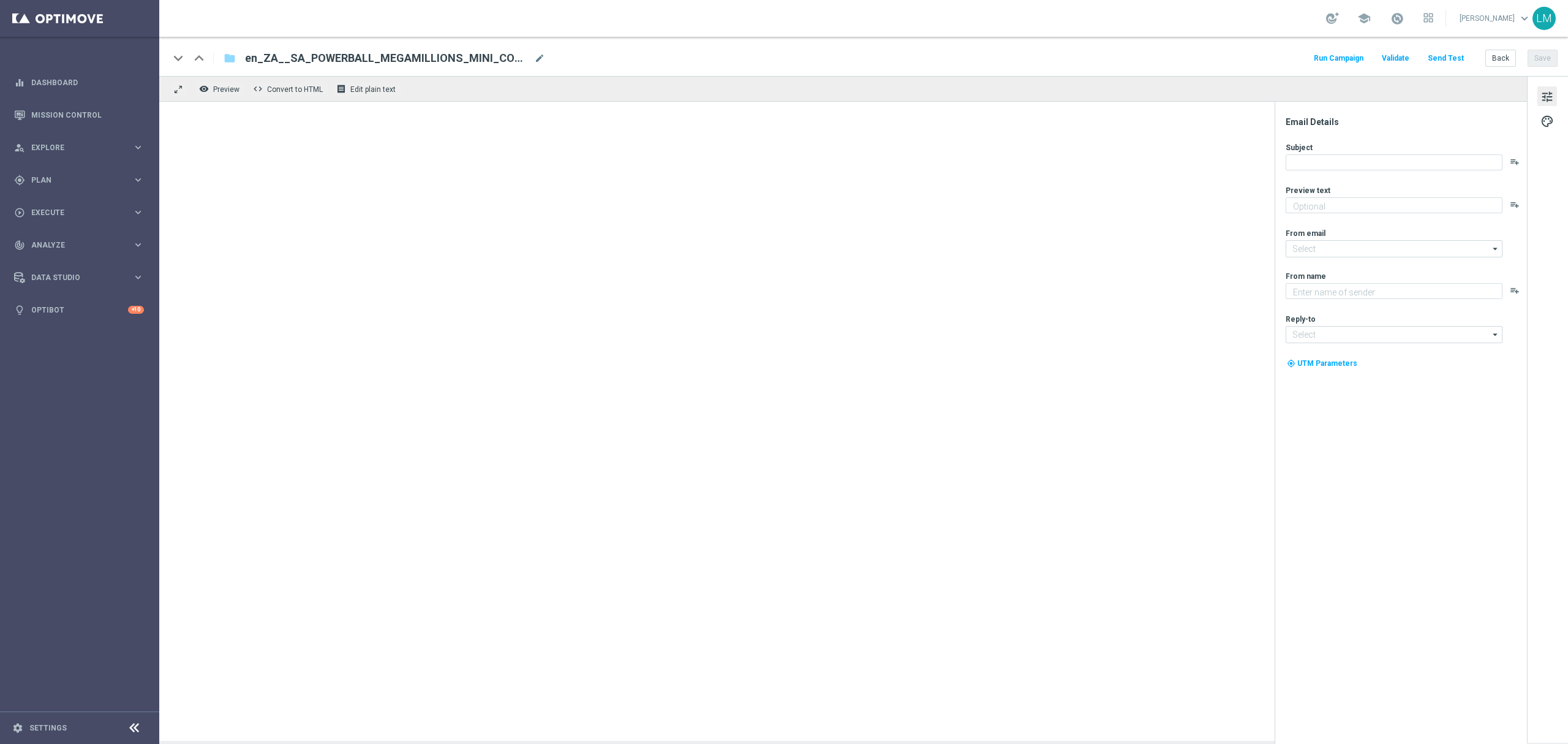
type textarea "South Africa goes MEGA!"
type input "[EMAIL_ADDRESS][DOMAIN_NAME]"
type textarea "Lottoland"
type input "[EMAIL_ADDRESS][DOMAIN_NAME]"
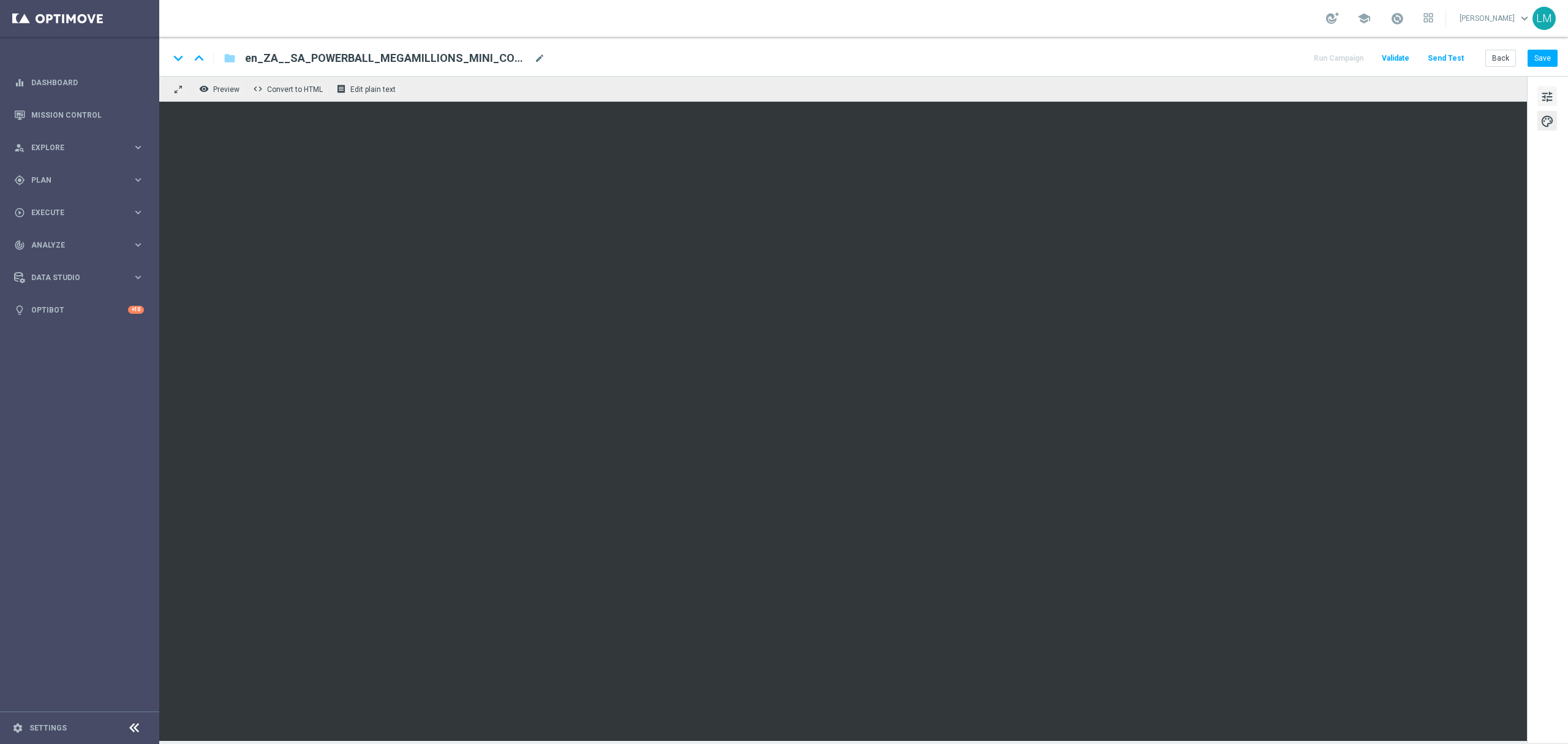
click at [1546, 89] on span "tune" at bounding box center [1547, 96] width 14 height 16
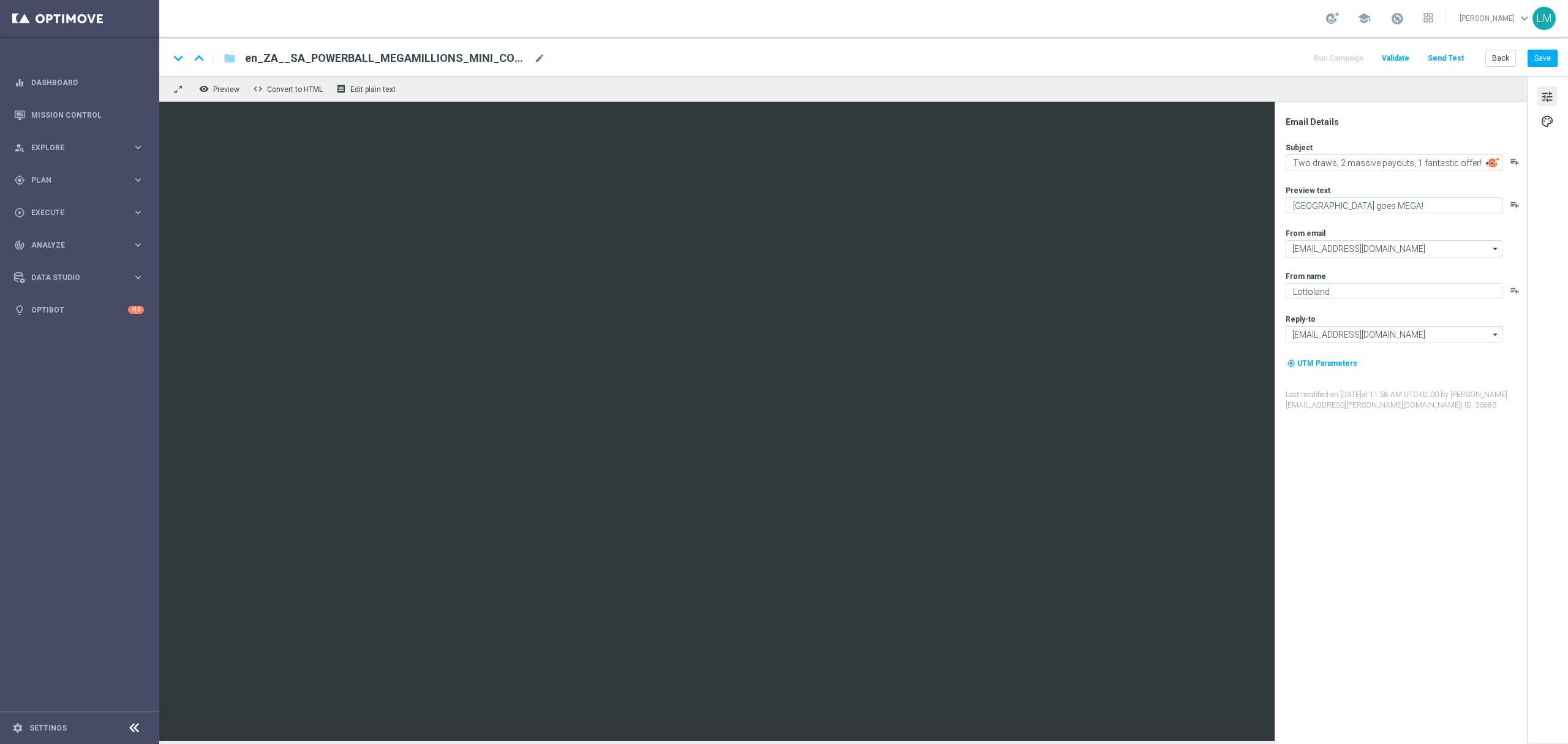
click at [1321, 149] on div "Subject" at bounding box center [1405, 147] width 240 height 10
click at [1317, 162] on textarea "Two draws, 2 massive payouts, 1 fantastic offer! 👀" at bounding box center [1394, 162] width 217 height 16
paste textarea "Would you believe these payouts have rolled over?"
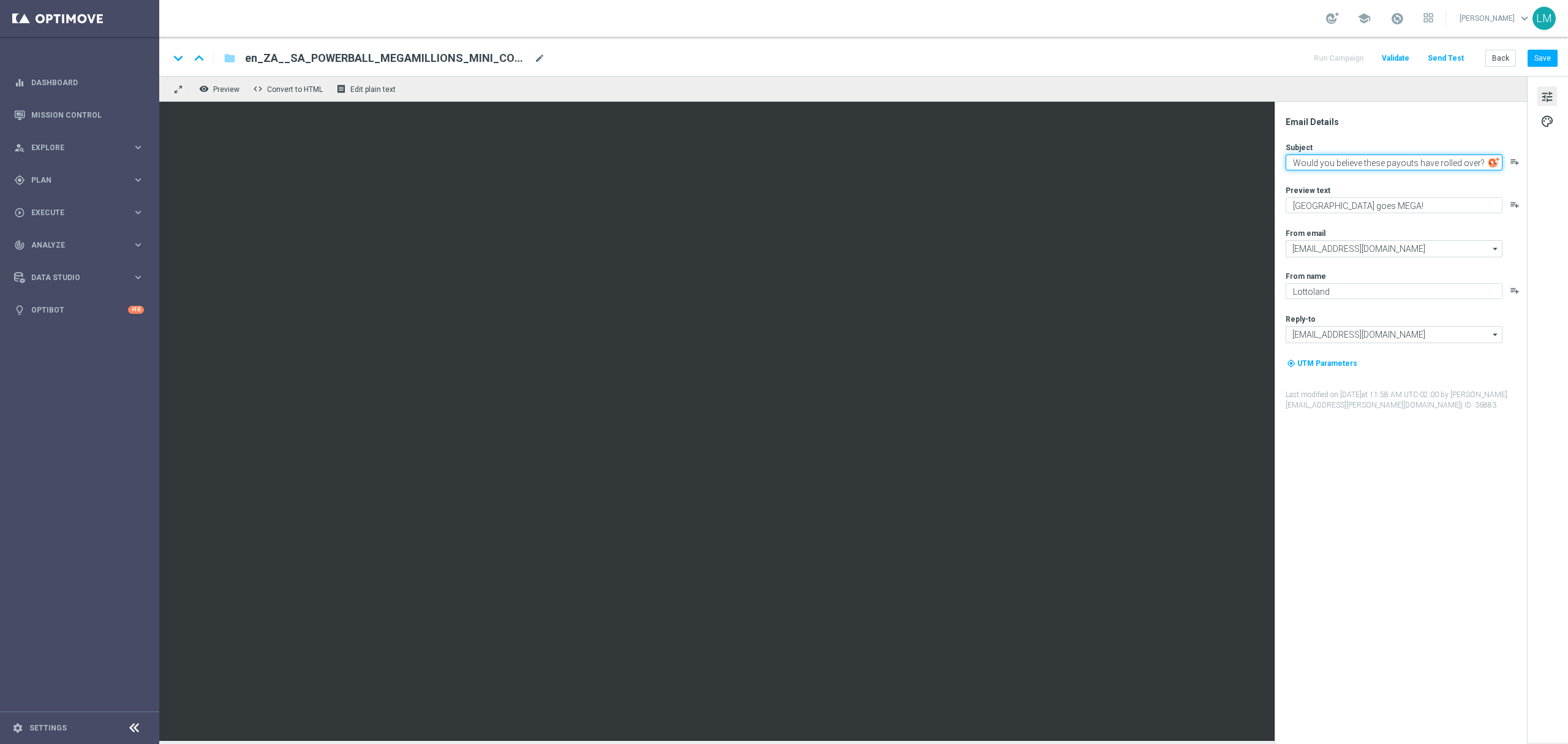
type textarea "Would you believe these payouts have rolled over? 👀"
click at [1351, 210] on textarea "South Africa goes MEGA!" at bounding box center [1394, 205] width 217 height 16
paste textarea "Huge offer still available"
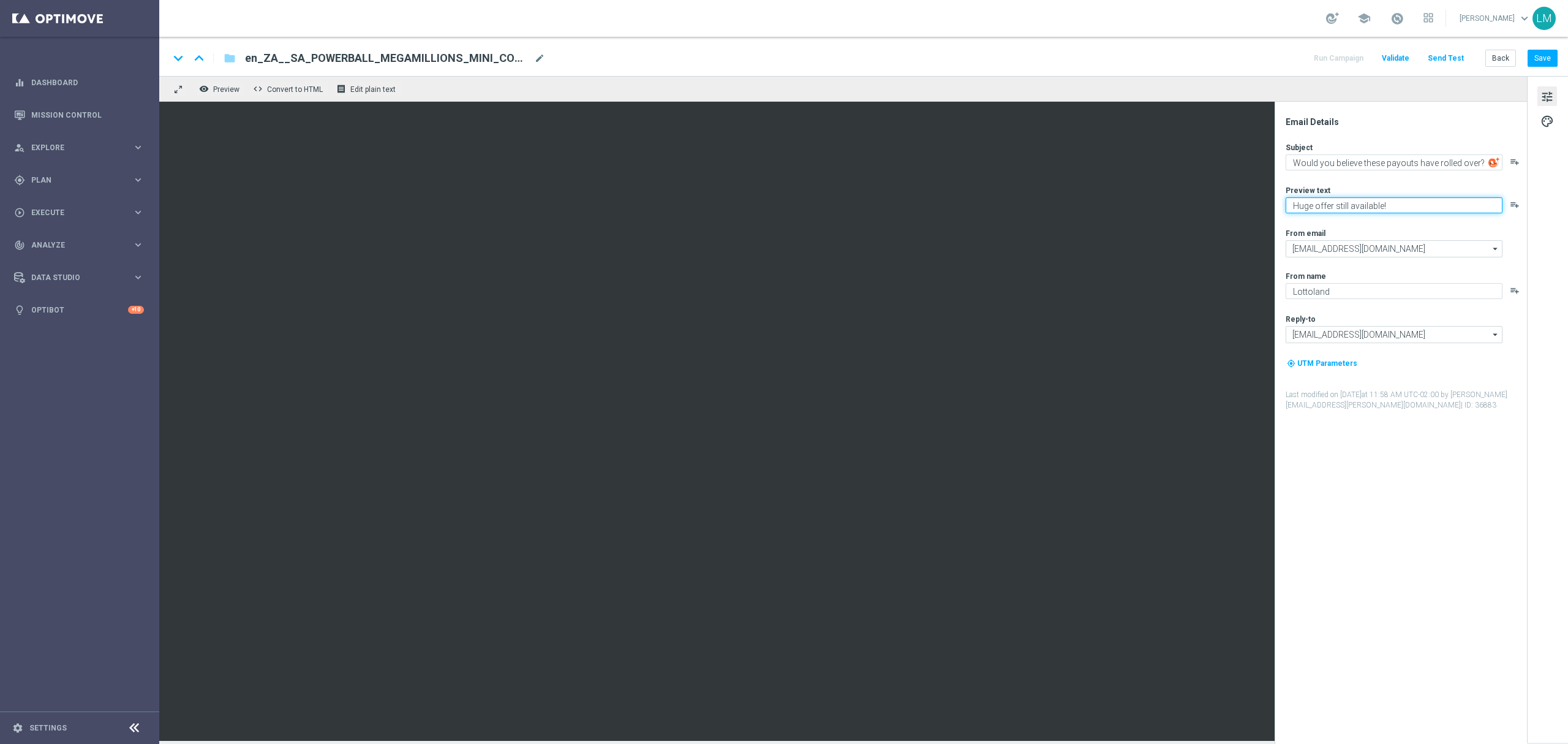
type textarea "Huge offer still available!"
click at [1392, 226] on div "Subject Would you believe these payouts have rolled over? 👀 playlist_add Previe…" at bounding box center [1405, 276] width 240 height 268
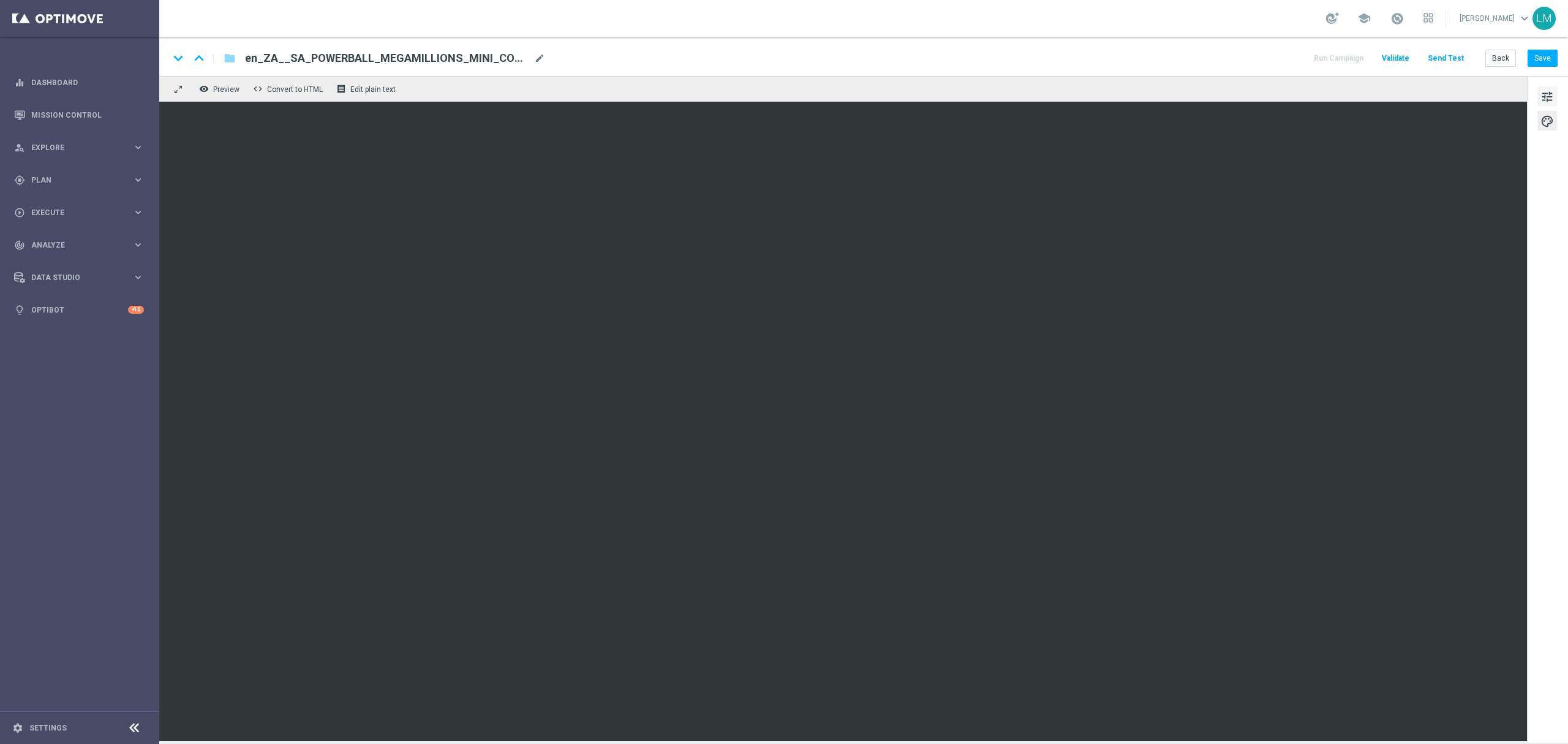
click at [1547, 99] on span "tune" at bounding box center [1547, 96] width 14 height 16
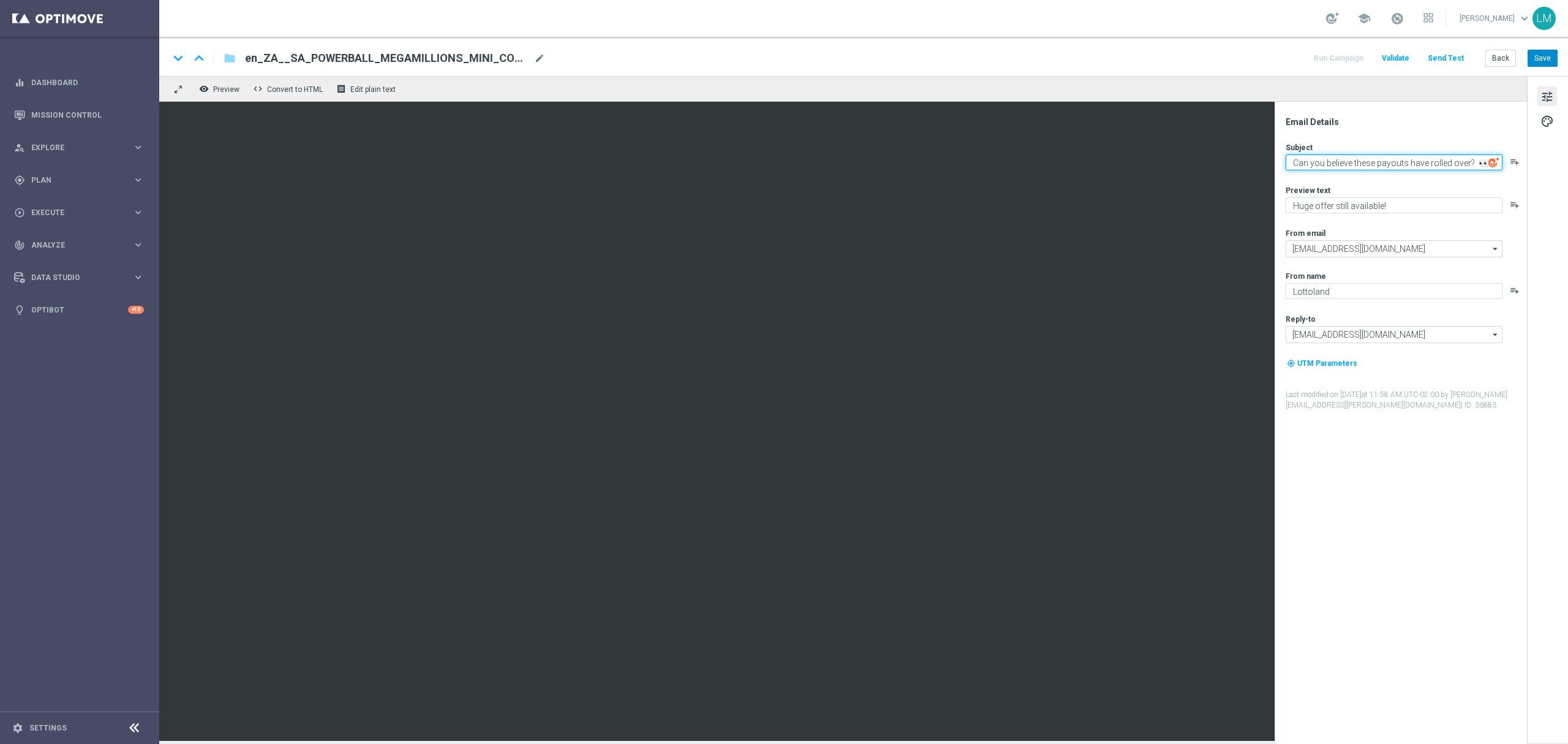
type textarea "Can you believe these payouts have rolled over? 👀"
click at [1549, 60] on button "Save" at bounding box center [1542, 59] width 30 height 17
click at [1400, 158] on textarea "Can you believe these payouts have rolled over? 👀" at bounding box center [1394, 162] width 217 height 16
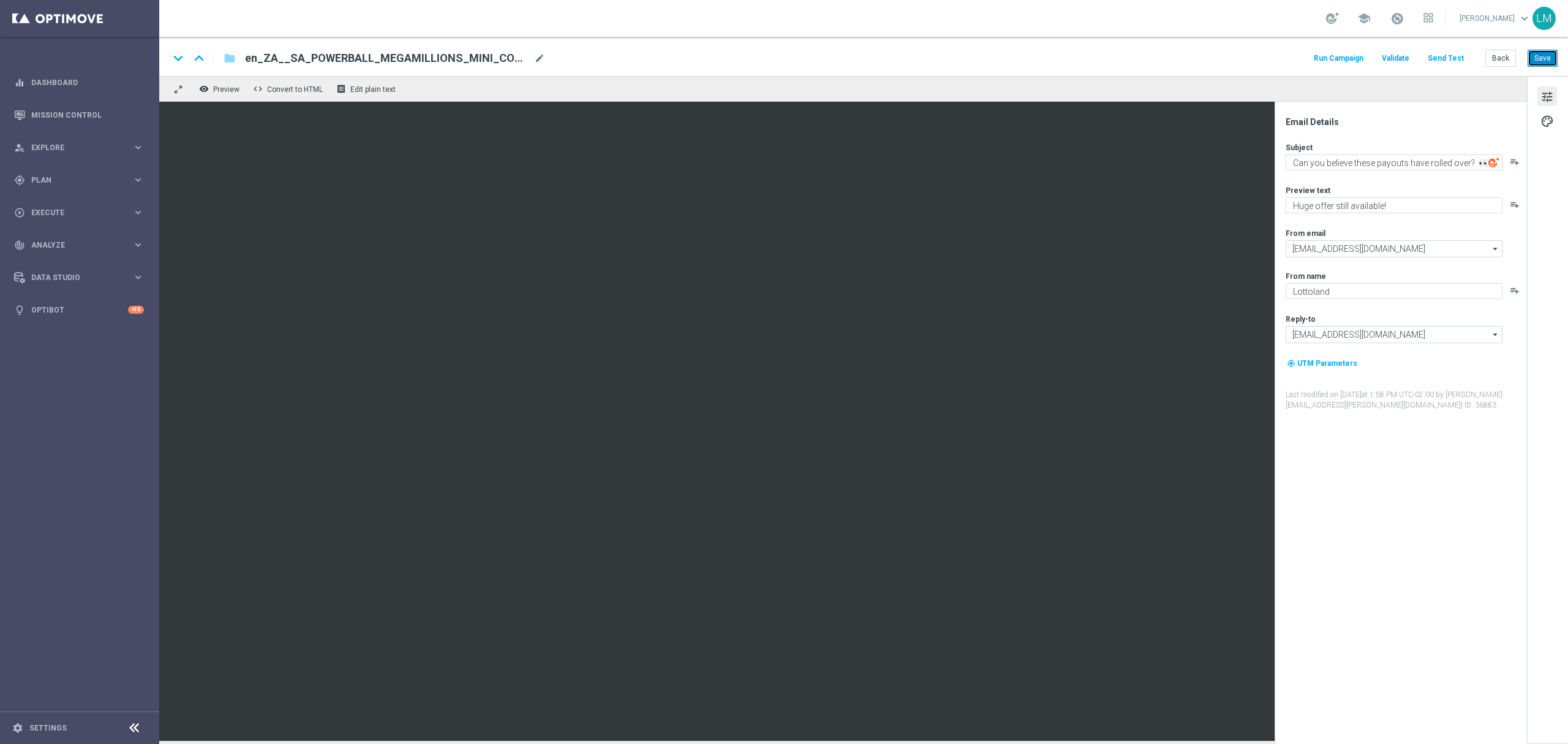
click at [1532, 55] on button "Save" at bounding box center [1542, 59] width 30 height 17
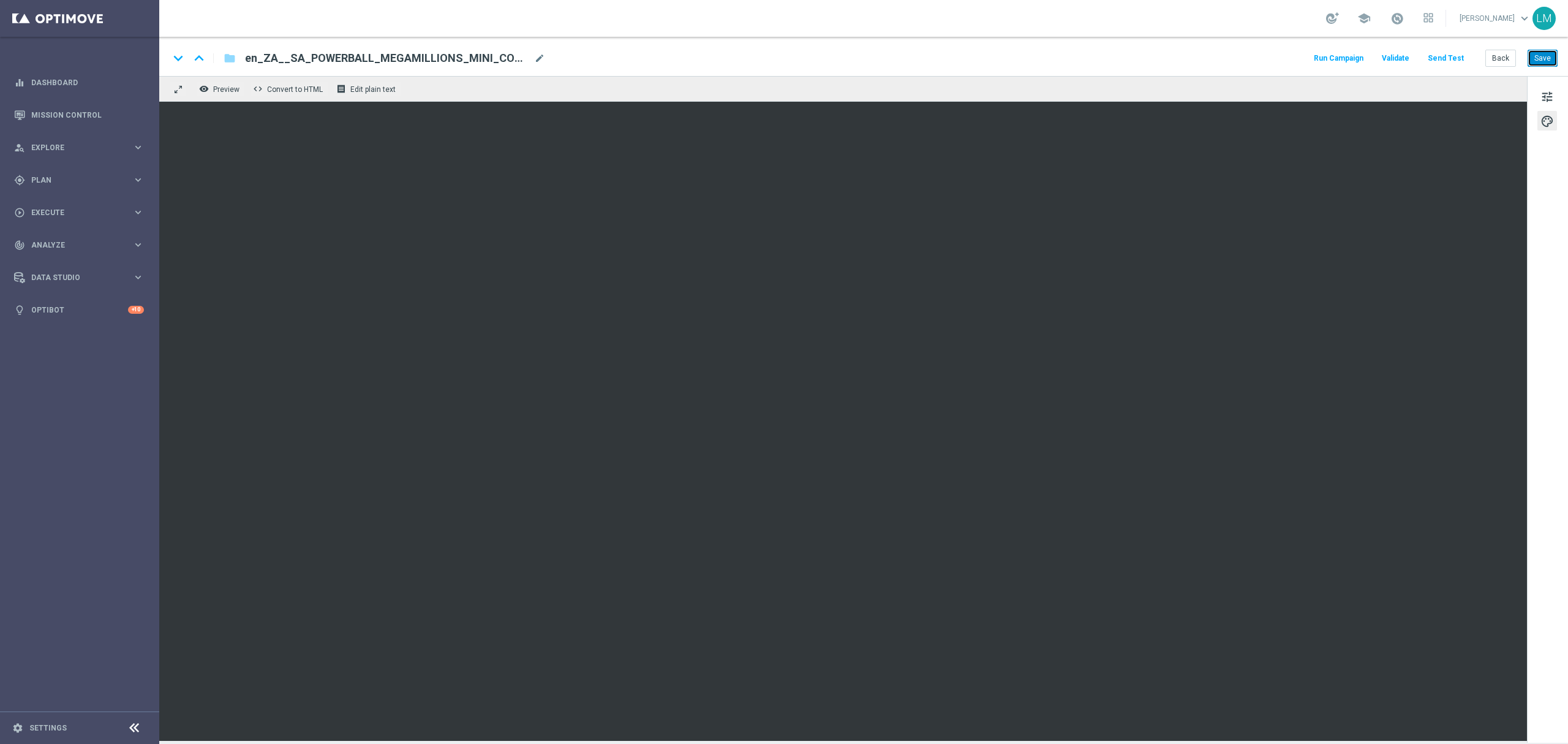
click at [1549, 61] on button "Save" at bounding box center [1542, 59] width 30 height 17
click at [1537, 61] on button "Save" at bounding box center [1542, 59] width 30 height 17
click at [1539, 50] on button "Save" at bounding box center [1542, 59] width 30 height 17
click at [1537, 64] on button "Save" at bounding box center [1542, 59] width 30 height 17
click at [1529, 57] on button "Save" at bounding box center [1542, 59] width 30 height 17
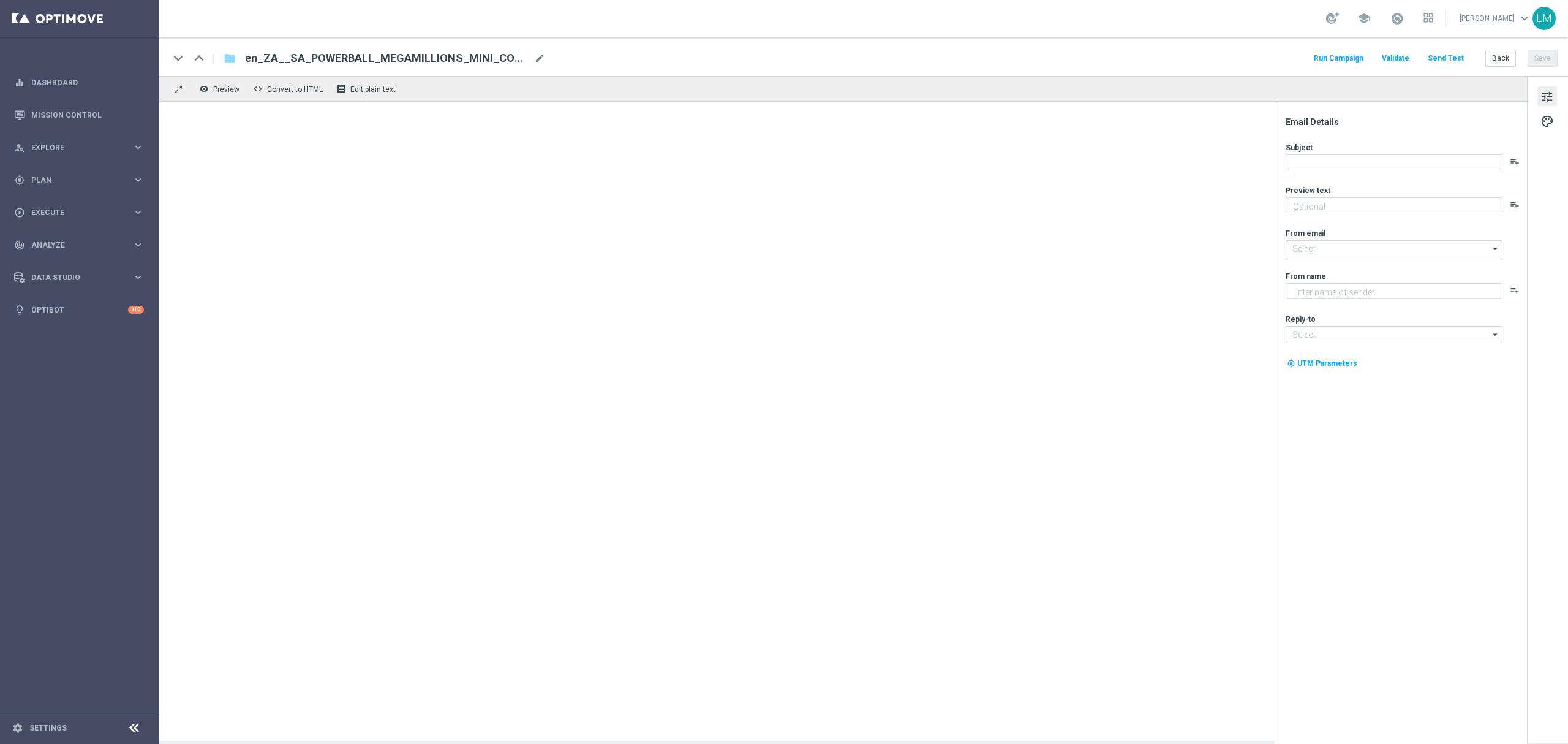
type textarea "Huge offer still available!"
type input "mail@crm.lottoland.com"
type textarea "Lottoland"
type input "support@lottoland.co.za"
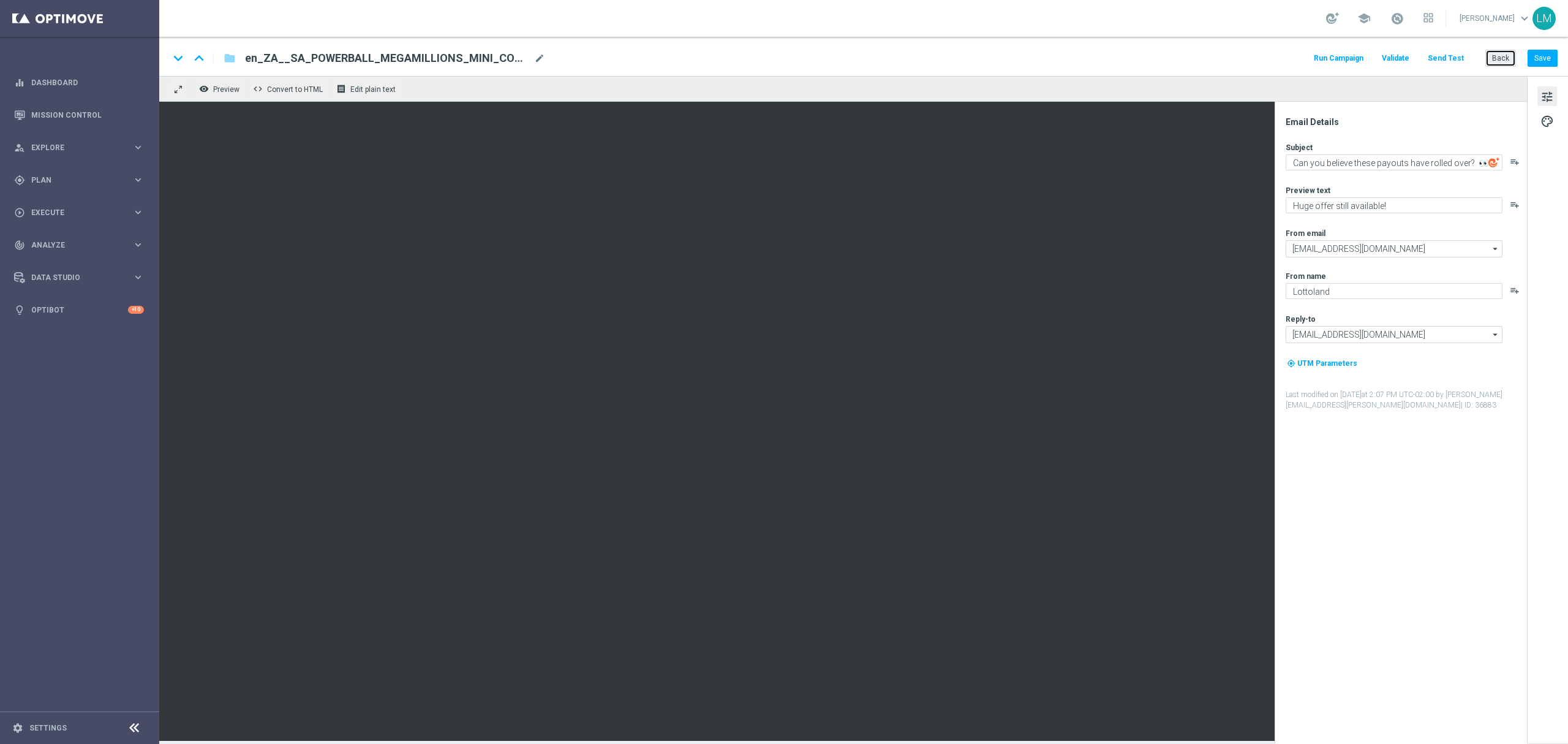
click at [1494, 55] on button "Back" at bounding box center [1500, 59] width 31 height 17
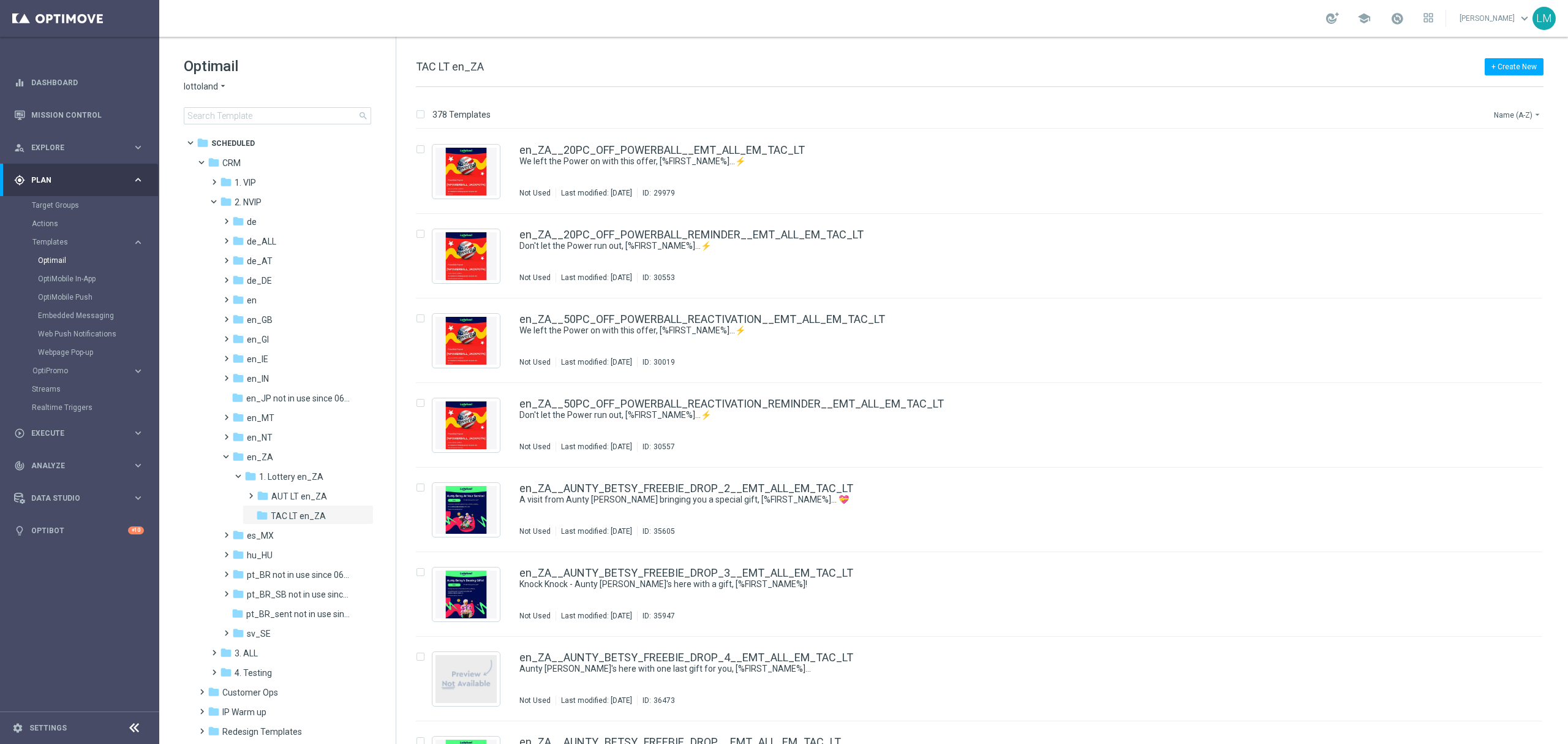
click at [1529, 110] on button "Name (A-Z) arrow_drop_down" at bounding box center [1517, 114] width 51 height 15
click at [1515, 163] on div "Date Modified (Newest)" at bounding box center [1494, 170] width 98 height 17
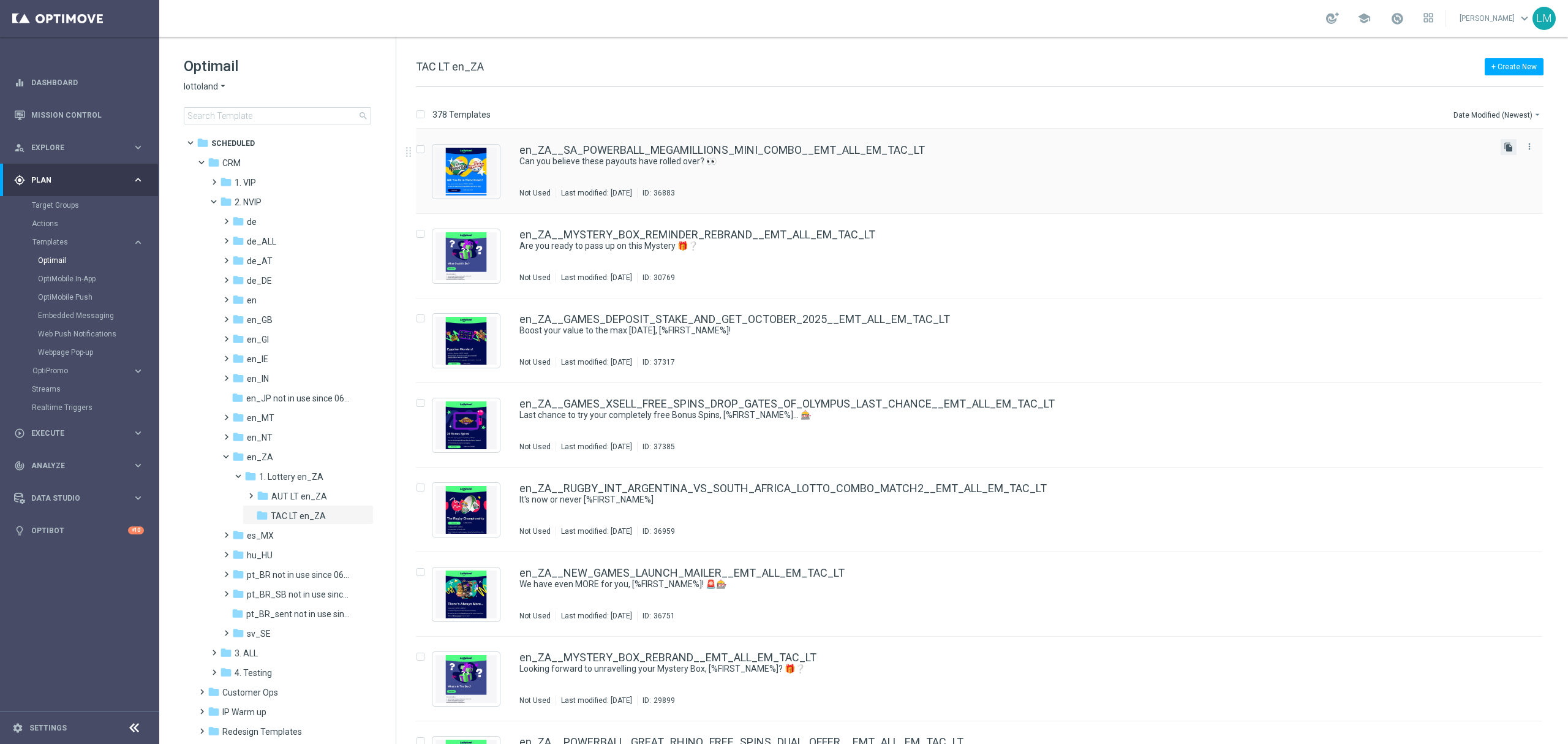
click at [1504, 149] on icon "file_copy" at bounding box center [1509, 147] width 10 height 10
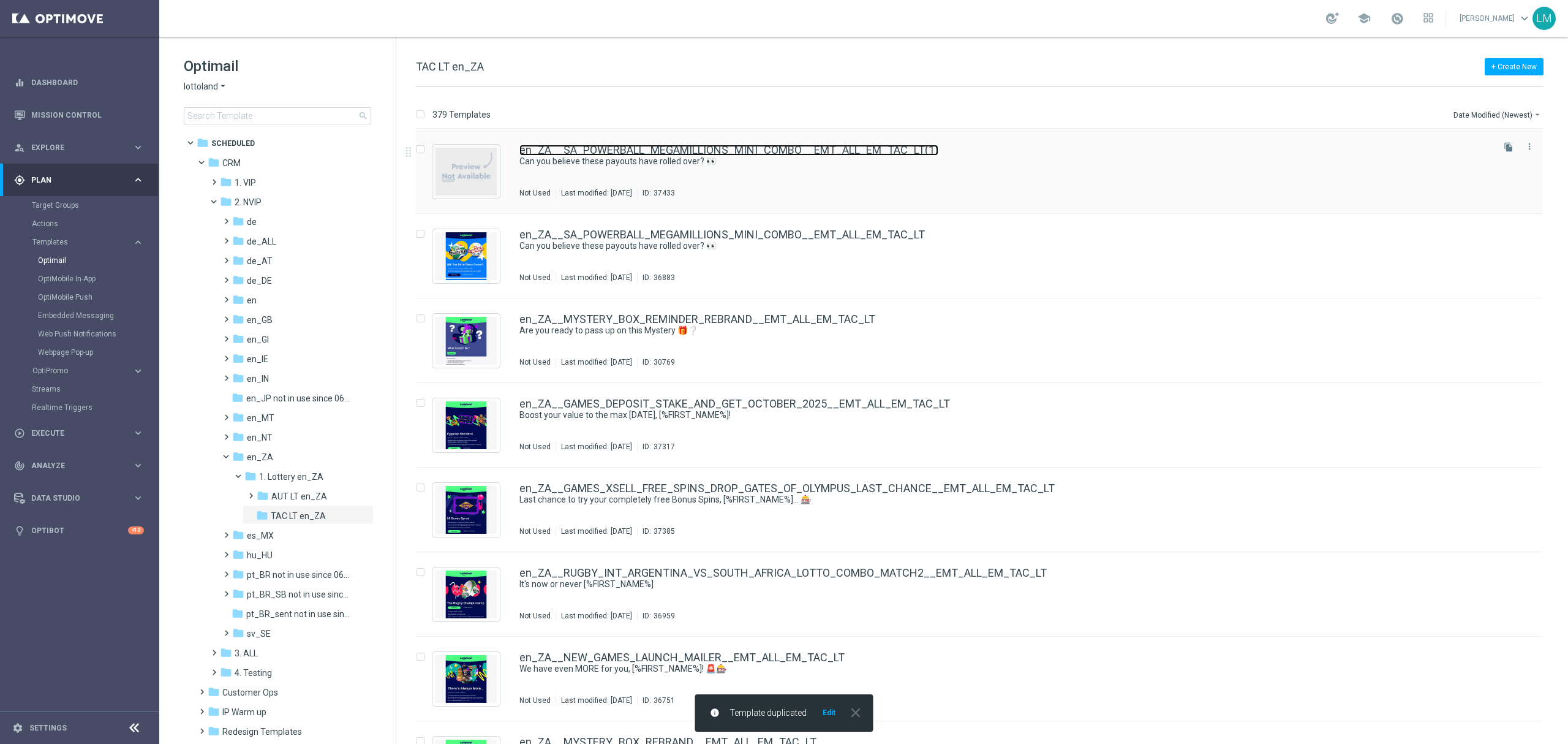
click at [839, 145] on link "en_ZA__SA_POWERBALL_MEGAMILLIONS_MINI_COMBO__EMT_ALL_EM_TAC_LT(1)" at bounding box center [729, 150] width 419 height 11
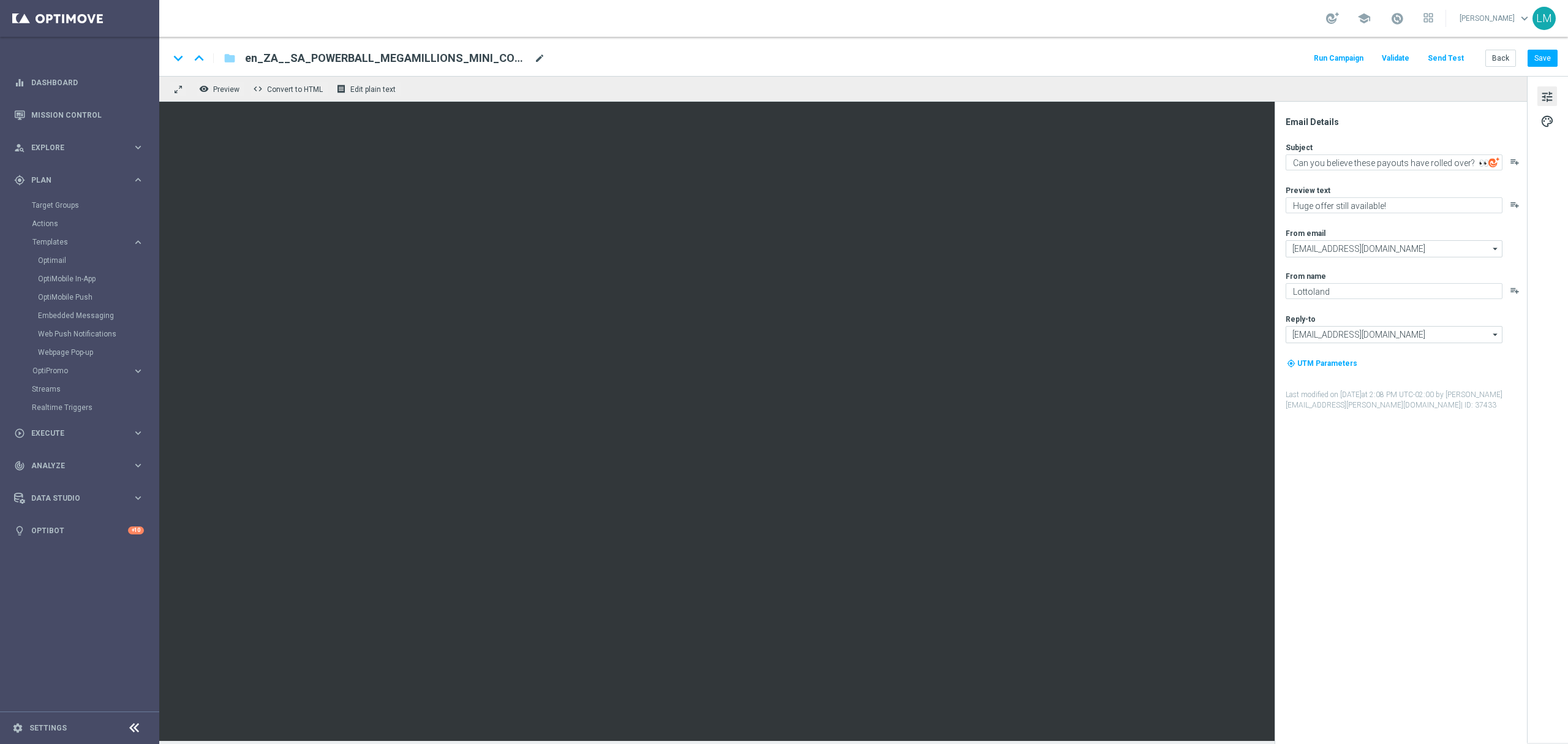
click at [535, 59] on span "mode_edit" at bounding box center [539, 58] width 11 height 11
paste input "REMINDER__EMT_ALL_EM_TAC_LT"
type input "en_ZA__SA_POWERBALL_MEGAMILLIONS_MINI_COMBO_REMINDER__EMT_ALL_EM_TAC_LT"
click at [547, 70] on div "keyboard_arrow_down keyboard_arrow_up folder en_ZA__SA_POWERBALL_MEGAMILLIONS_M…" at bounding box center [864, 56] width 1409 height 39
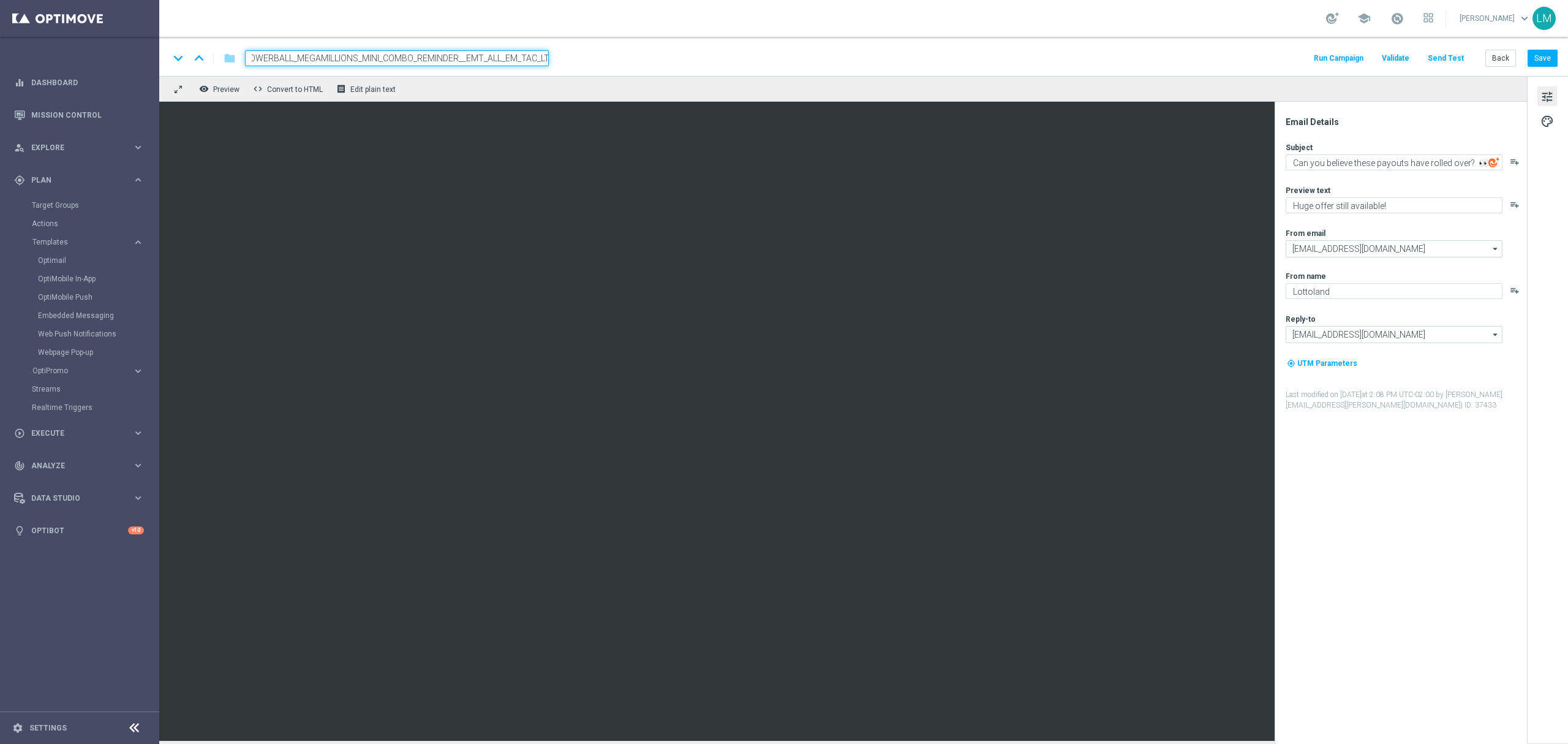
scroll to position [0, 0]
click at [537, 64] on input "en_ZA__SA_POWERBALL_MEGAMILLIONS_MINI_COMBO_REMINDER__EMT_ALL_EM_TAC_LT" at bounding box center [397, 58] width 304 height 16
click at [534, 81] on div "remove_red_eye Preview code Convert to HTML receipt Edit plain text" at bounding box center [843, 89] width 1367 height 26
click at [530, 59] on input "en_ZA__SA_POWERBALL_MEGAMILLIONS_MINI_COMBO_REMINDER__EMT_ALL_EM_TAC_LT" at bounding box center [397, 58] width 304 height 16
click at [520, 89] on div "remove_red_eye Preview code Convert to HTML receipt Edit plain text" at bounding box center [843, 89] width 1367 height 26
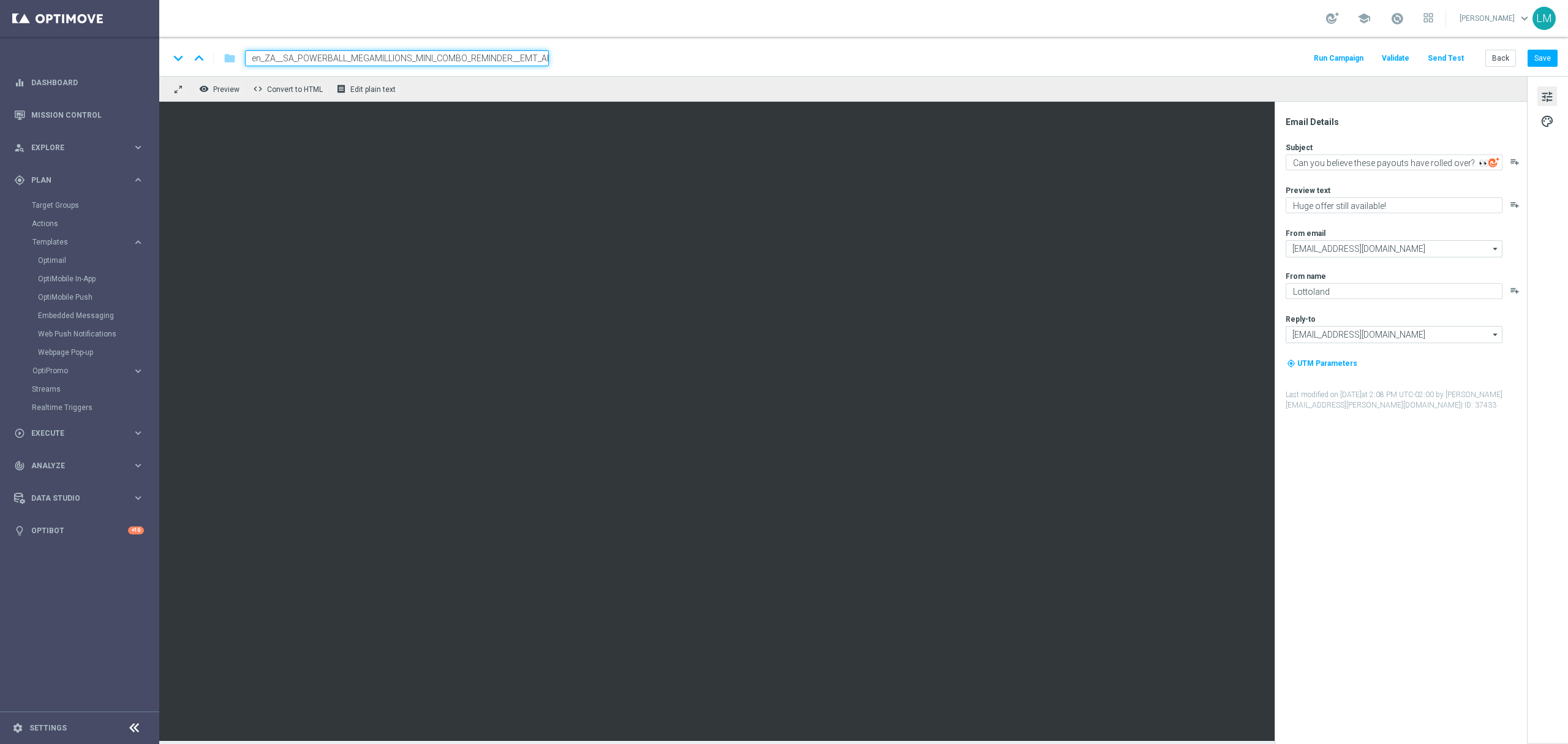
click at [505, 53] on input "en_ZA__SA_POWERBALL_MEGAMILLIONS_MINI_COMBO_REMINDER__EMT_ALL_EM_TAC_LT" at bounding box center [397, 58] width 304 height 16
click at [486, 74] on div "keyboard_arrow_down keyboard_arrow_up folder en_ZA__SA_POWERBALL_MEGAMILLIONS_M…" at bounding box center [864, 56] width 1409 height 39
click at [1544, 54] on button "Save" at bounding box center [1542, 59] width 30 height 17
click at [1549, 59] on button "Save" at bounding box center [1542, 59] width 30 height 17
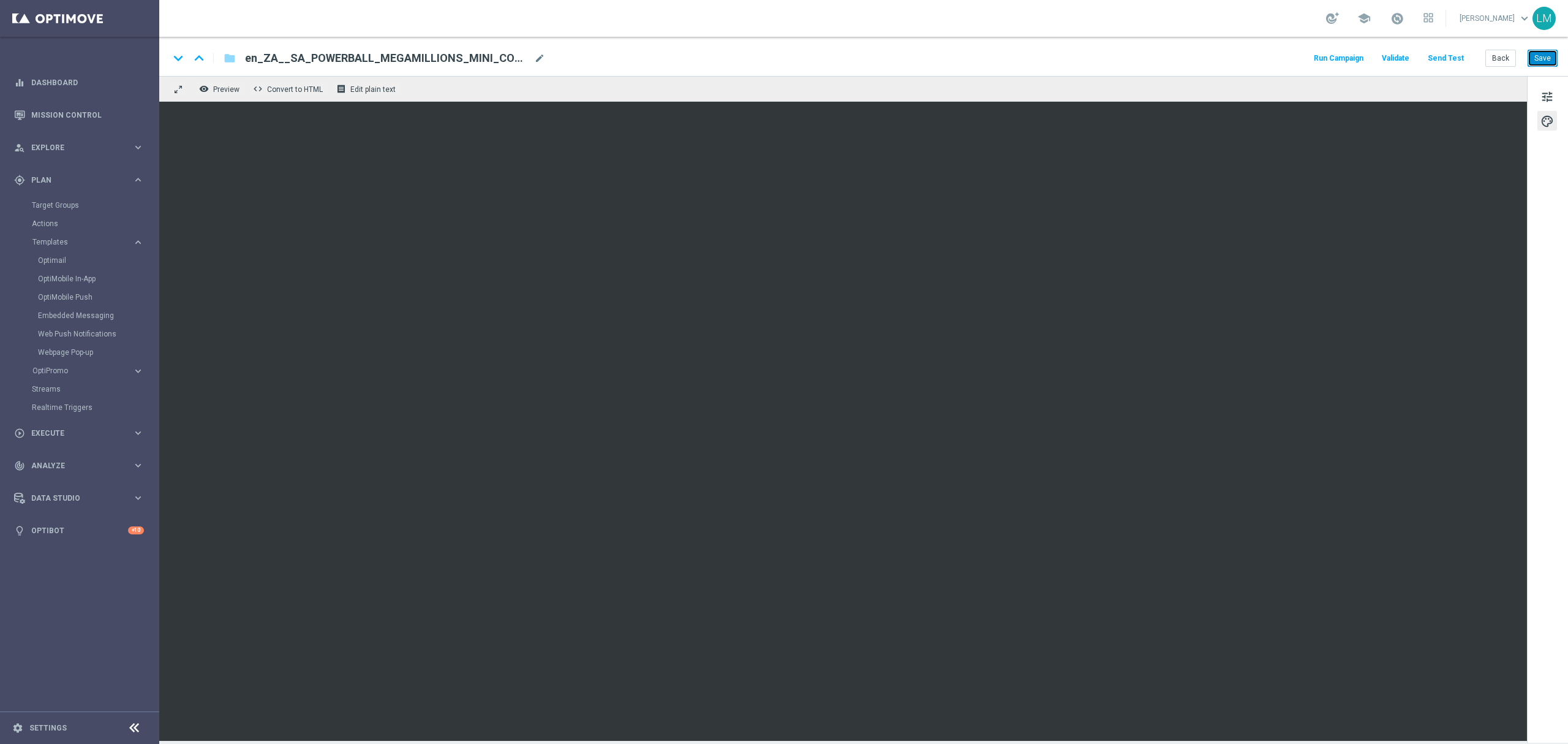
click at [1530, 62] on button "Save" at bounding box center [1542, 59] width 30 height 17
click at [1551, 58] on button "Save" at bounding box center [1542, 59] width 30 height 17
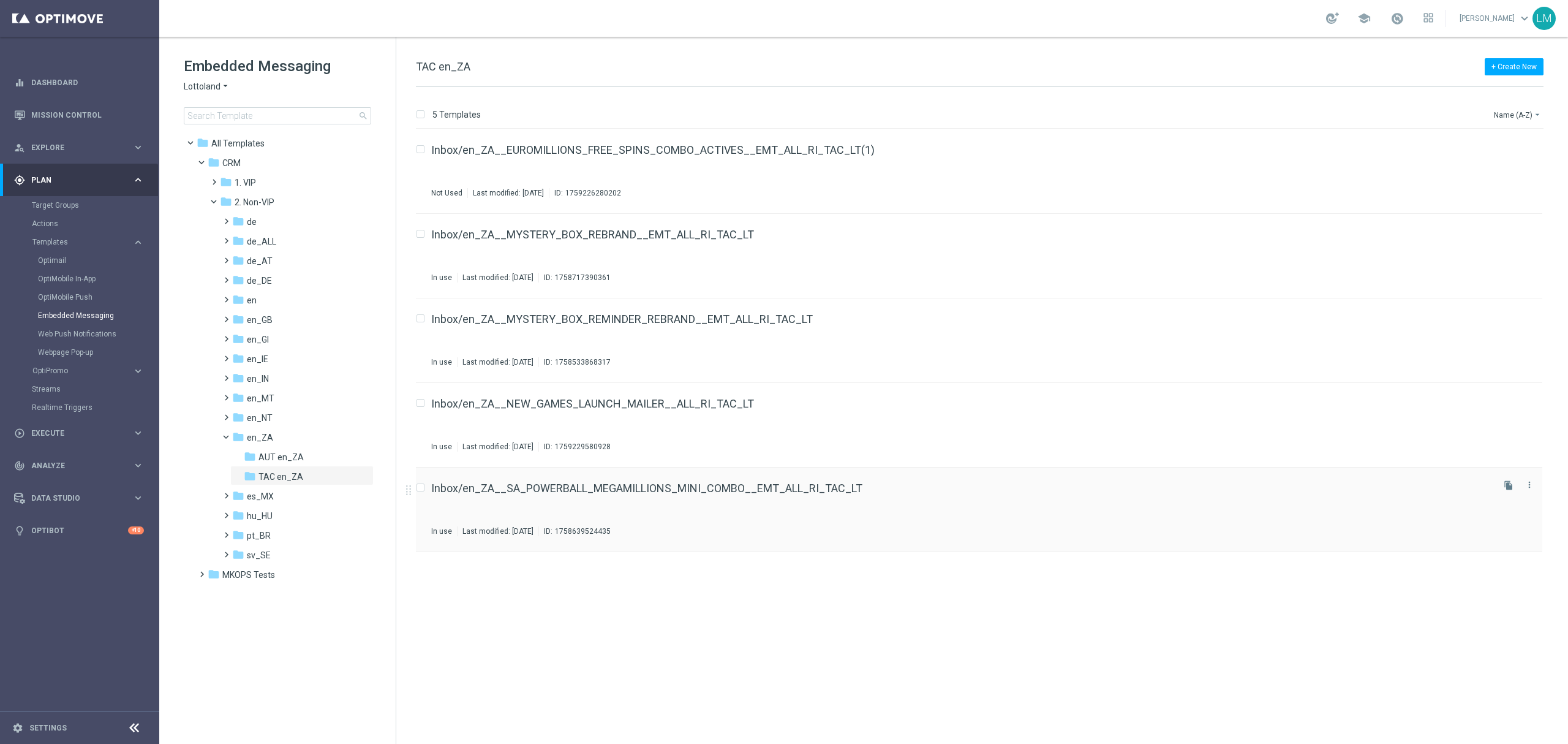
click at [421, 488] on input "Press SPACE to select this row." at bounding box center [420, 489] width 8 height 8
checkbox input "true"
click at [1504, 484] on icon "file_copy" at bounding box center [1509, 486] width 10 height 10
click at [1502, 109] on button "Name (A-Z) arrow_drop_down" at bounding box center [1517, 114] width 51 height 15
click at [1507, 171] on span "Date Modified (Newest)" at bounding box center [1496, 170] width 82 height 9
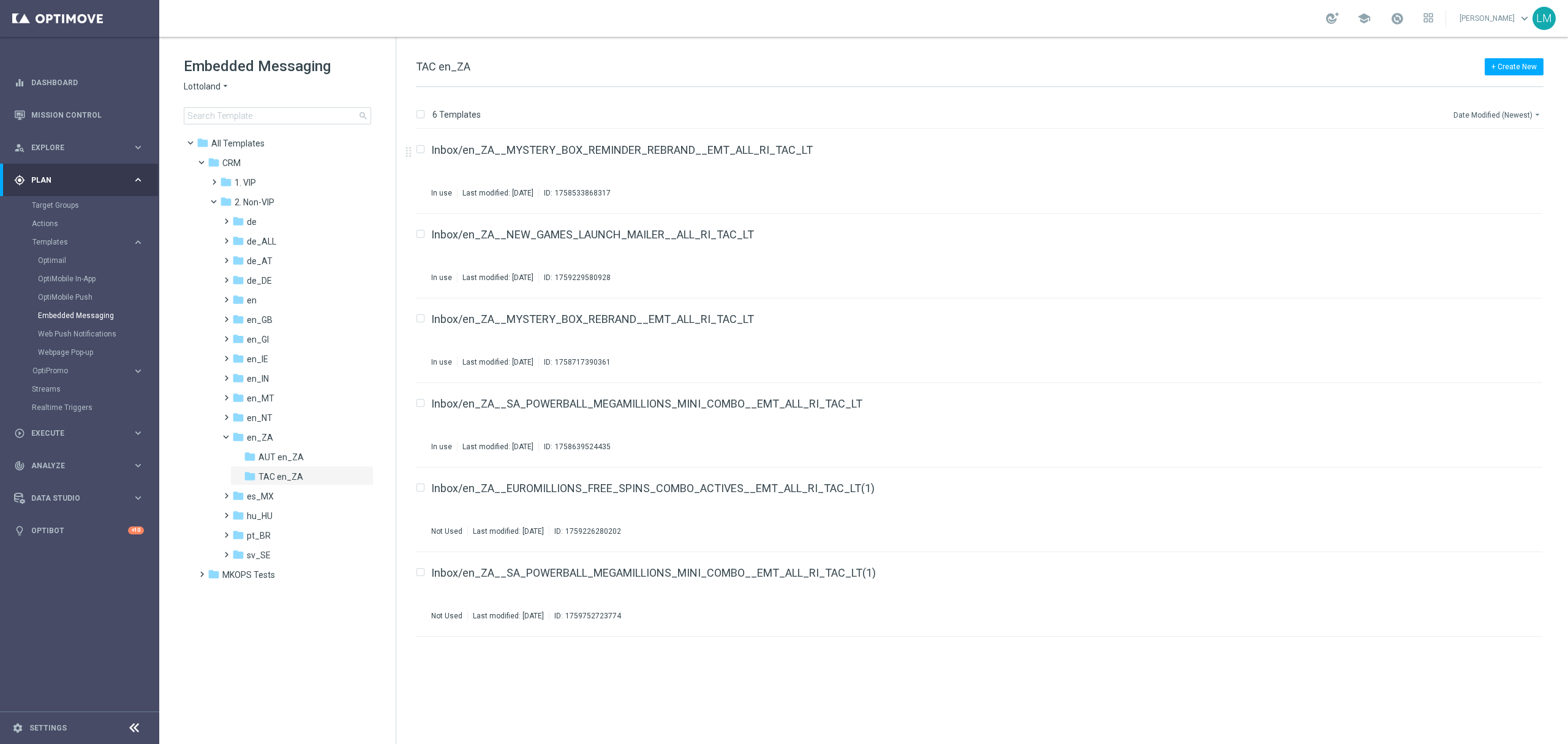
click at [1476, 116] on button "Date Modified (Newest) arrow_drop_down" at bounding box center [1498, 114] width 91 height 15
click at [1485, 175] on div "Date Modified (Newest)" at bounding box center [1494, 170] width 98 height 17
